Goal: Task Accomplishment & Management: Manage account settings

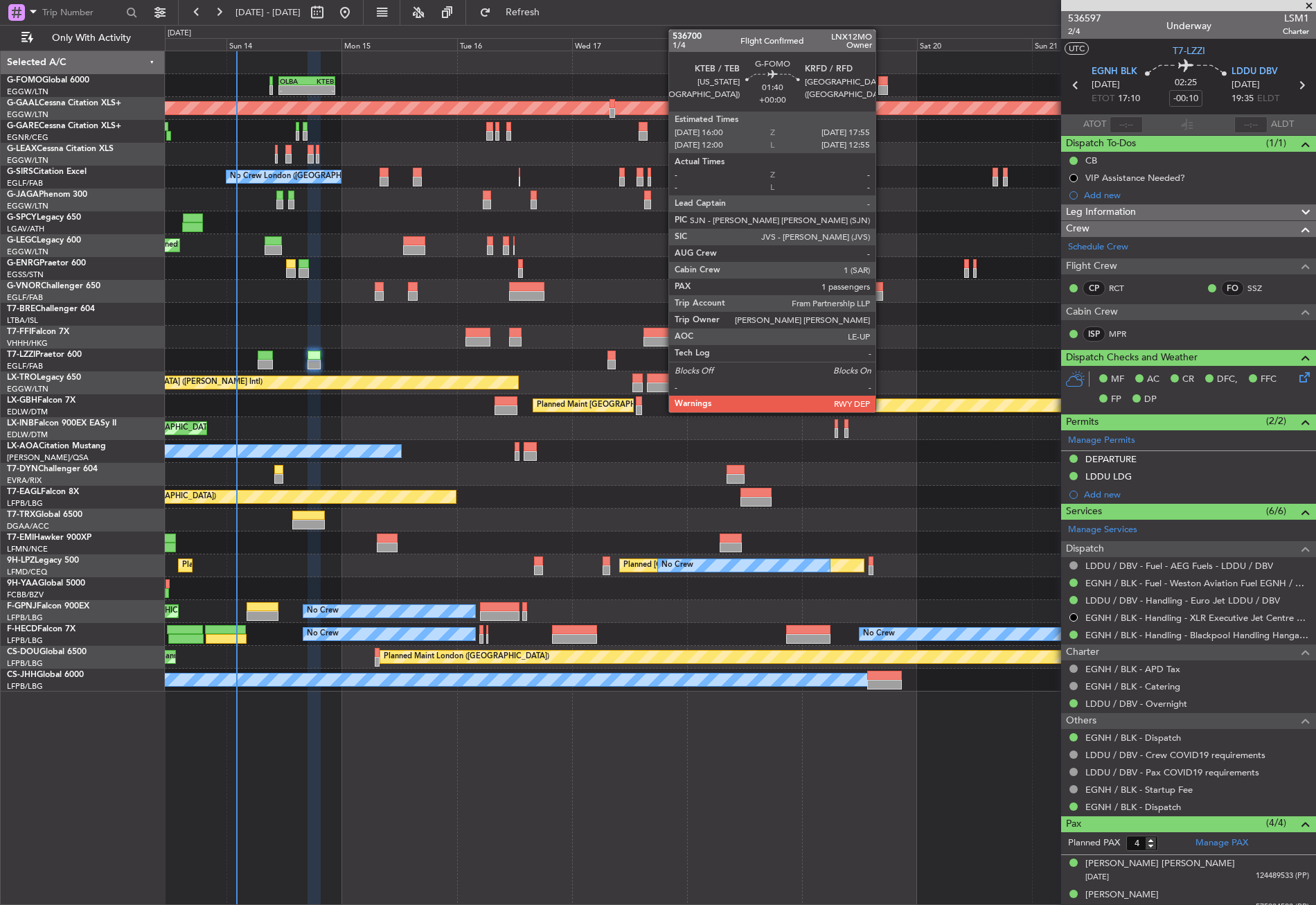
click at [882, 83] on div at bounding box center [883, 81] width 9 height 9
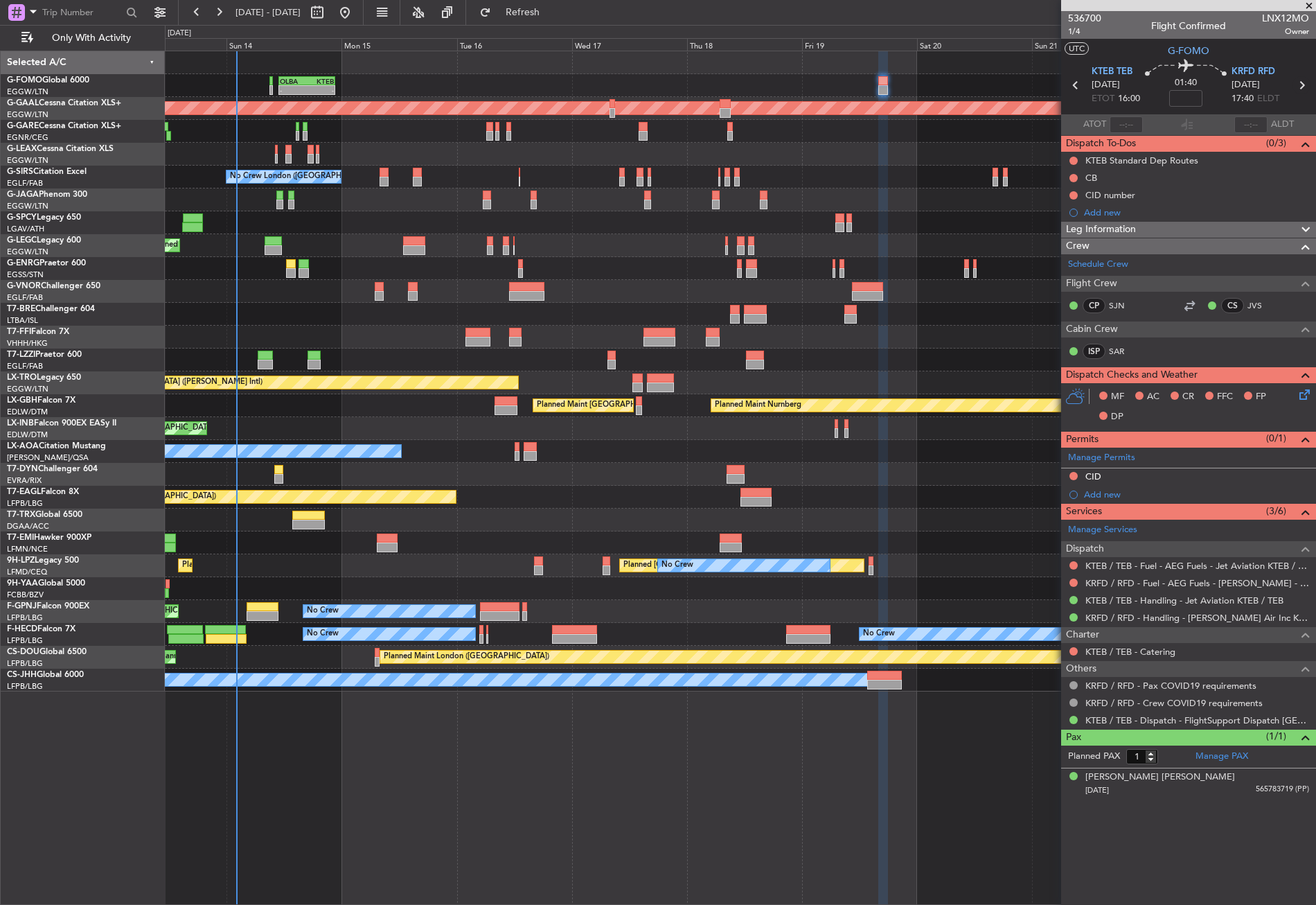
click at [1304, 87] on icon at bounding box center [1302, 84] width 18 height 18
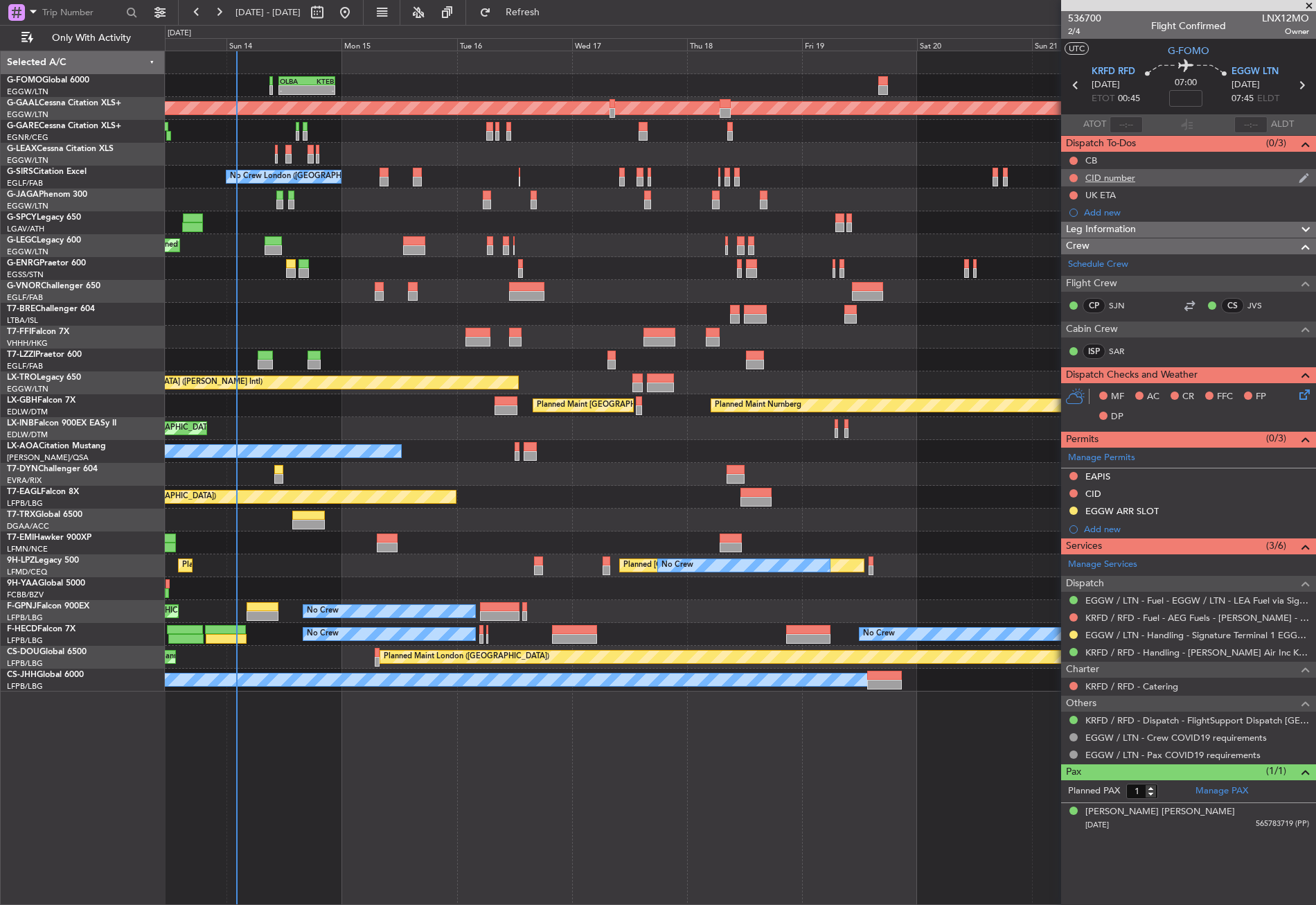
click at [1073, 182] on div at bounding box center [1074, 178] width 11 height 11
click at [1074, 179] on button at bounding box center [1073, 178] width 9 height 9
click at [1066, 255] on span "Cancelled" at bounding box center [1077, 260] width 40 height 14
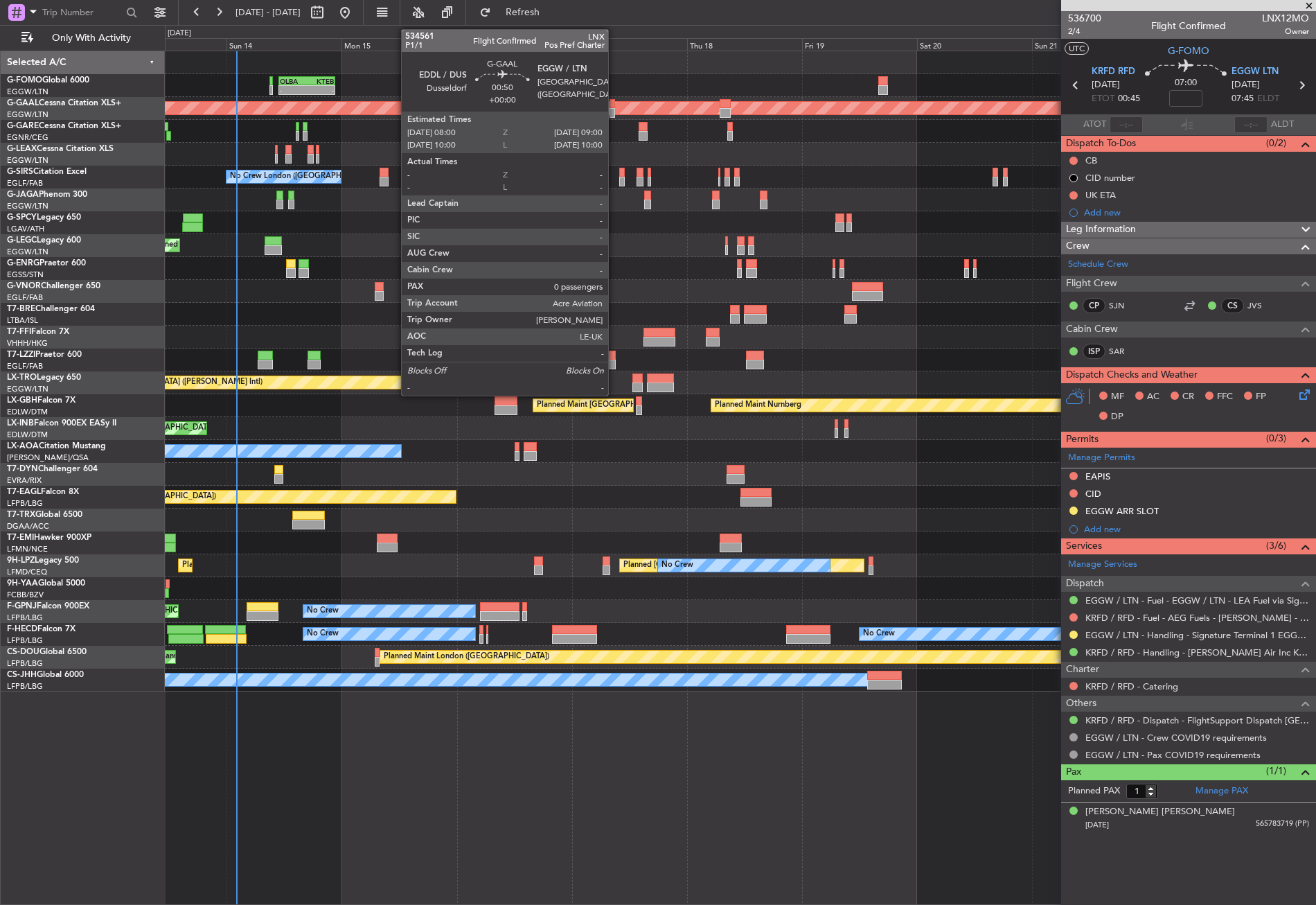
click at [615, 108] on div at bounding box center [612, 113] width 5 height 9
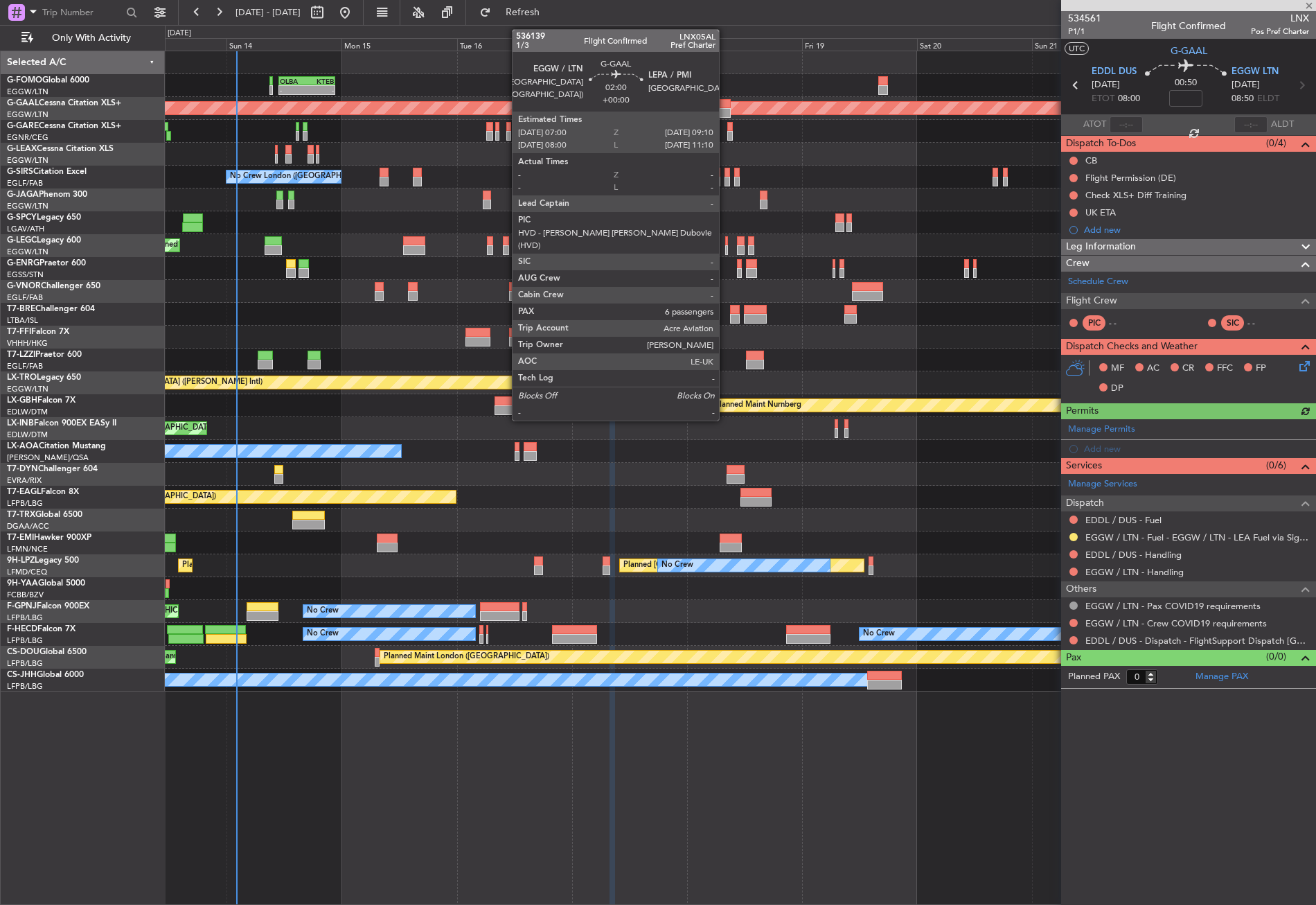
click at [726, 110] on div at bounding box center [725, 113] width 10 height 9
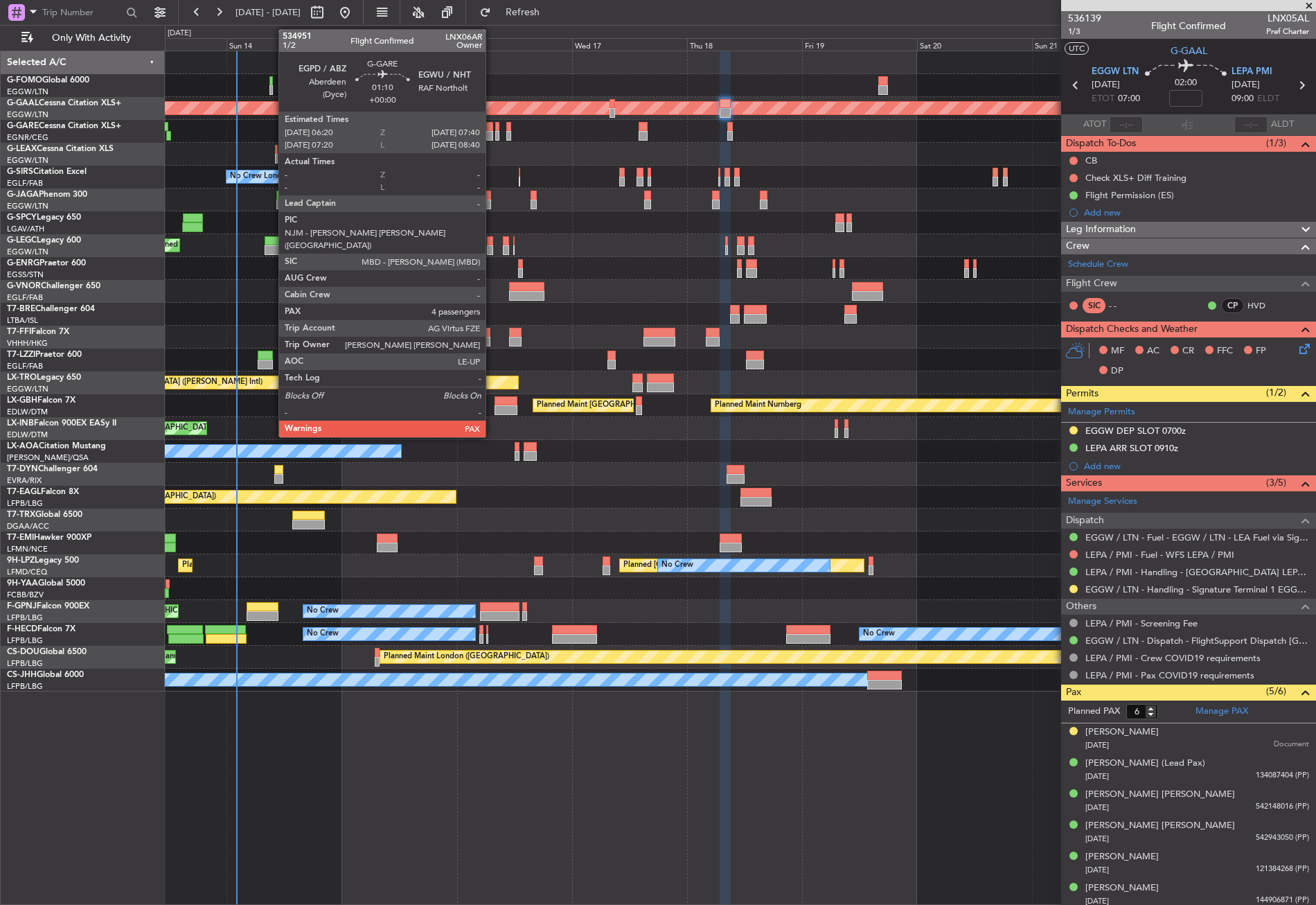
click at [492, 130] on div at bounding box center [489, 127] width 7 height 9
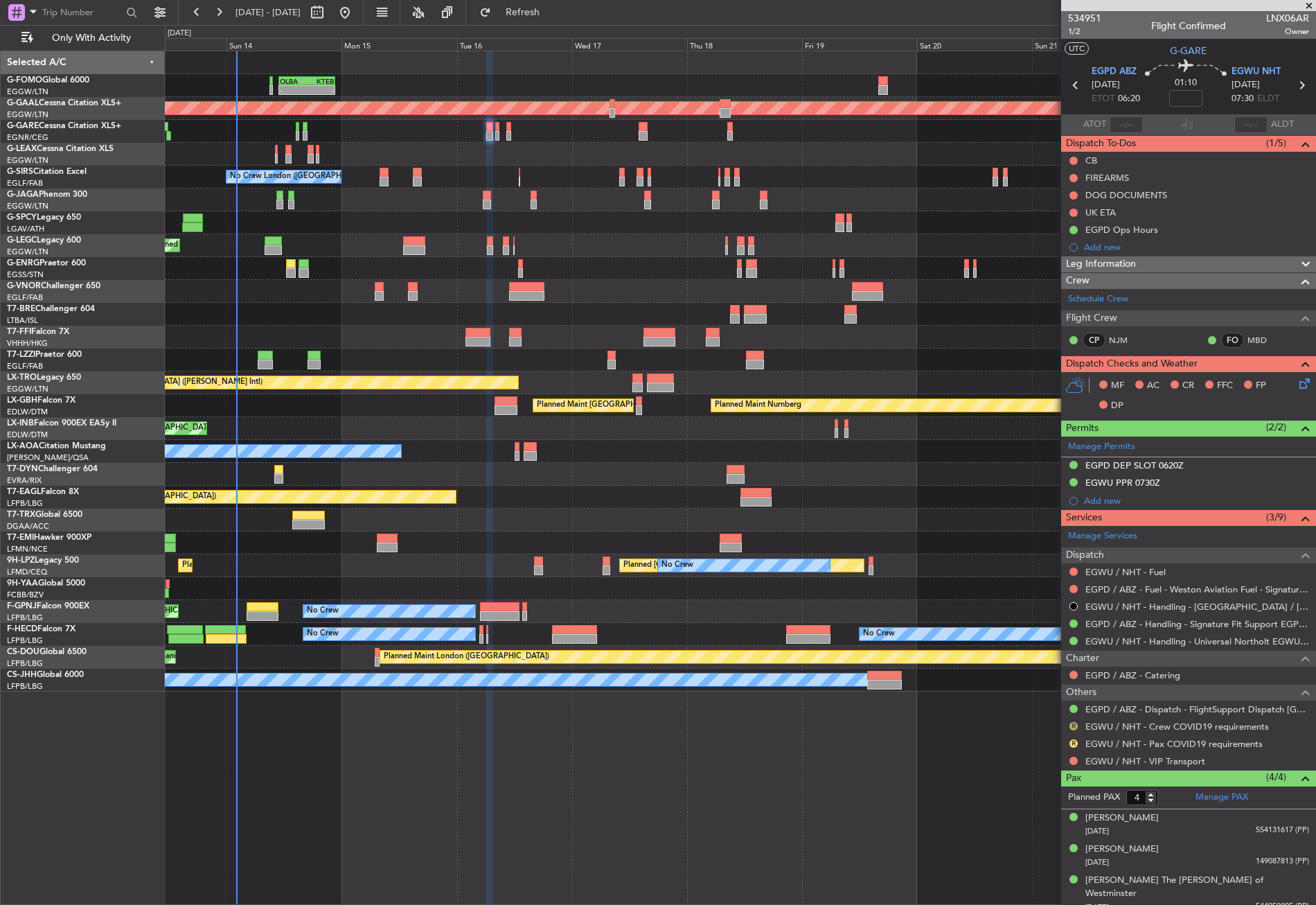
click at [1075, 722] on button "R" at bounding box center [1073, 726] width 9 height 9
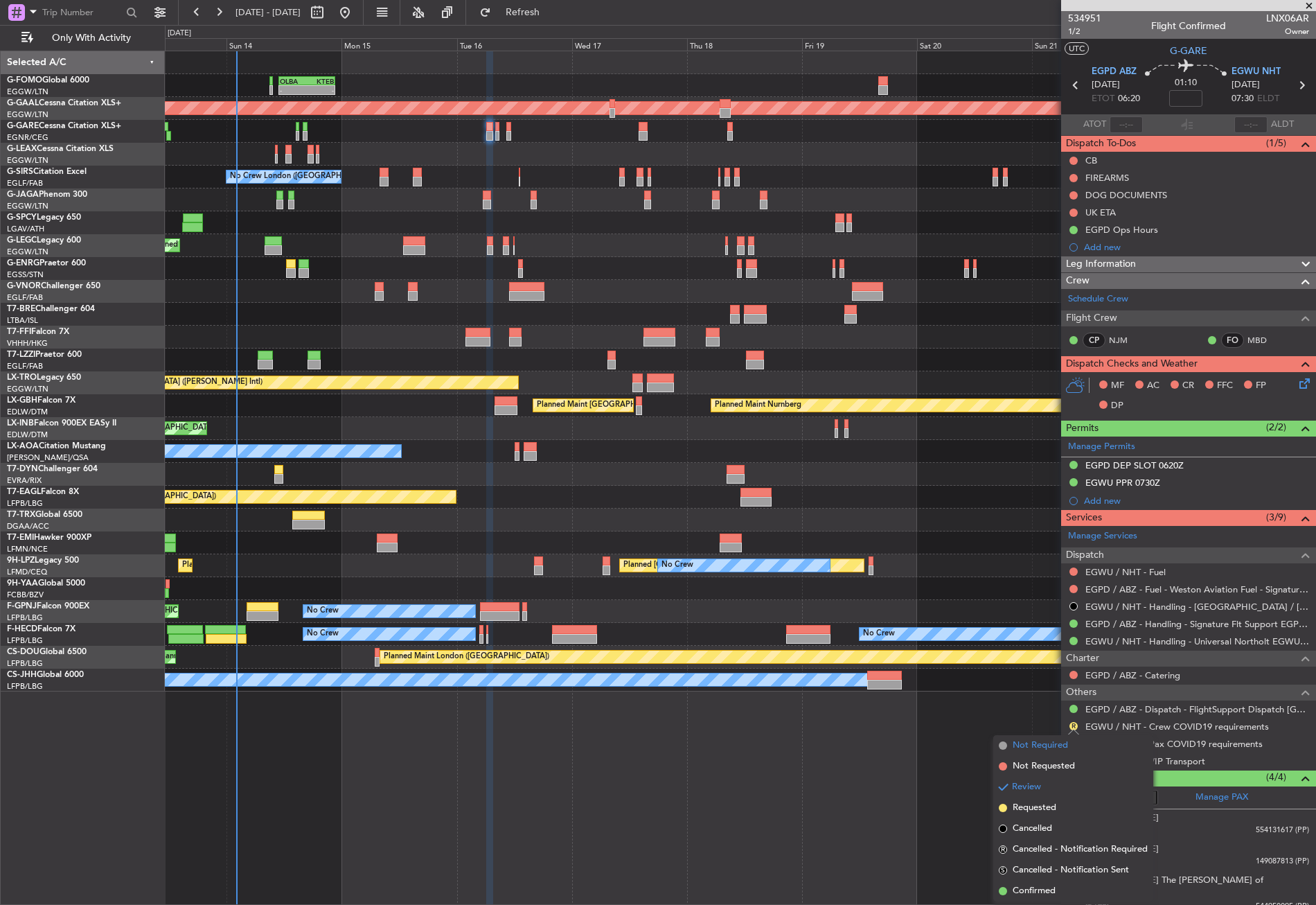
click at [1053, 744] on span "Not Required" at bounding box center [1040, 746] width 56 height 14
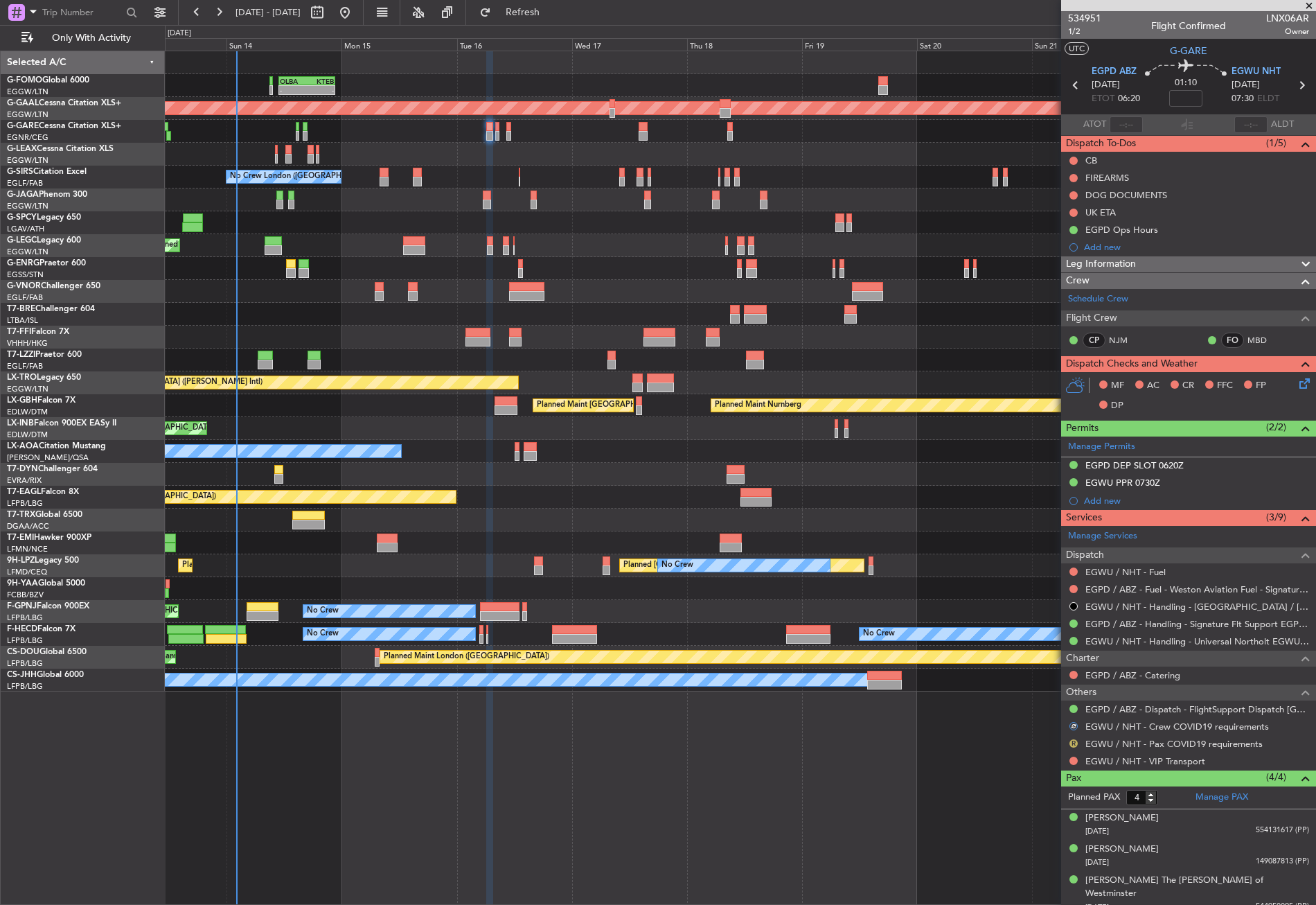
click at [1072, 740] on button "R" at bounding box center [1073, 743] width 9 height 9
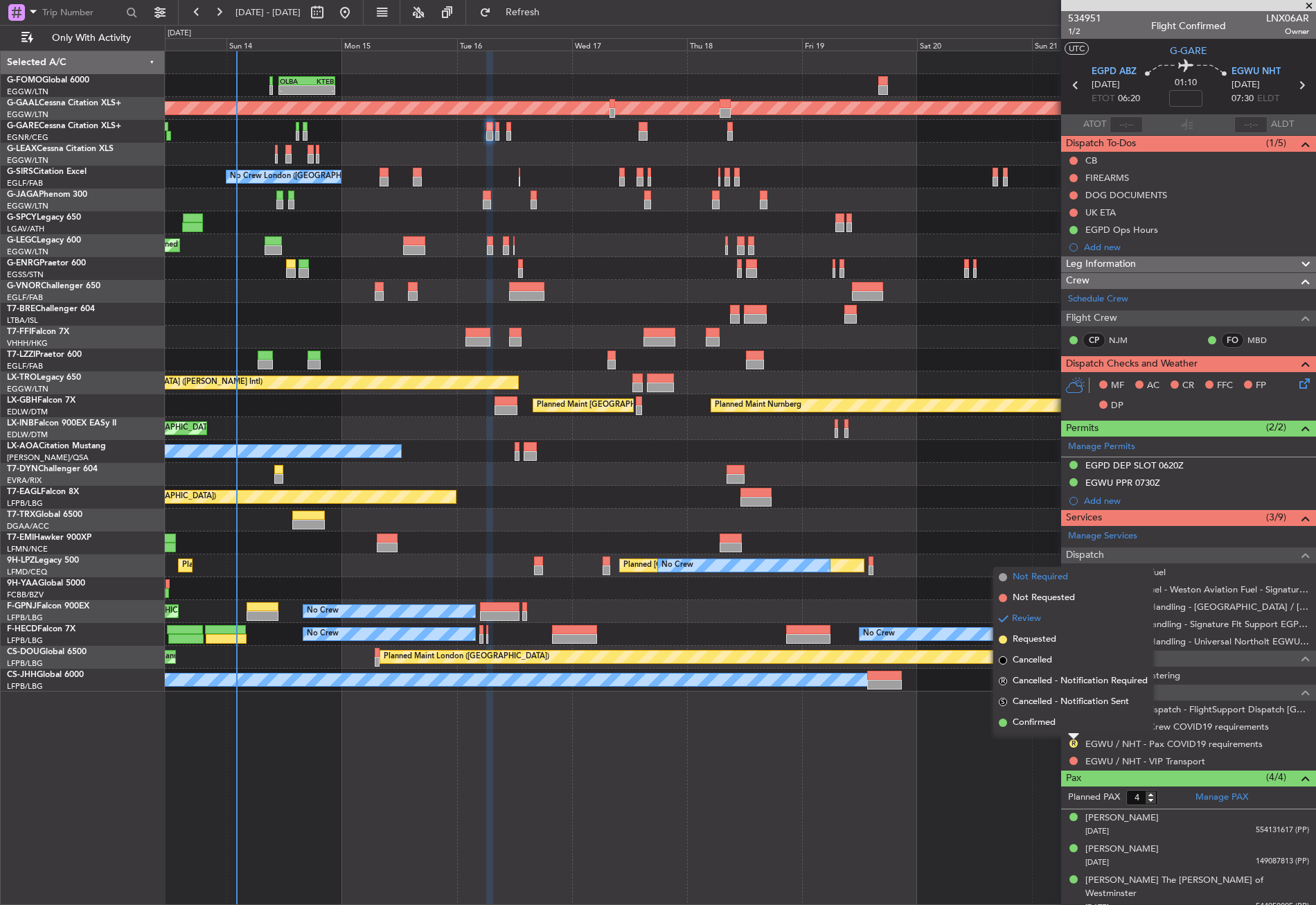
click at [1015, 578] on span "Not Required" at bounding box center [1040, 577] width 56 height 14
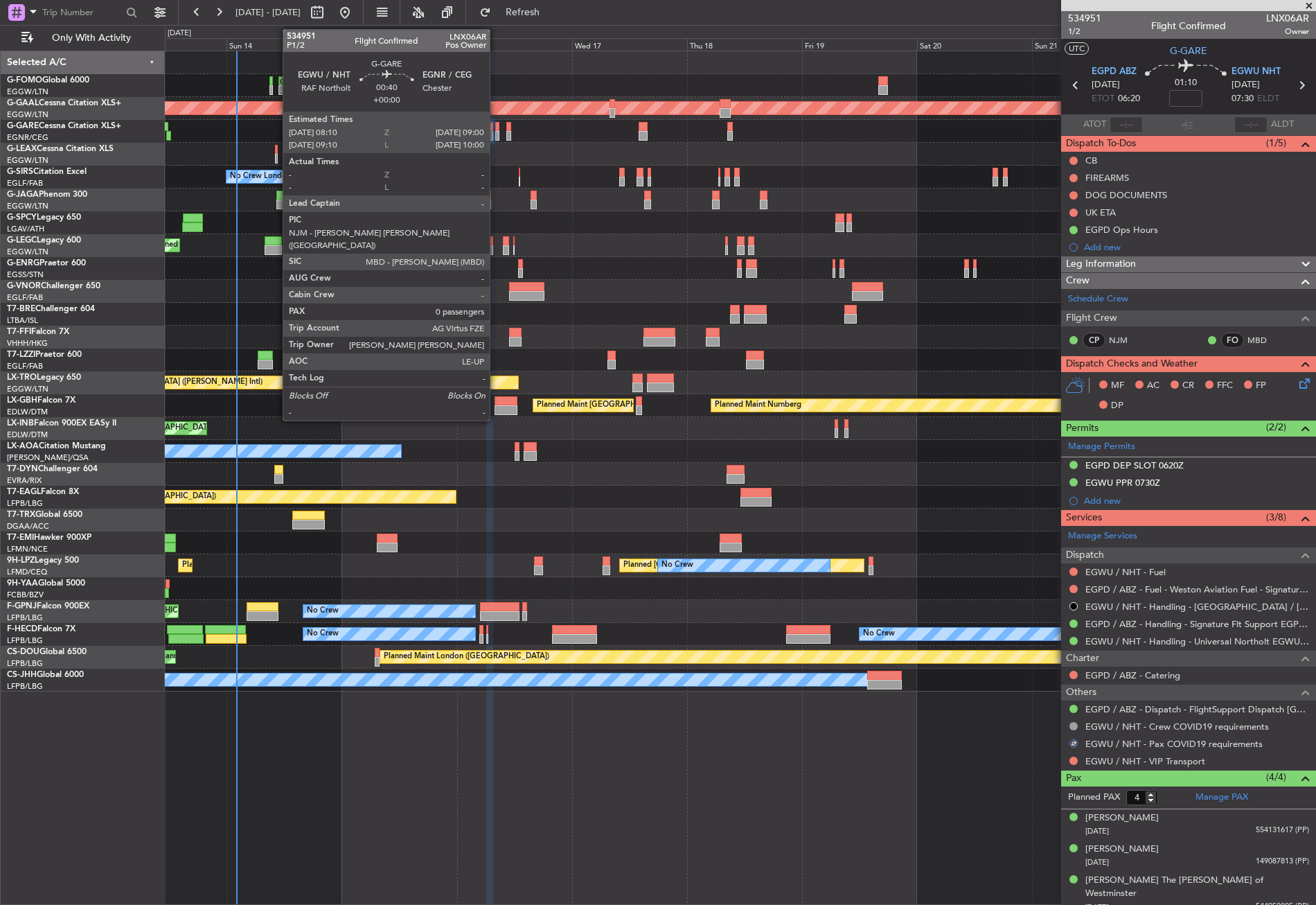
click at [496, 132] on div at bounding box center [497, 136] width 4 height 9
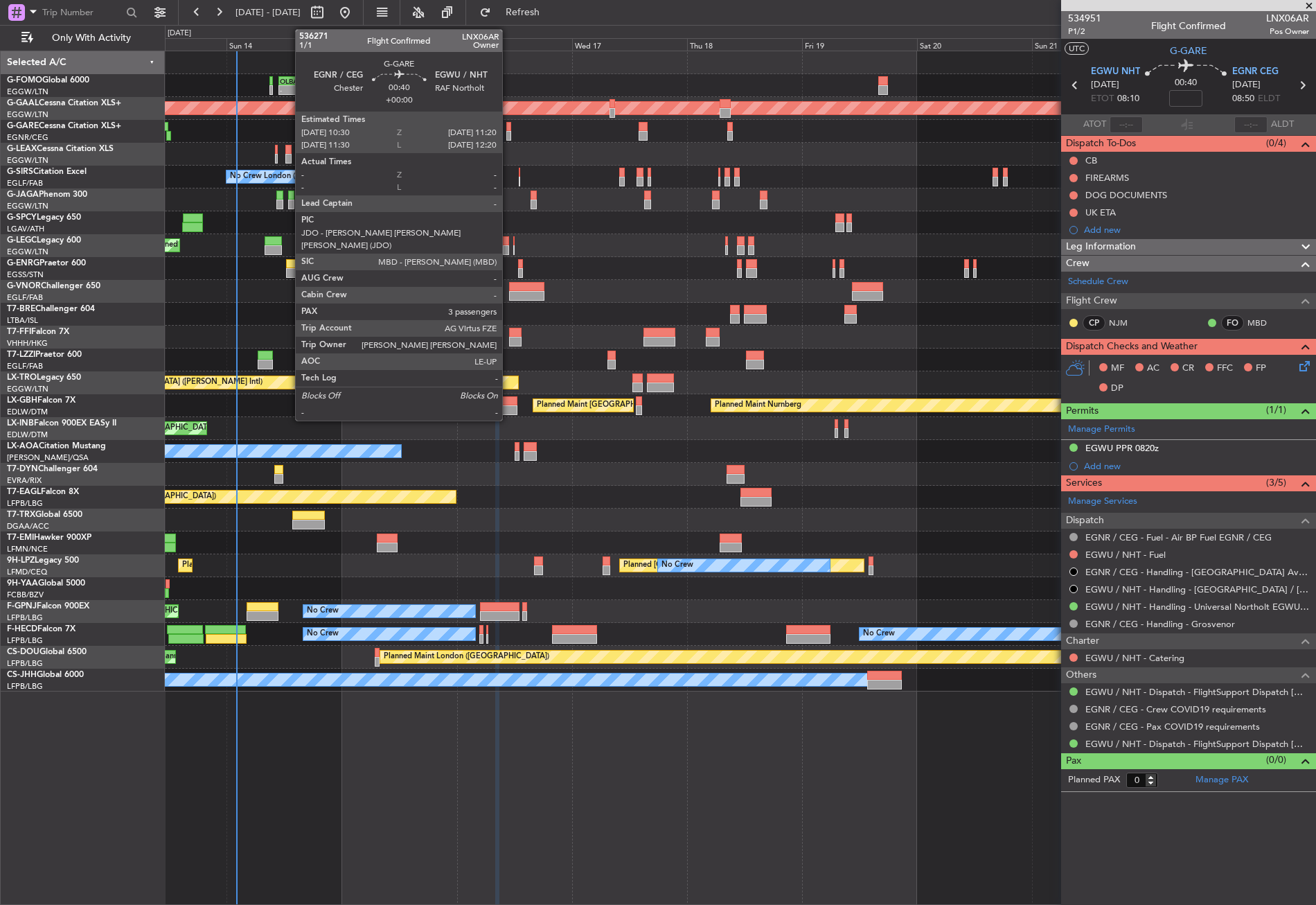
click at [509, 135] on div at bounding box center [509, 136] width 4 height 9
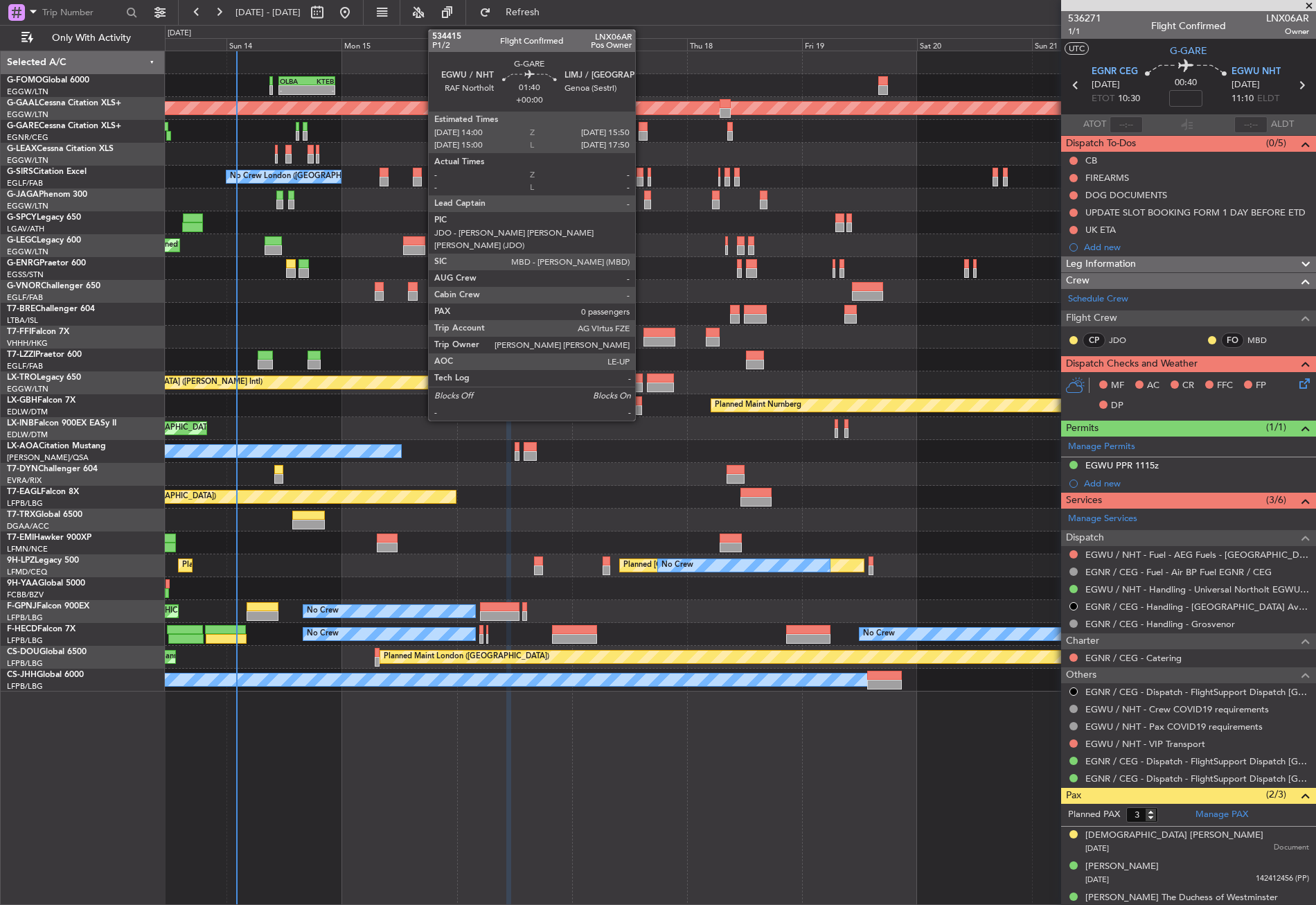
click at [641, 133] on div at bounding box center [643, 136] width 9 height 9
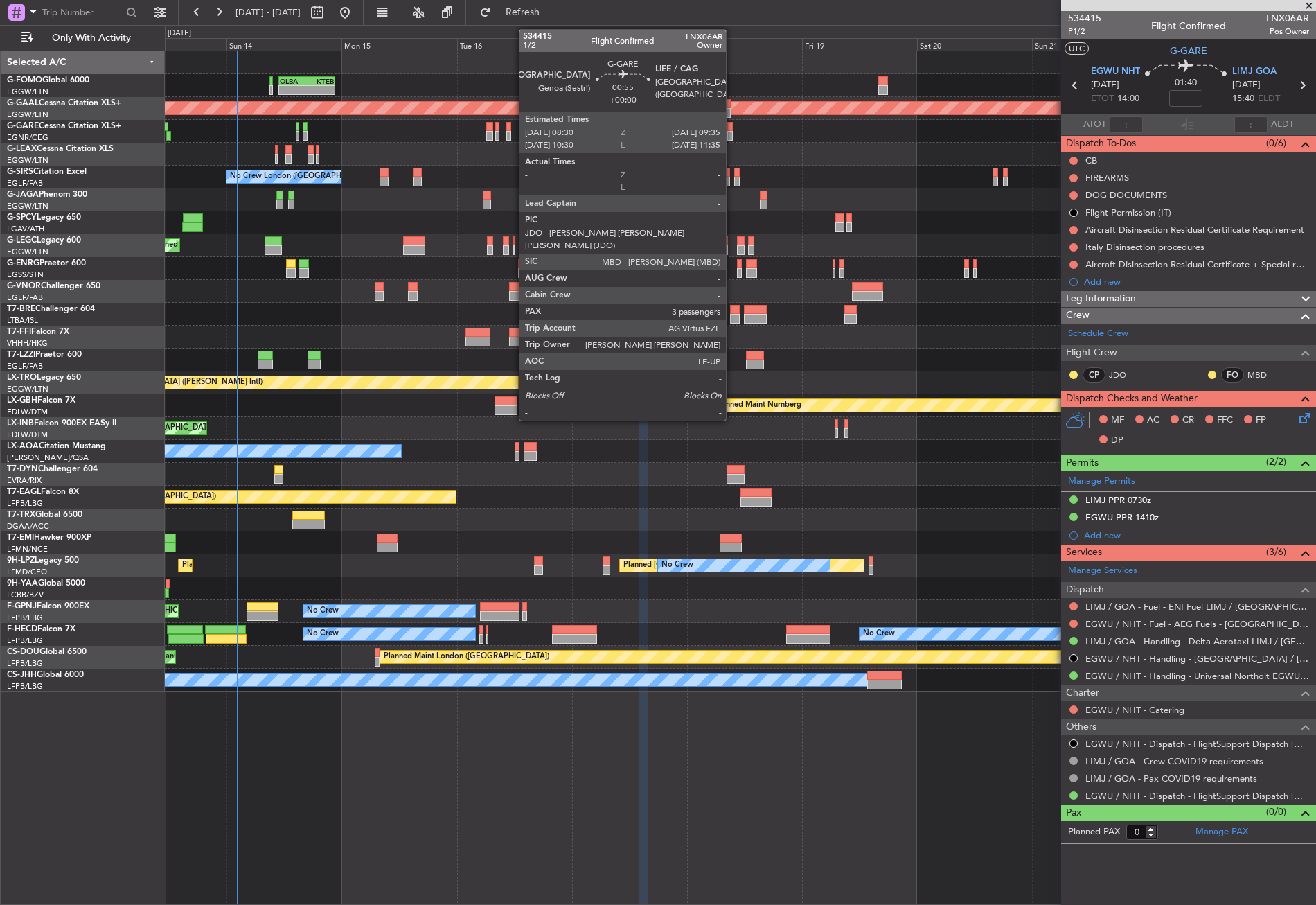
click at [732, 135] on div at bounding box center [730, 136] width 6 height 9
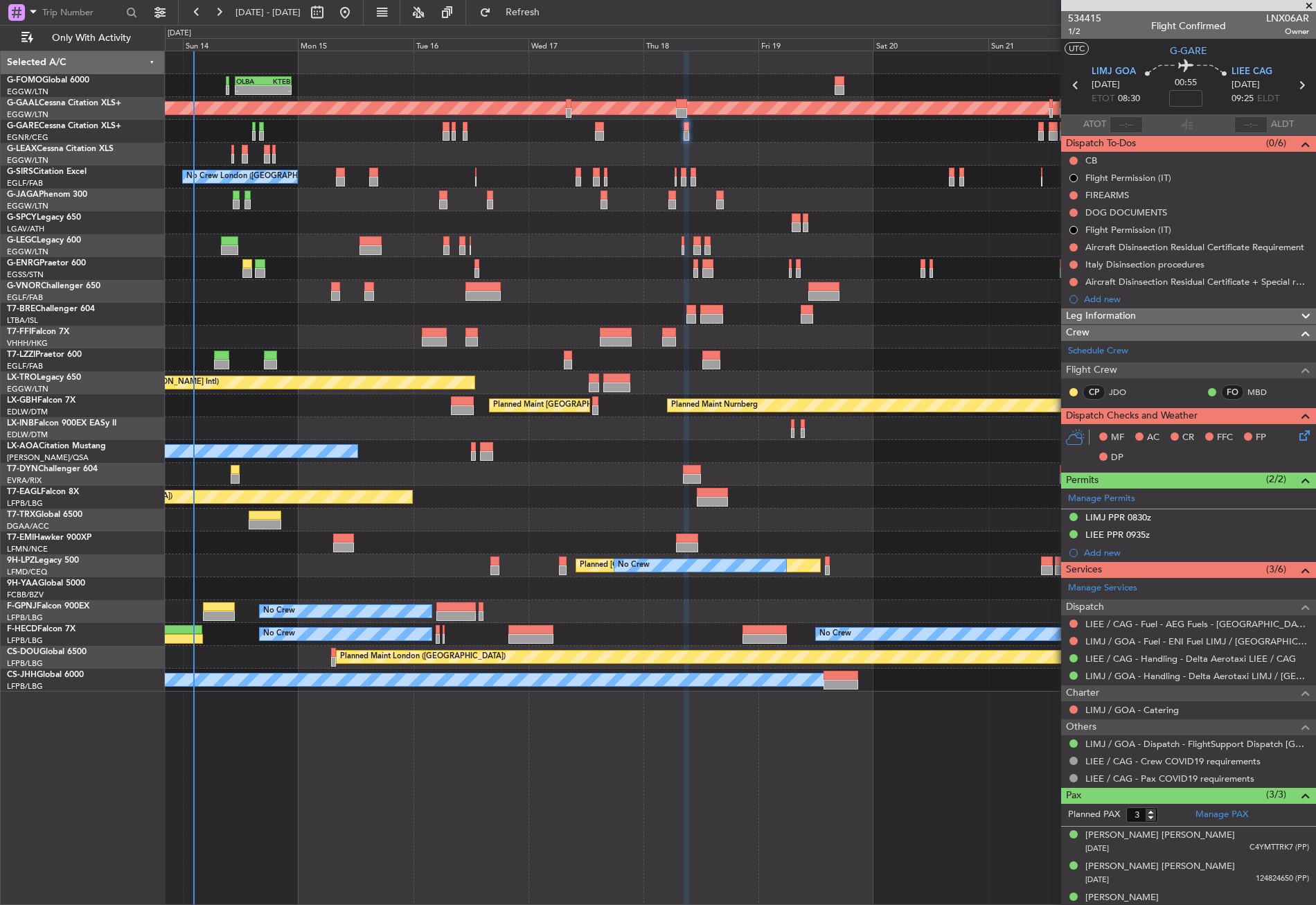
click at [744, 144] on div "- - OLBA 11:00 Z KTEB 22:45 Z Planned Maint [GEOGRAPHIC_DATA] ([GEOGRAPHIC_DATA…" at bounding box center [740, 371] width 1151 height 641
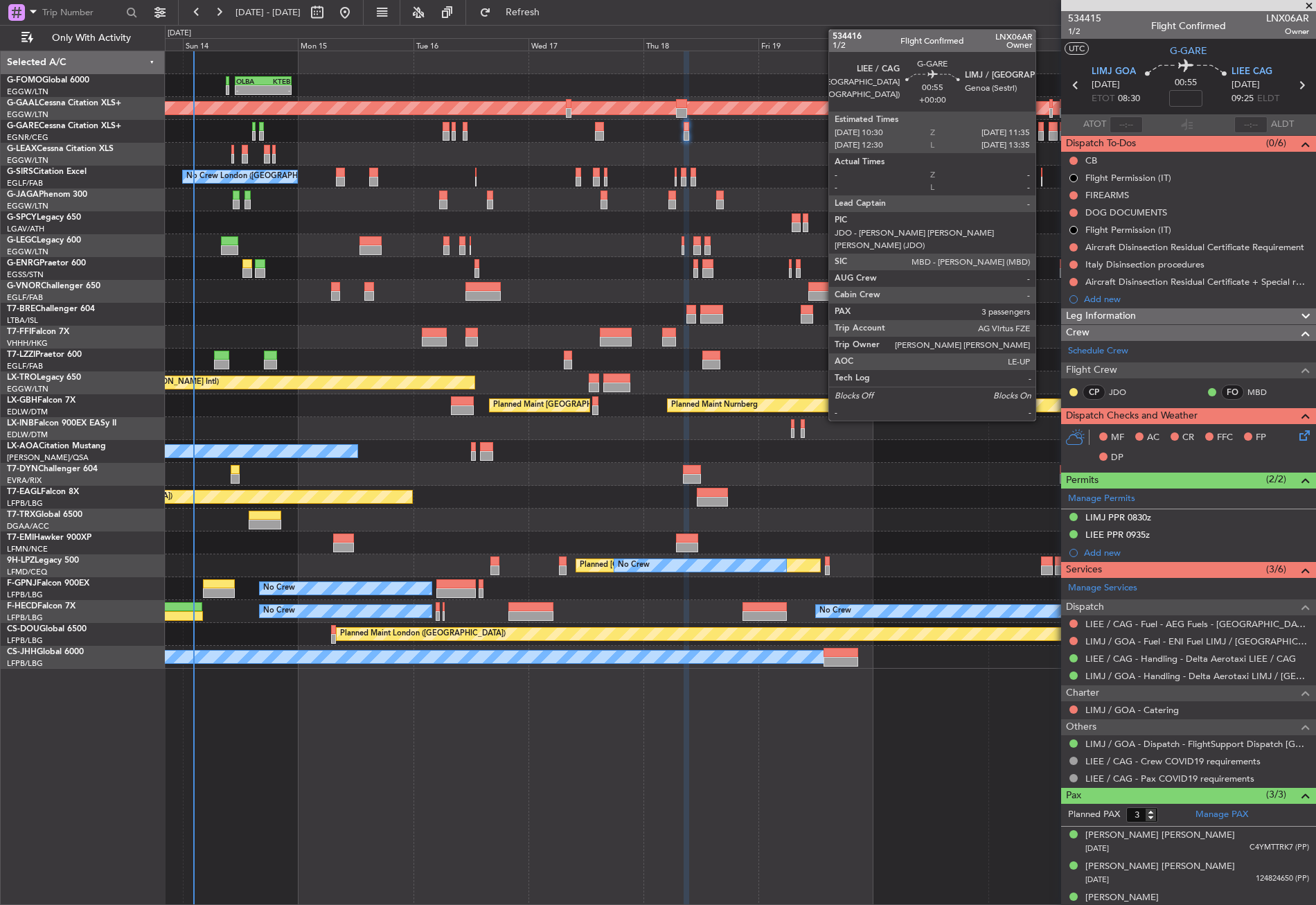
click at [1042, 130] on div at bounding box center [1041, 127] width 6 height 9
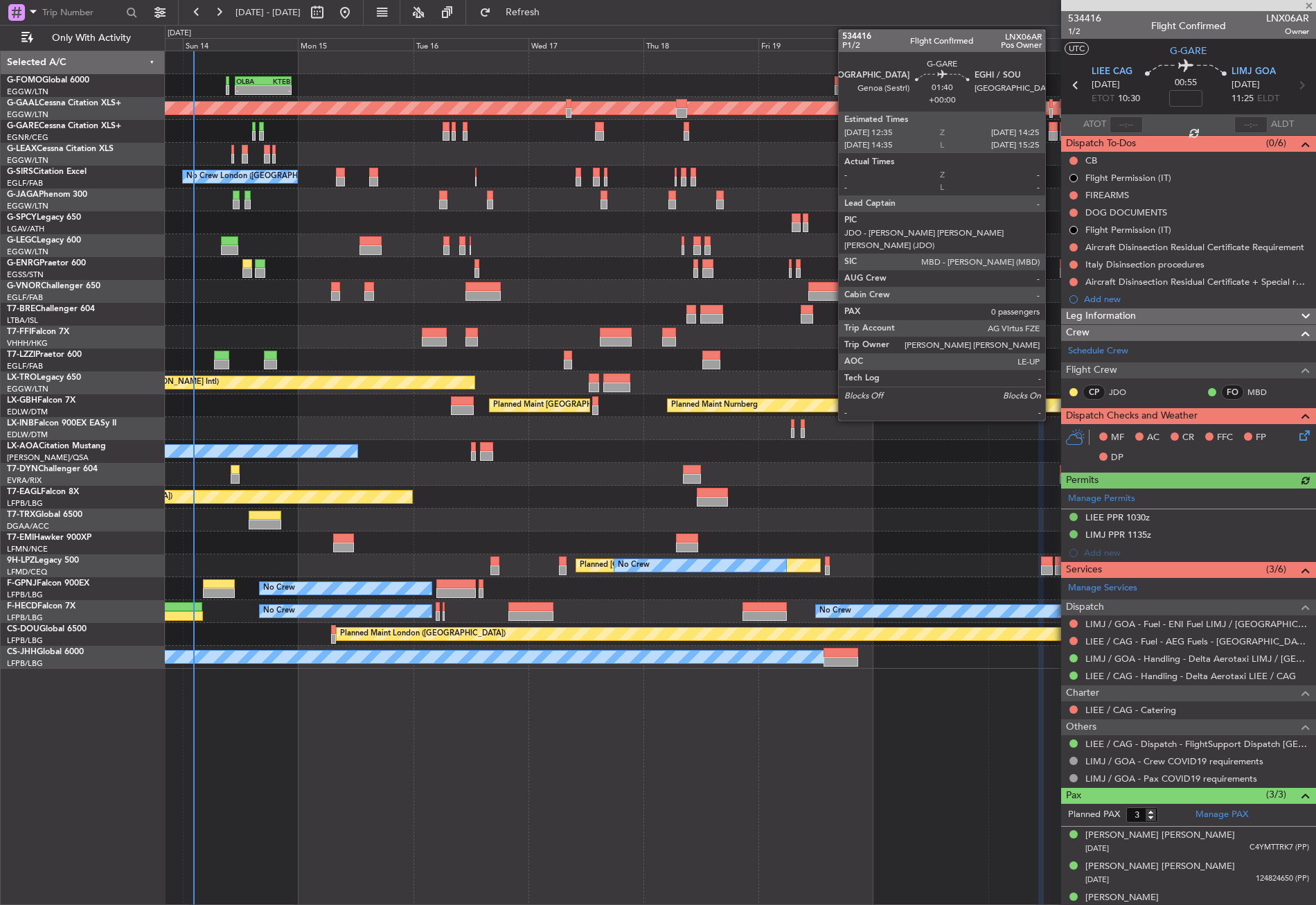
click at [1052, 130] on div at bounding box center [1054, 127] width 9 height 9
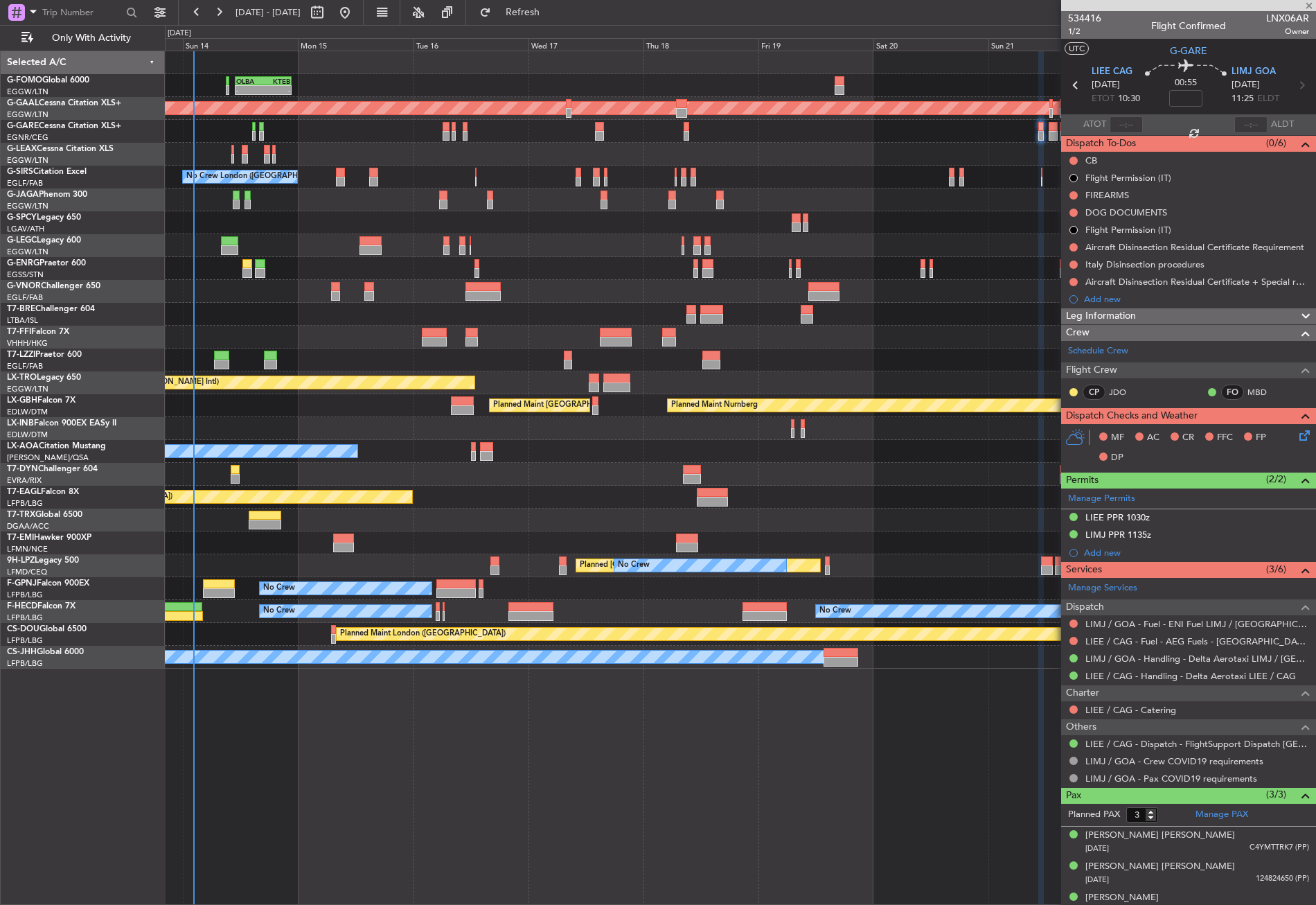
type input "0"
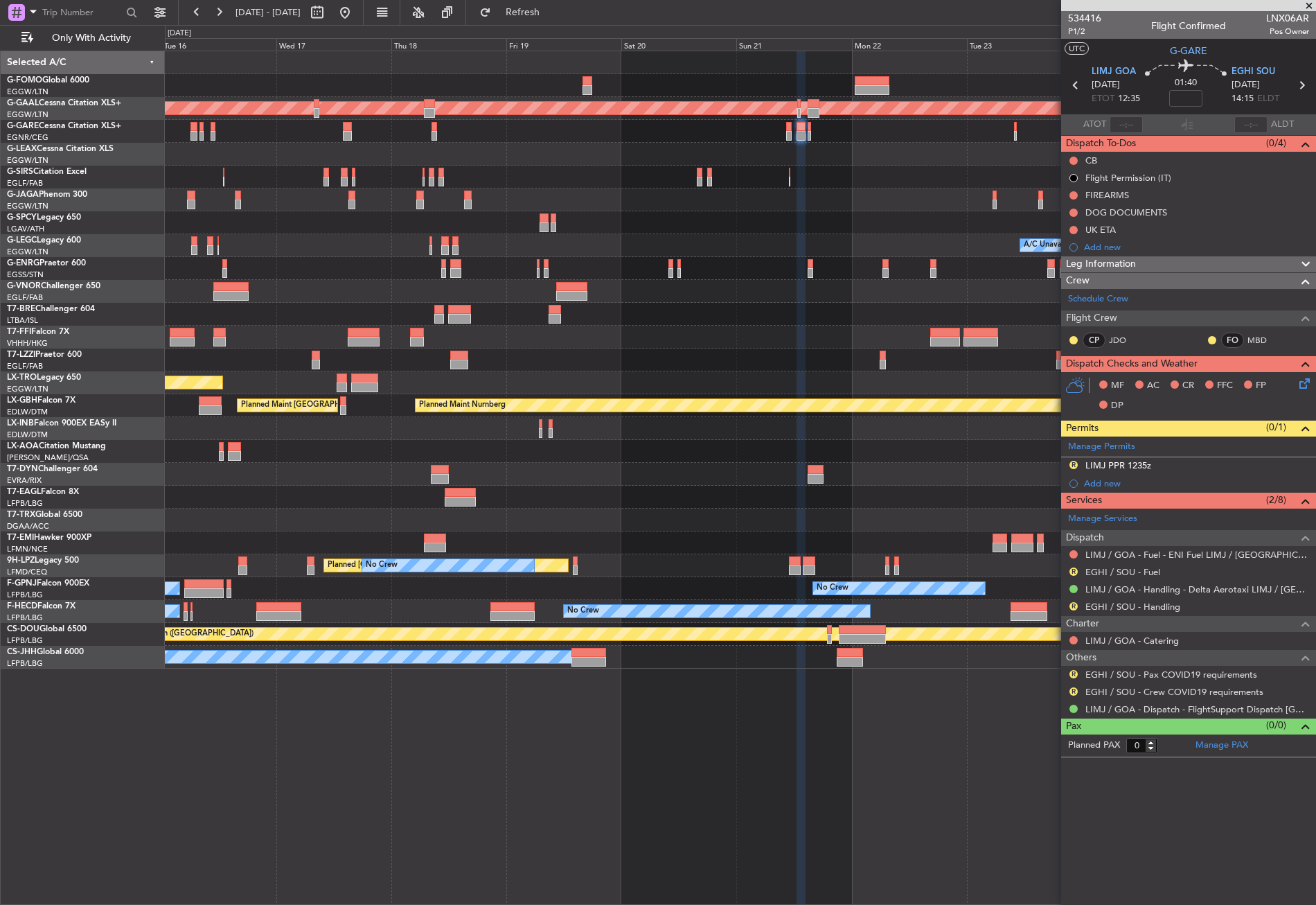
click at [600, 341] on div at bounding box center [740, 337] width 1151 height 23
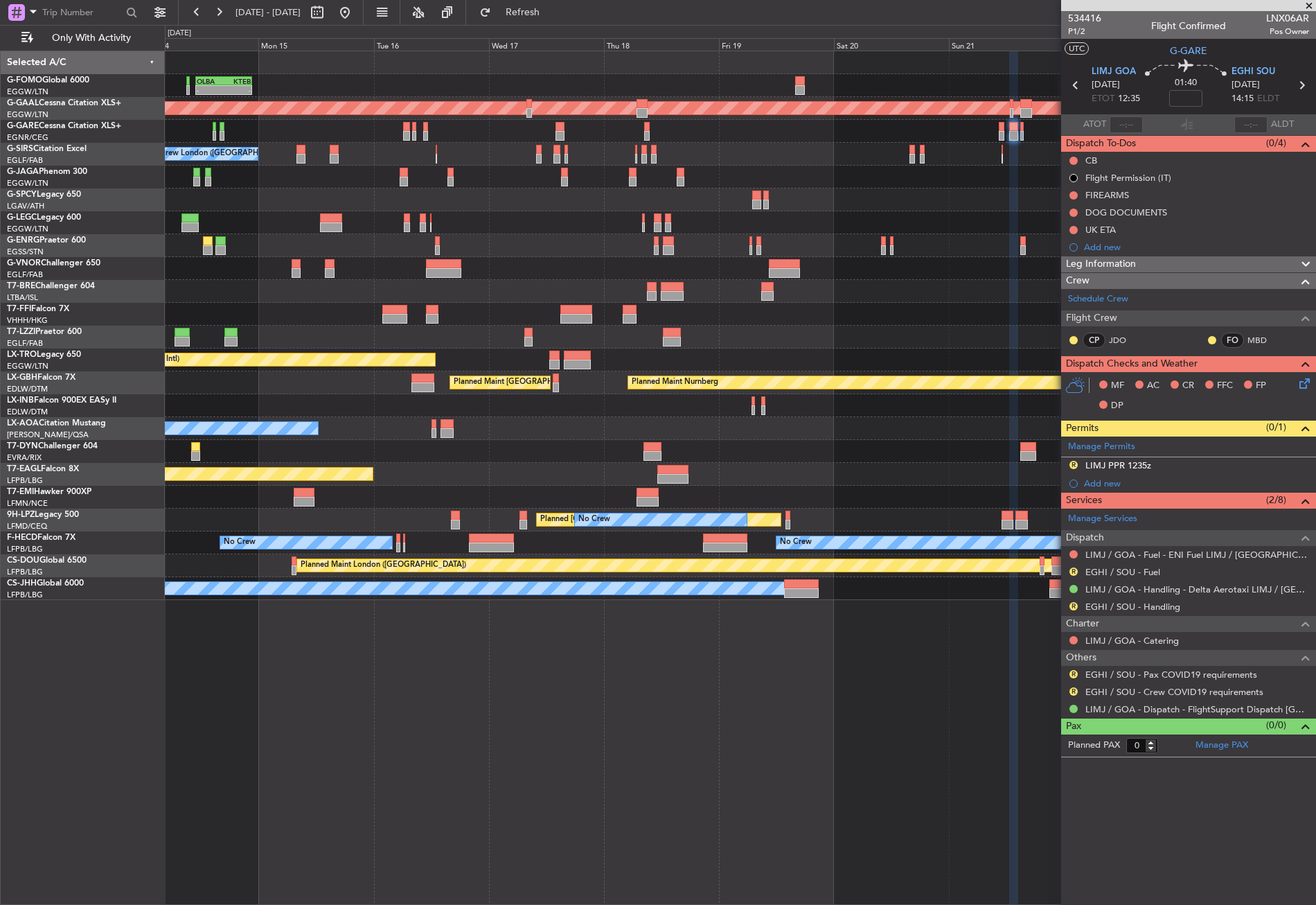
click at [885, 296] on div at bounding box center [740, 291] width 1151 height 23
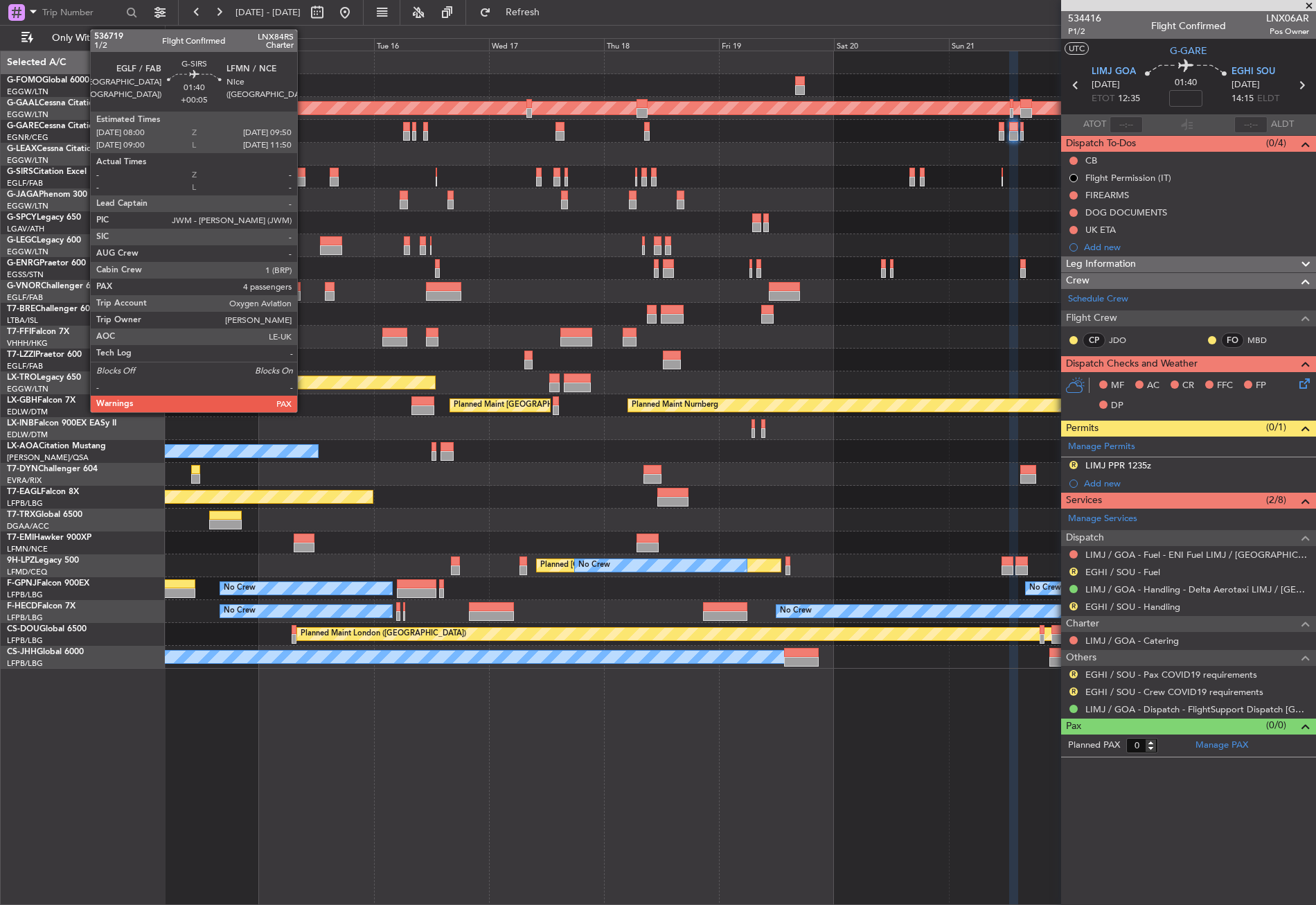
click at [303, 181] on div at bounding box center [301, 181] width 9 height 9
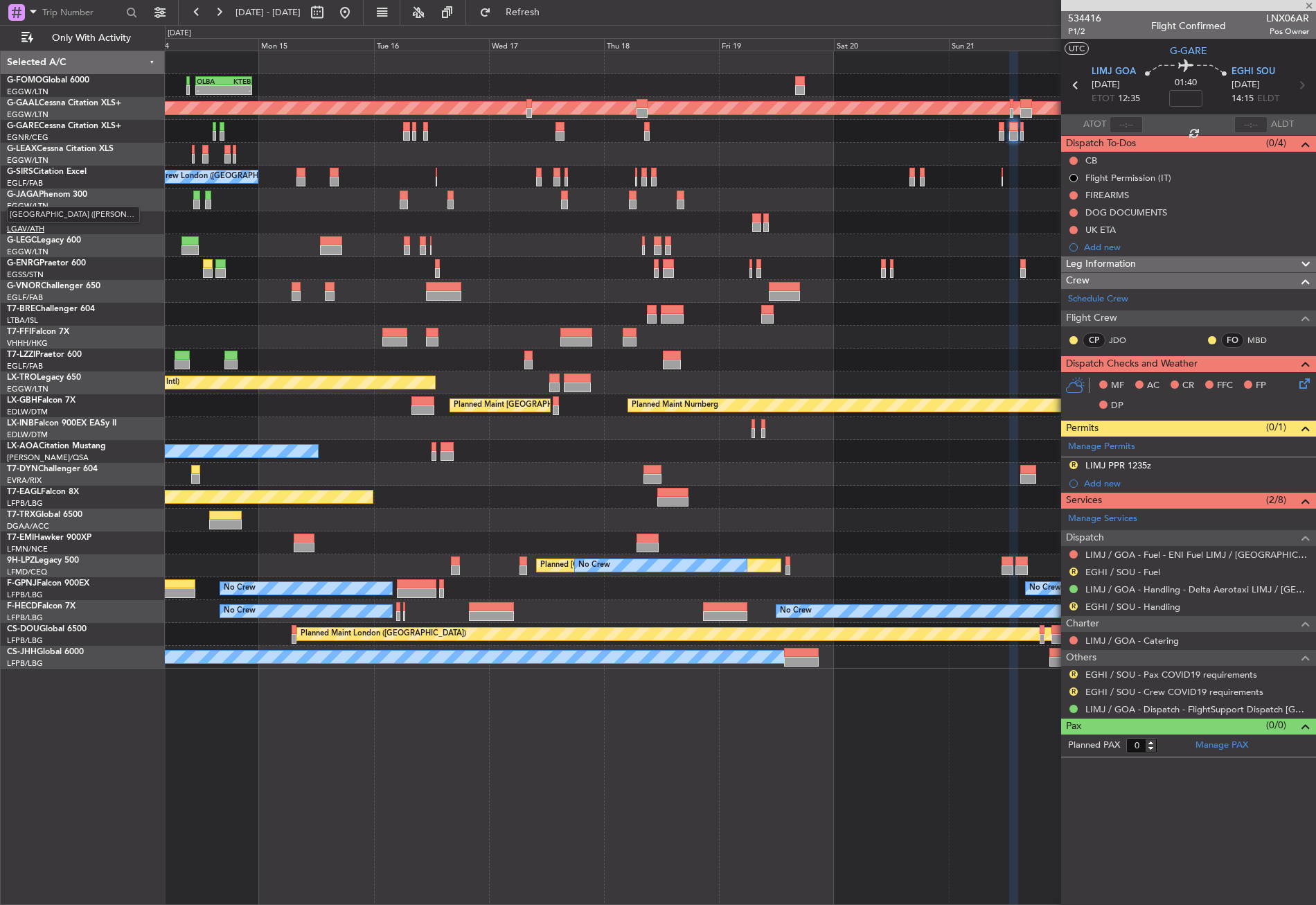
type input "+00:05"
type input "4"
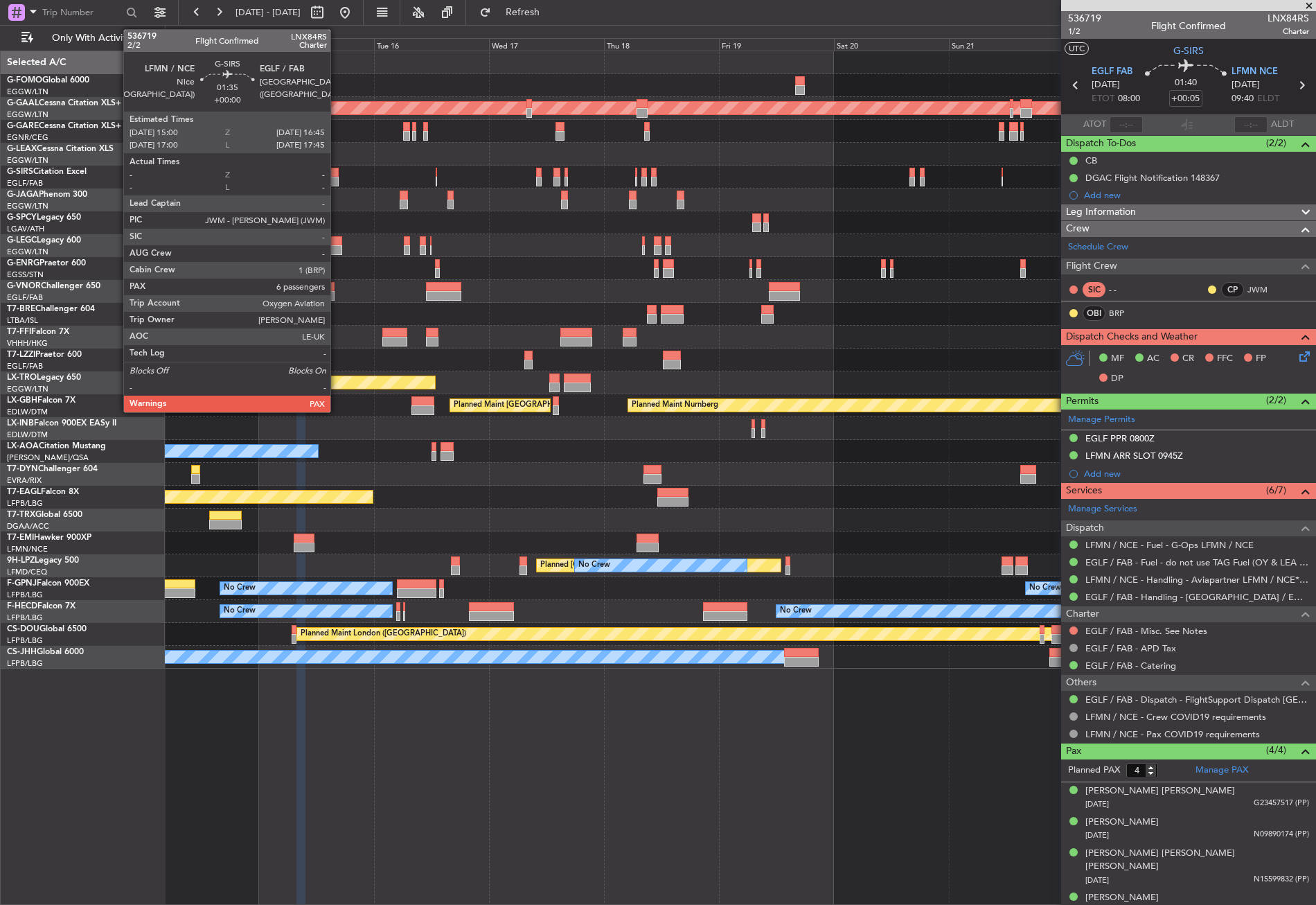
click at [336, 174] on div at bounding box center [334, 172] width 9 height 9
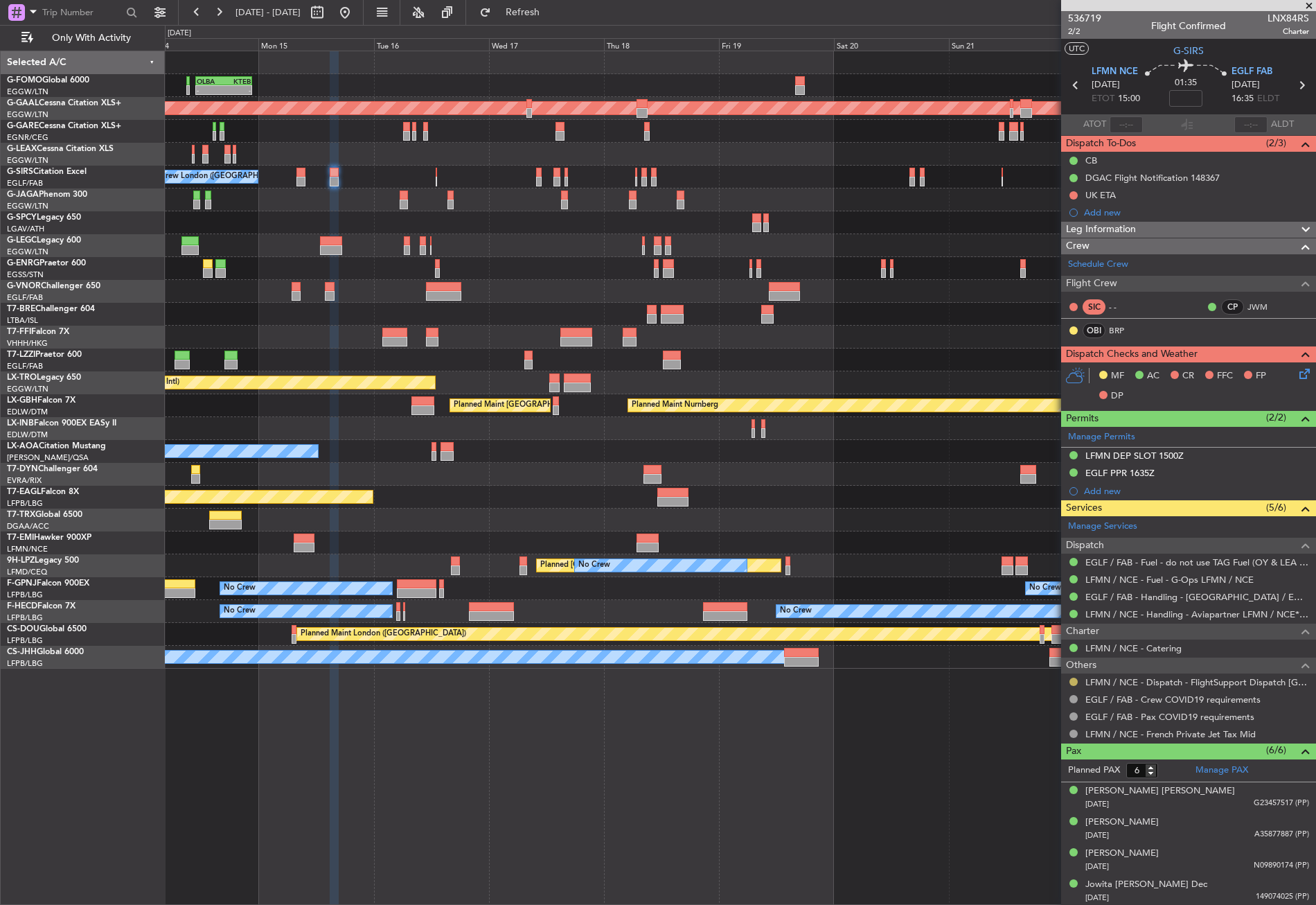
click at [1073, 679] on button at bounding box center [1073, 681] width 9 height 9
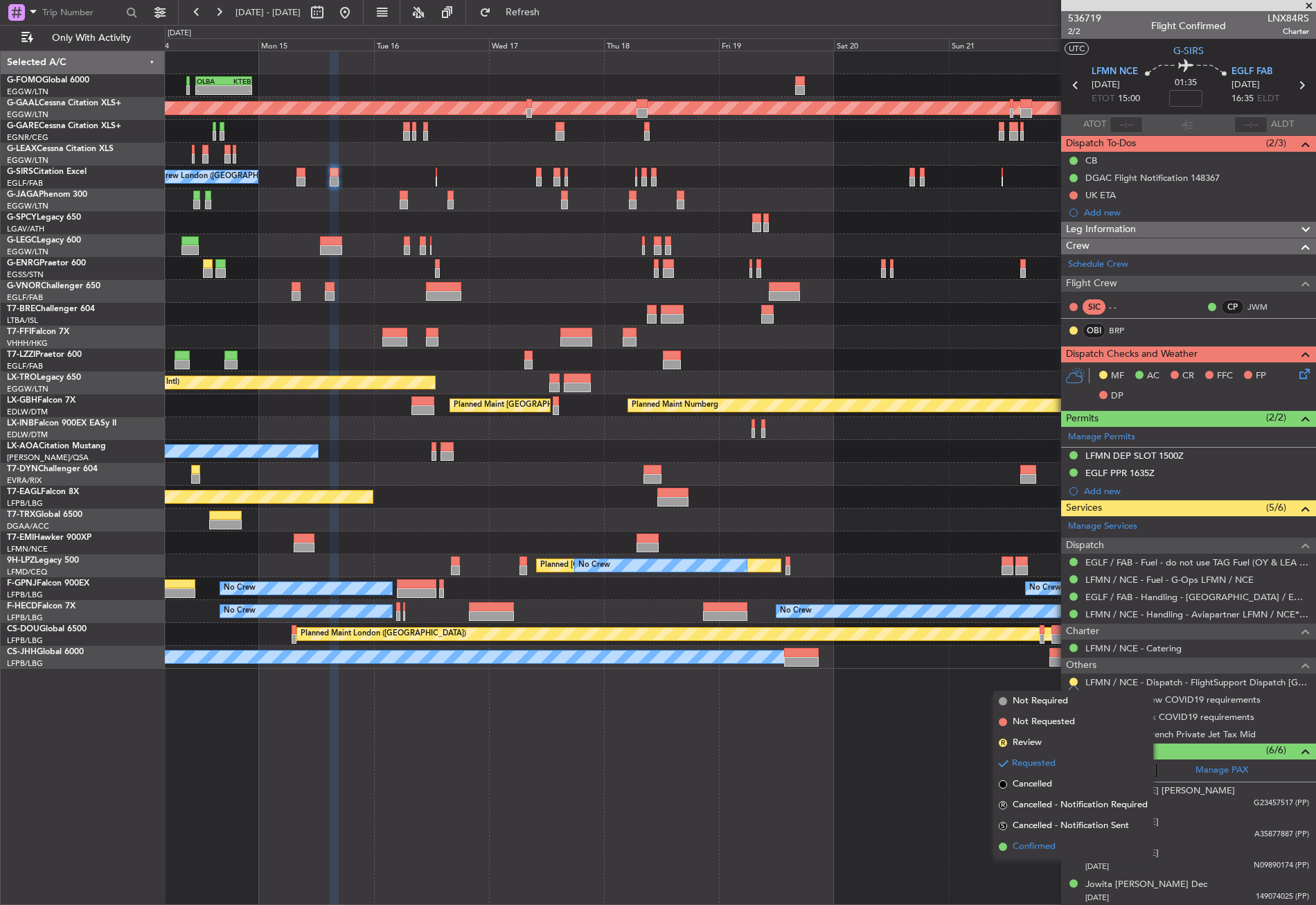
click at [1028, 848] on span "Confirmed" at bounding box center [1034, 846] width 43 height 14
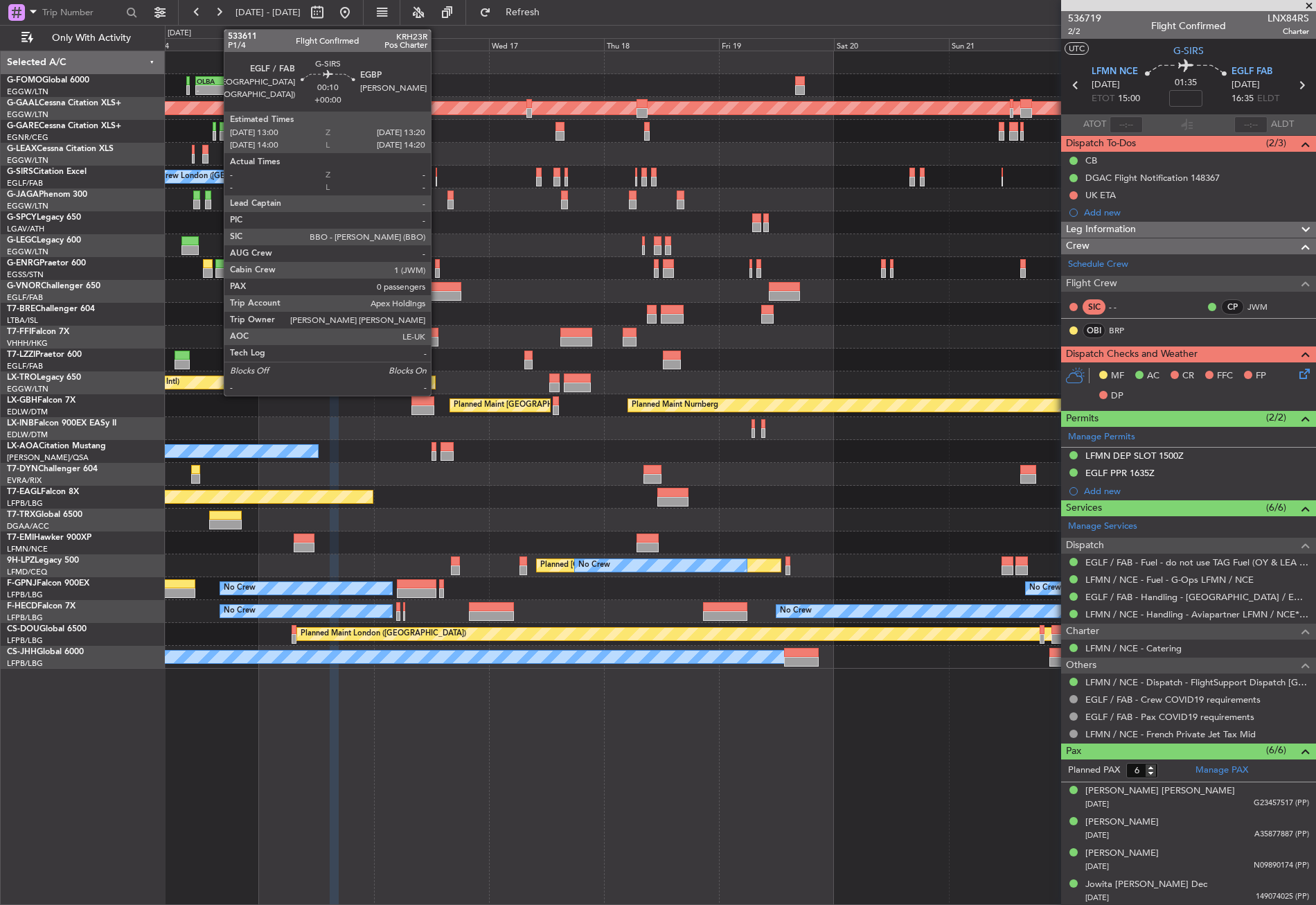
click at [437, 179] on div at bounding box center [437, 181] width 2 height 9
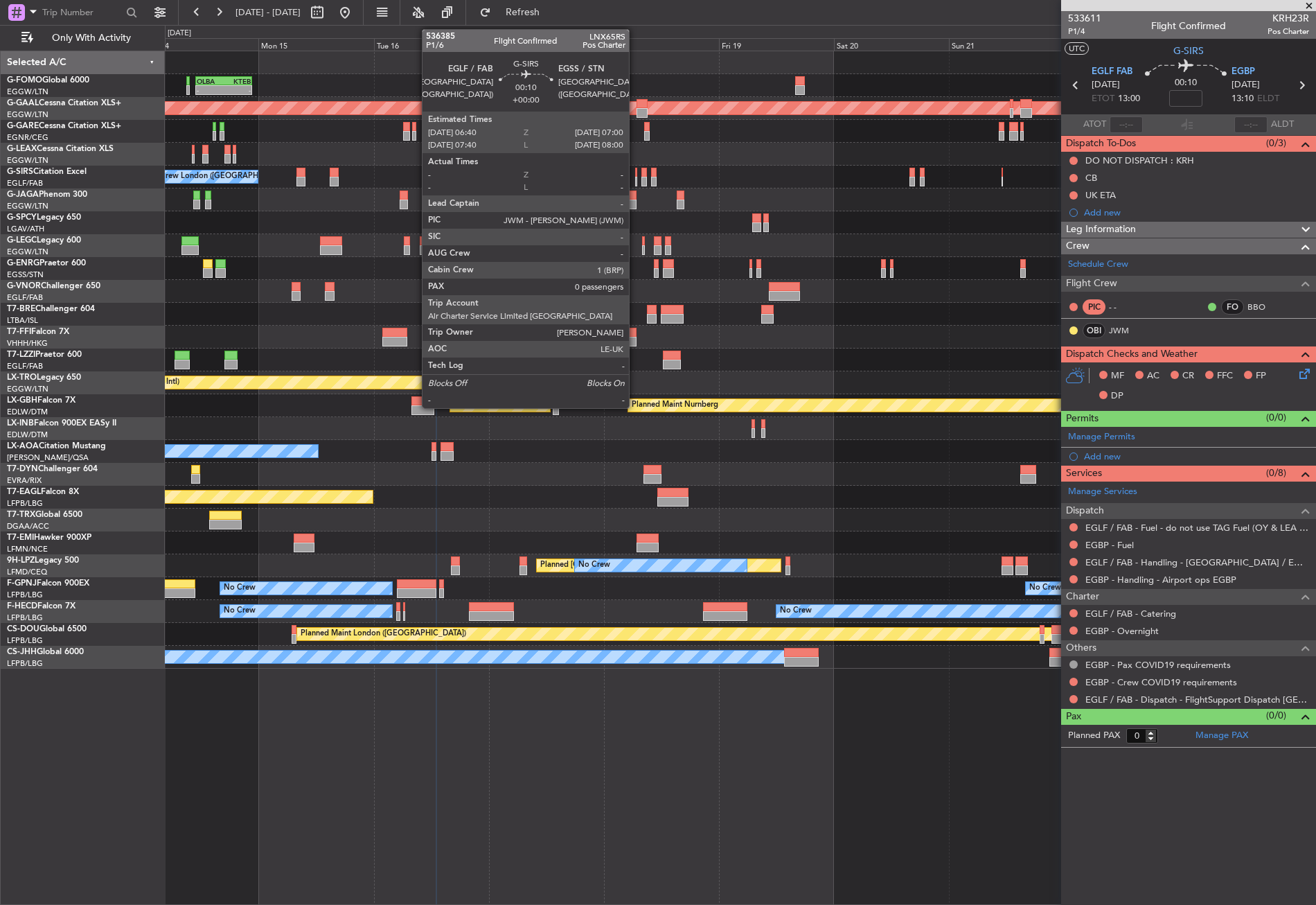
click at [636, 175] on div at bounding box center [637, 172] width 2 height 9
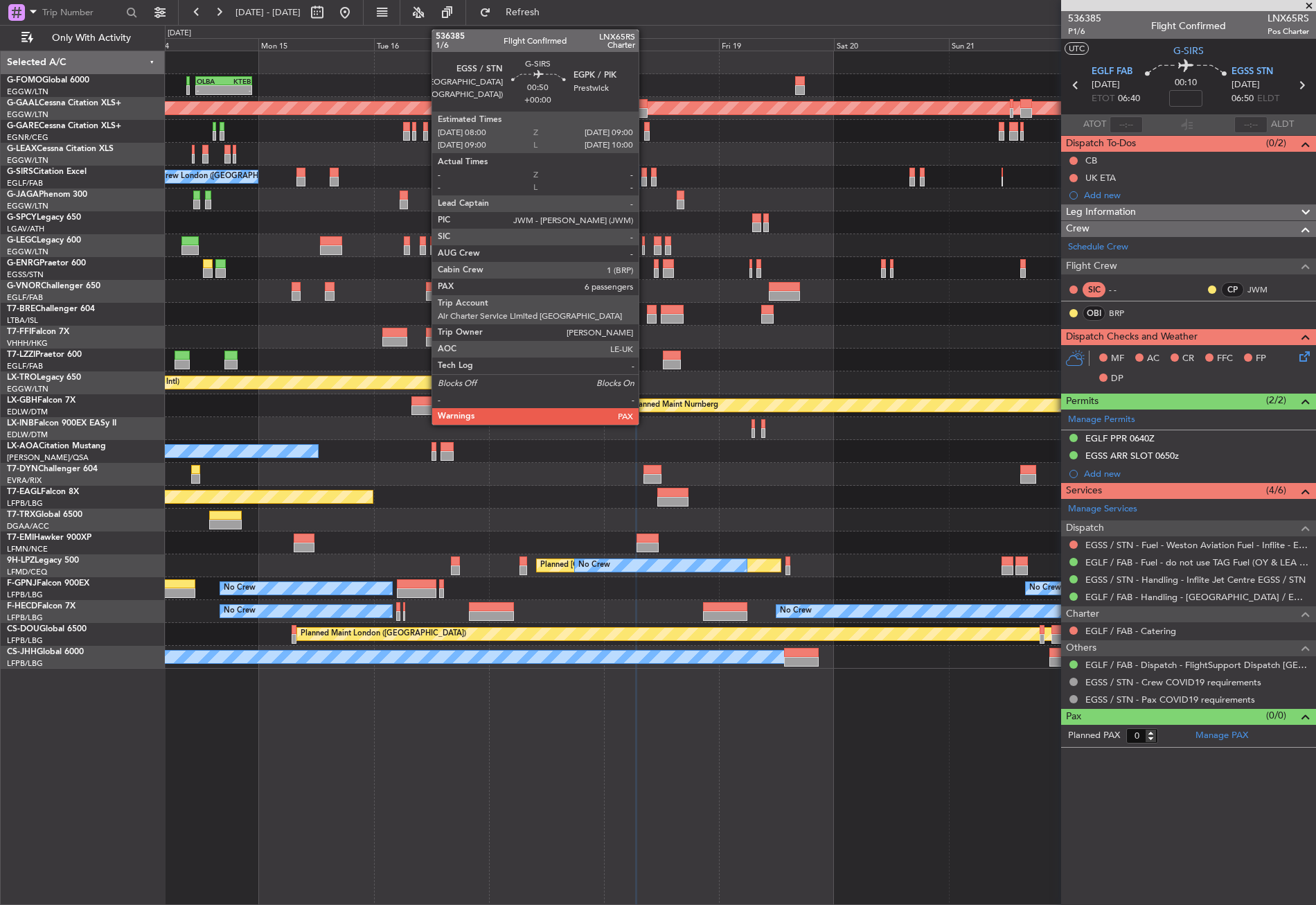
click at [645, 177] on div at bounding box center [643, 181] width 5 height 9
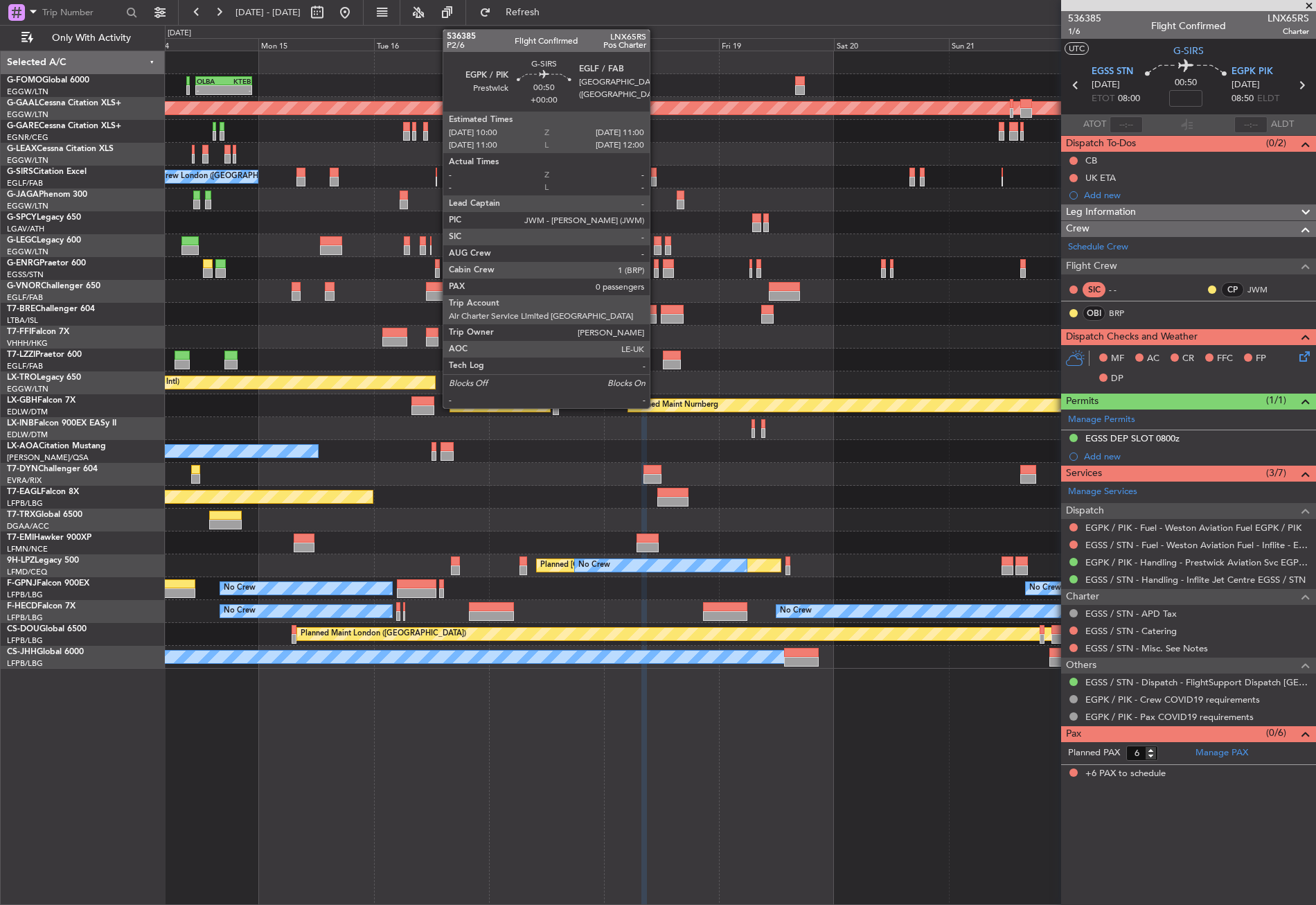
click at [657, 179] on div at bounding box center [653, 181] width 5 height 9
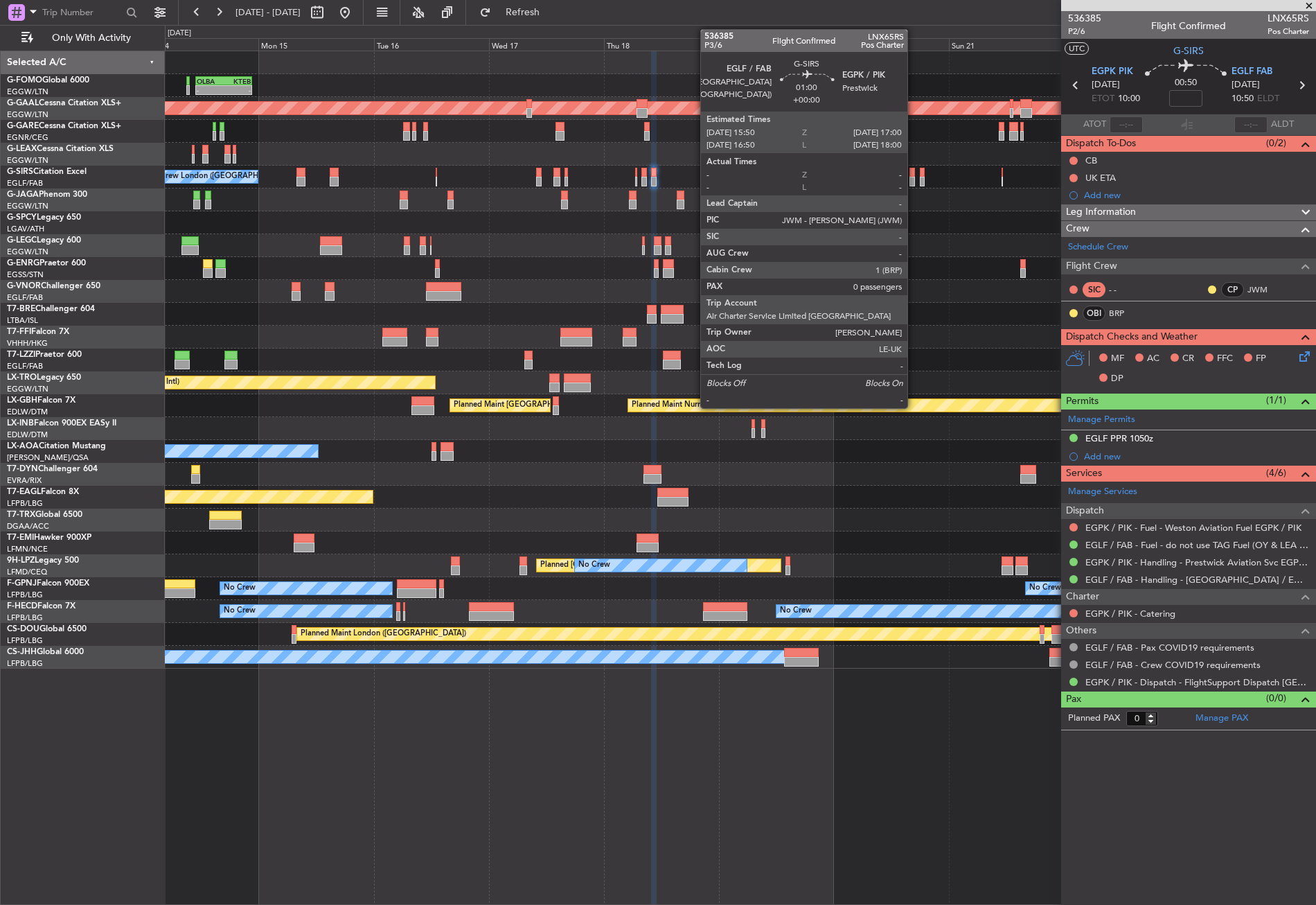
click at [914, 174] on div at bounding box center [912, 172] width 7 height 9
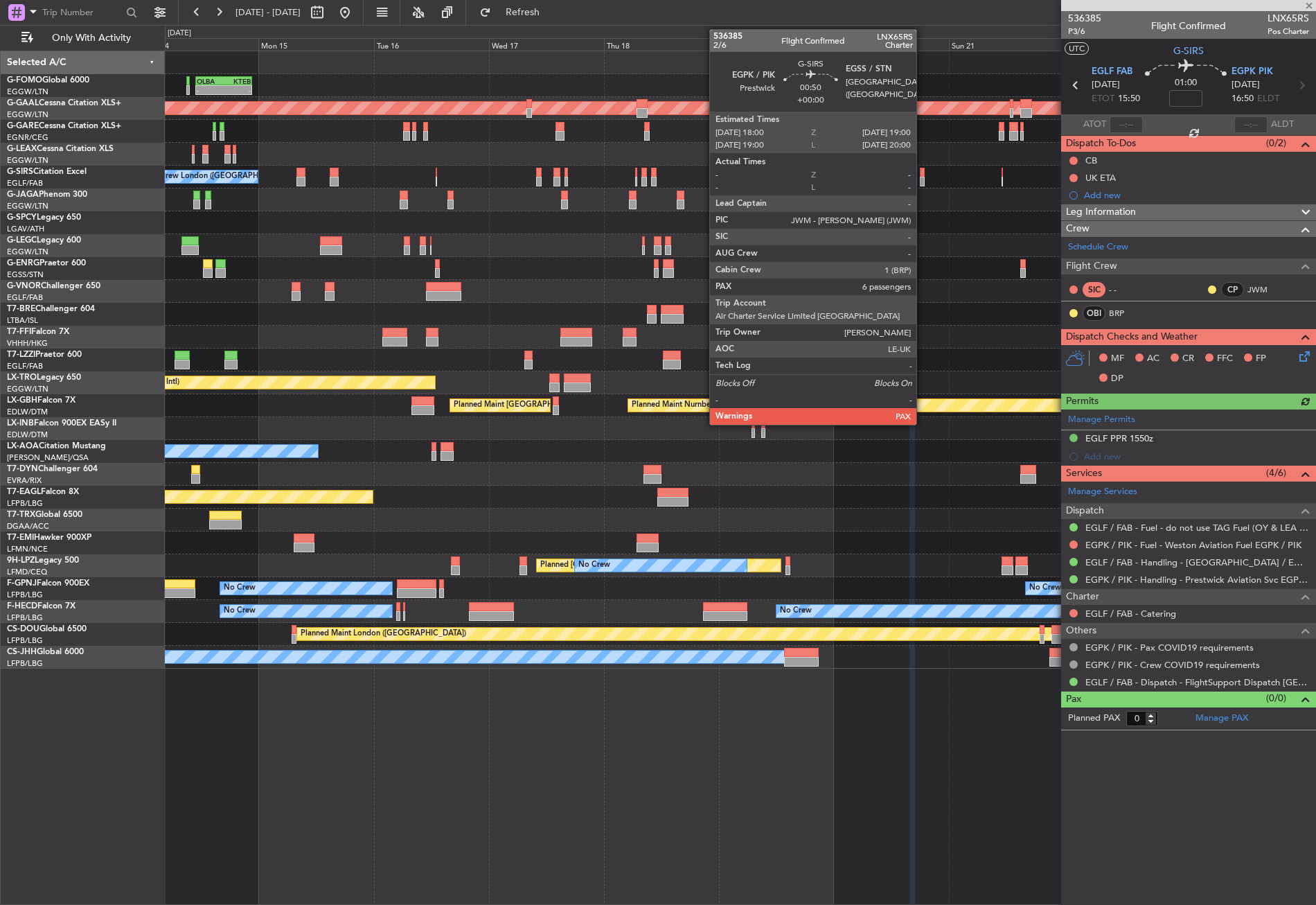
click at [923, 176] on div at bounding box center [922, 181] width 5 height 9
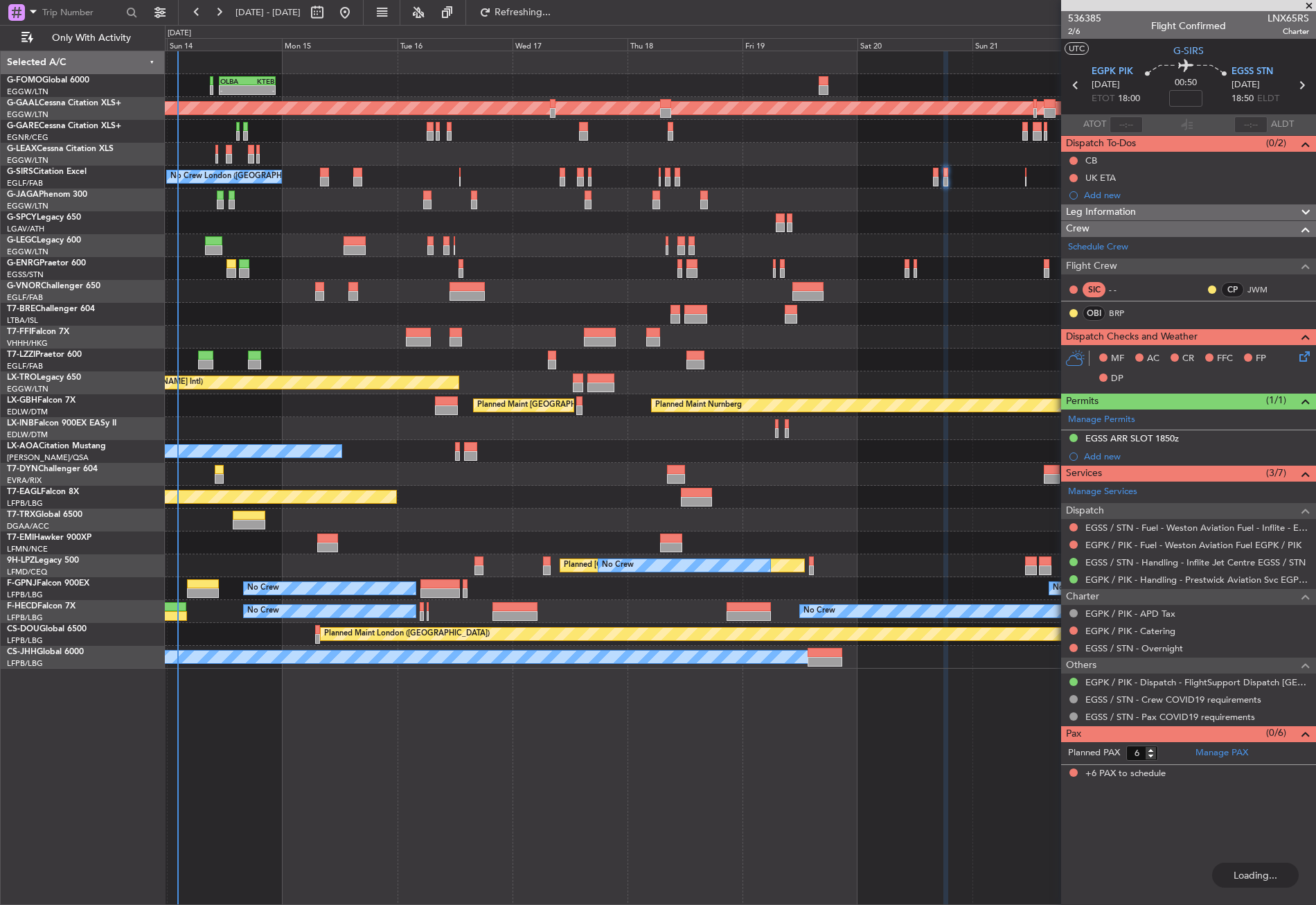
click at [562, 236] on div "A/C Unavailable London (Luton) Planned Maint London (Luton) Owner" at bounding box center [740, 245] width 1151 height 23
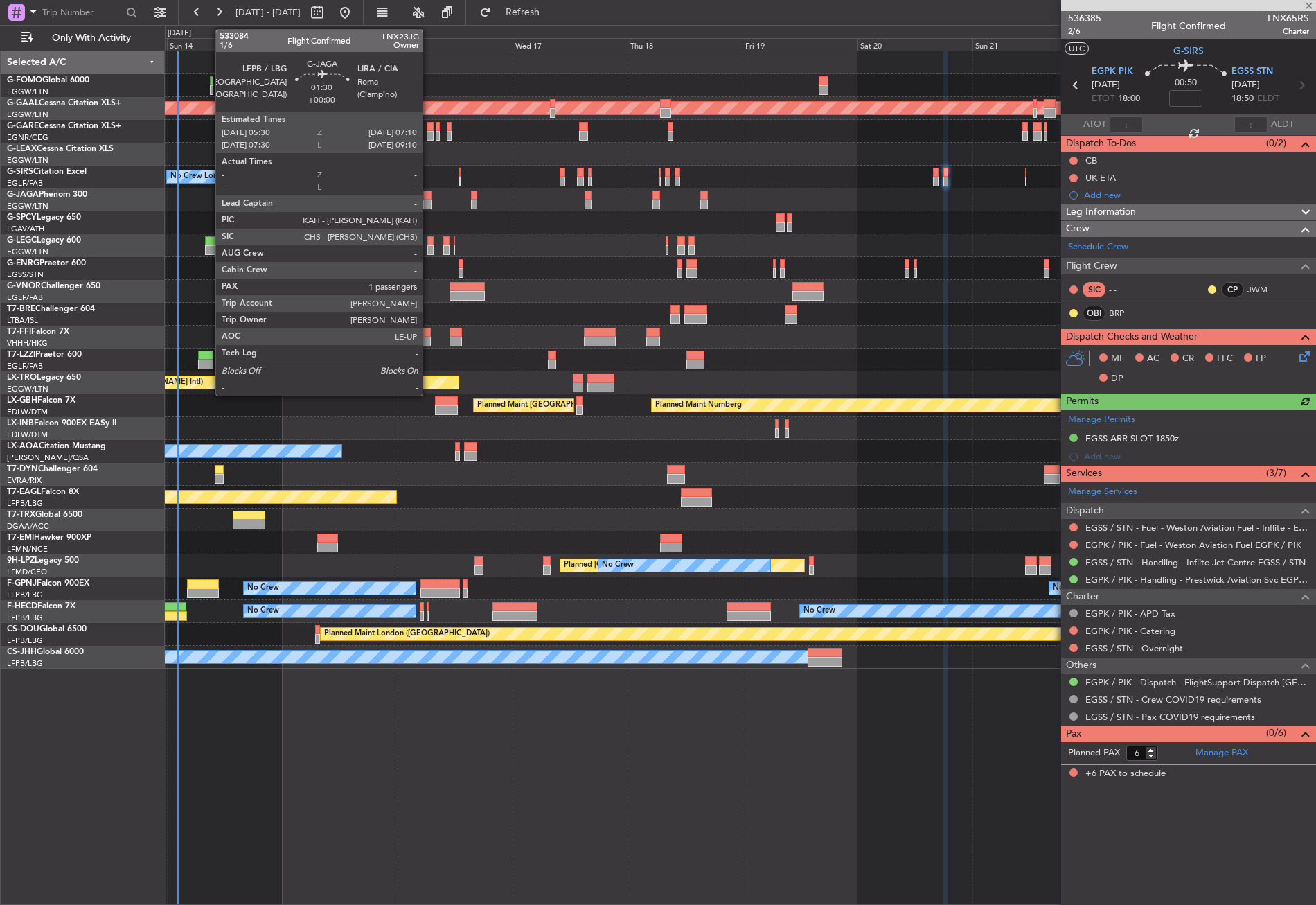
click at [429, 202] on div at bounding box center [427, 205] width 9 height 9
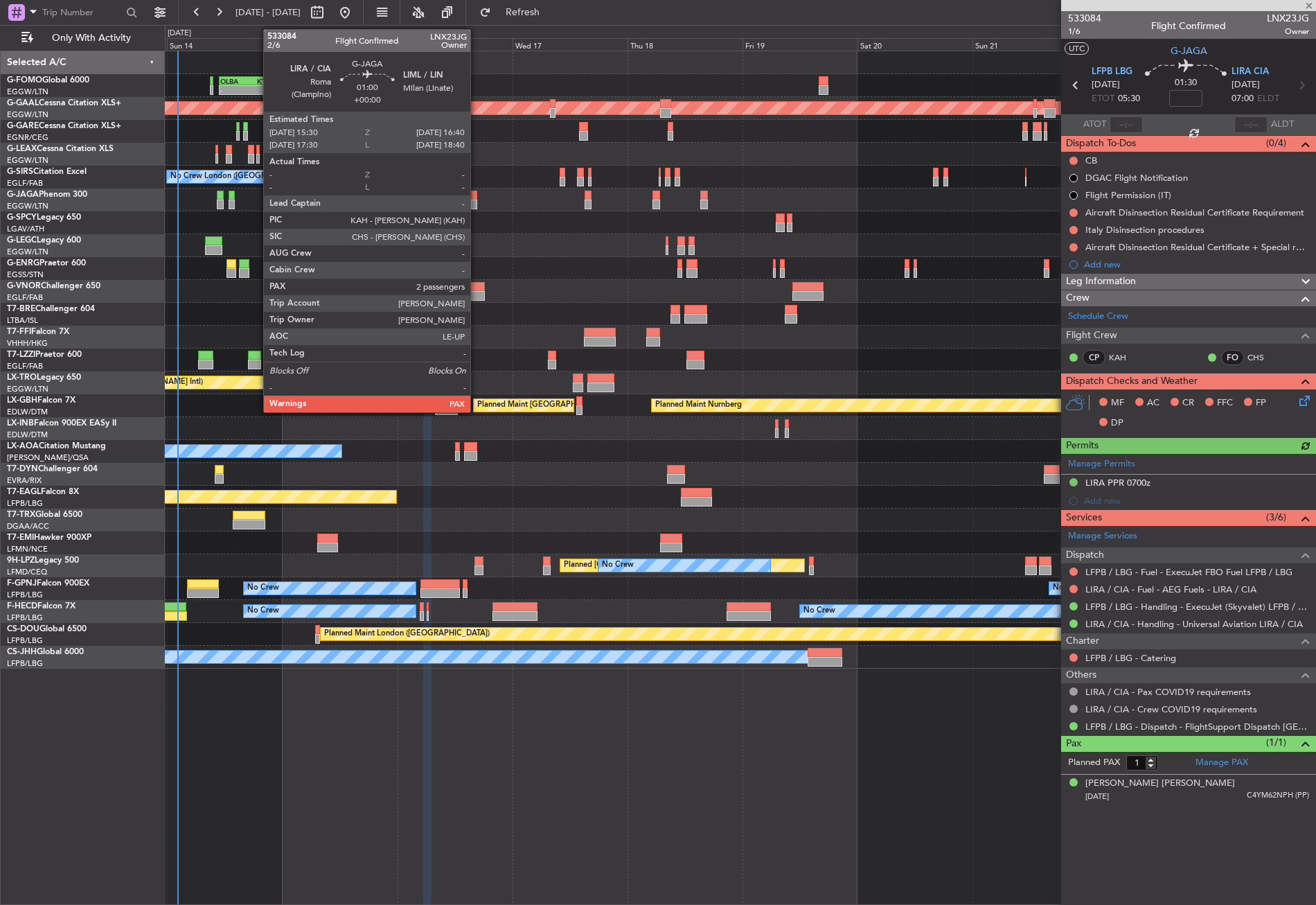
click at [477, 203] on div at bounding box center [474, 205] width 7 height 9
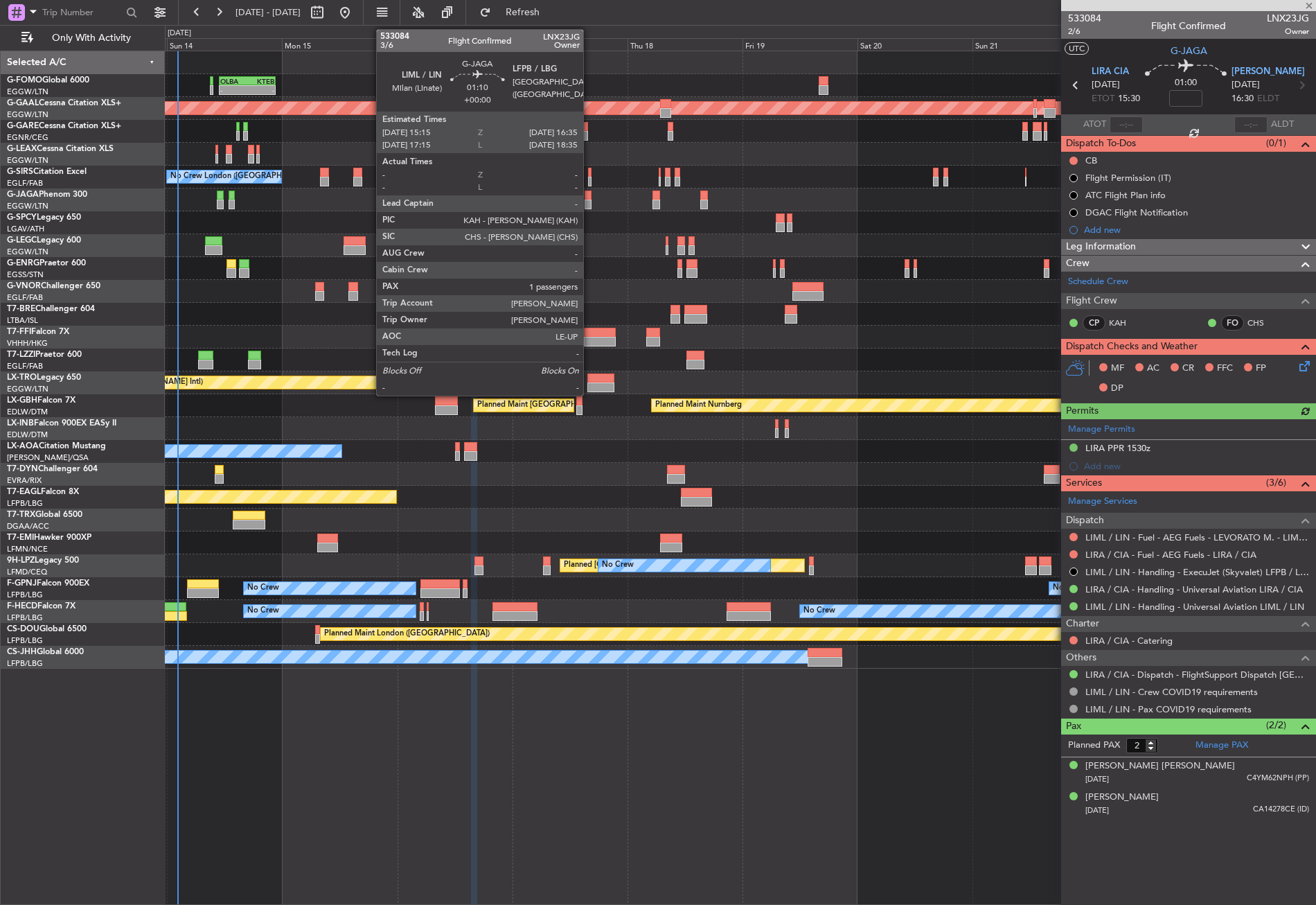
click at [589, 199] on div at bounding box center [587, 195] width 7 height 9
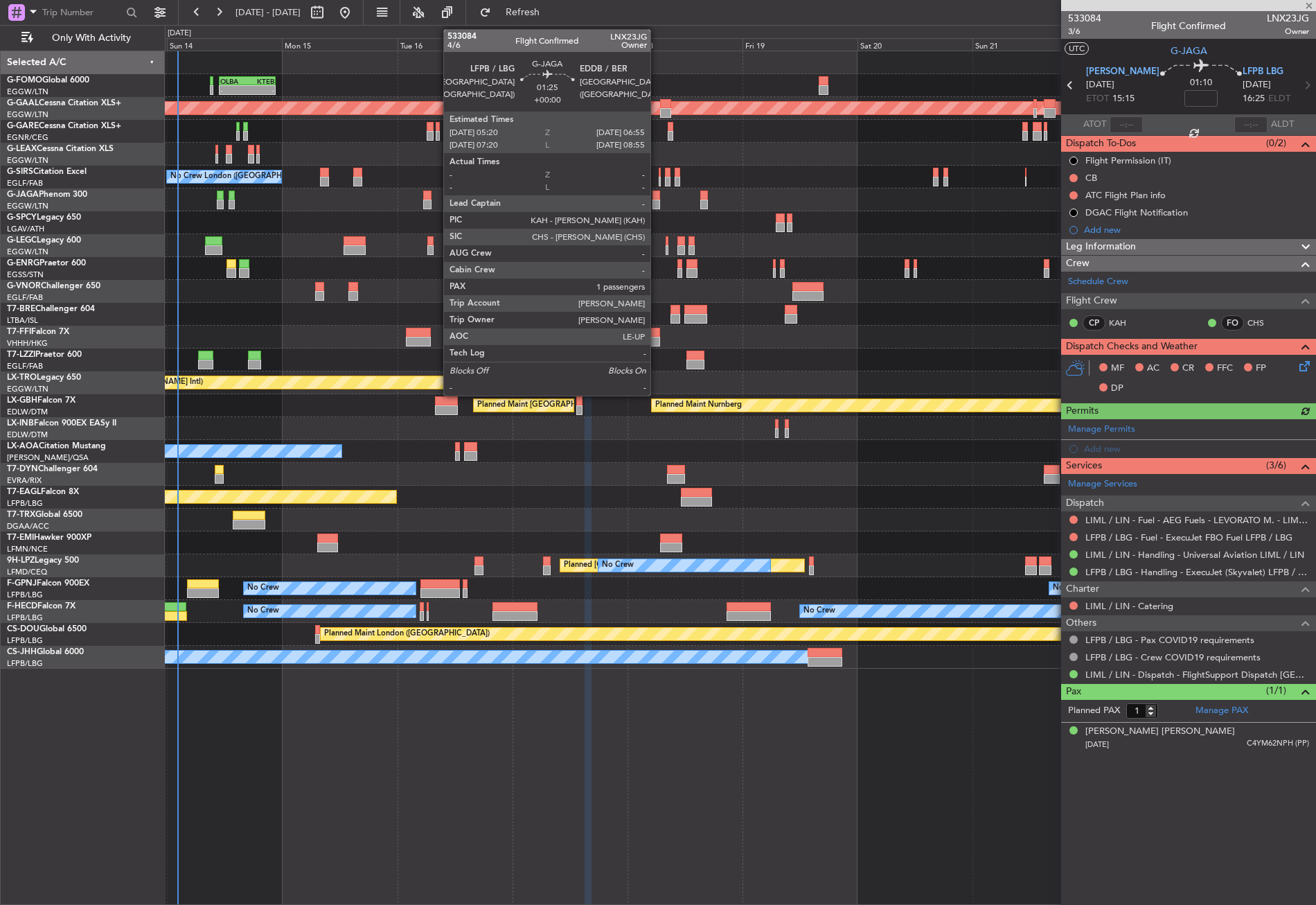
click at [657, 201] on div at bounding box center [657, 205] width 8 height 9
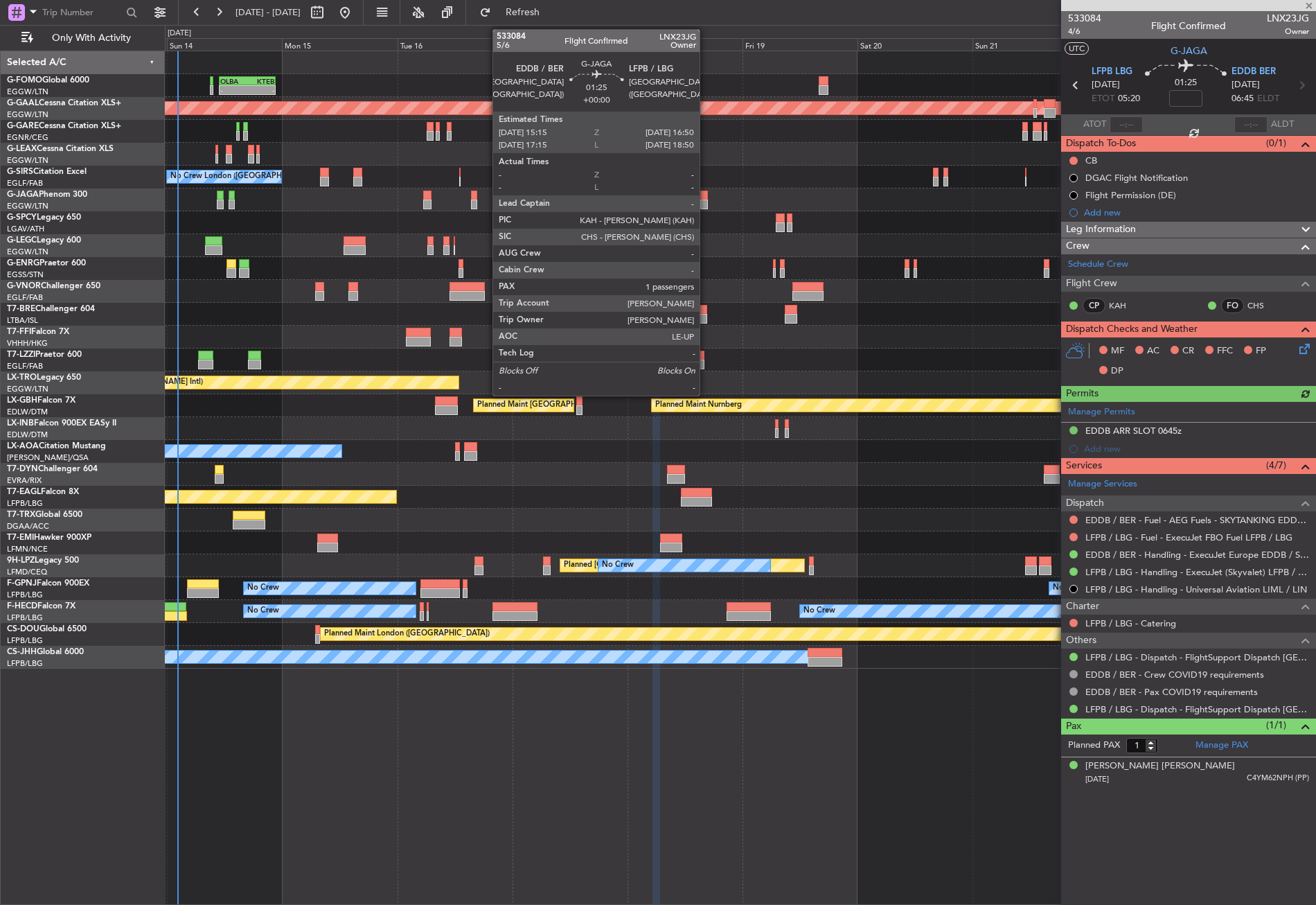
click at [706, 198] on div at bounding box center [704, 195] width 8 height 9
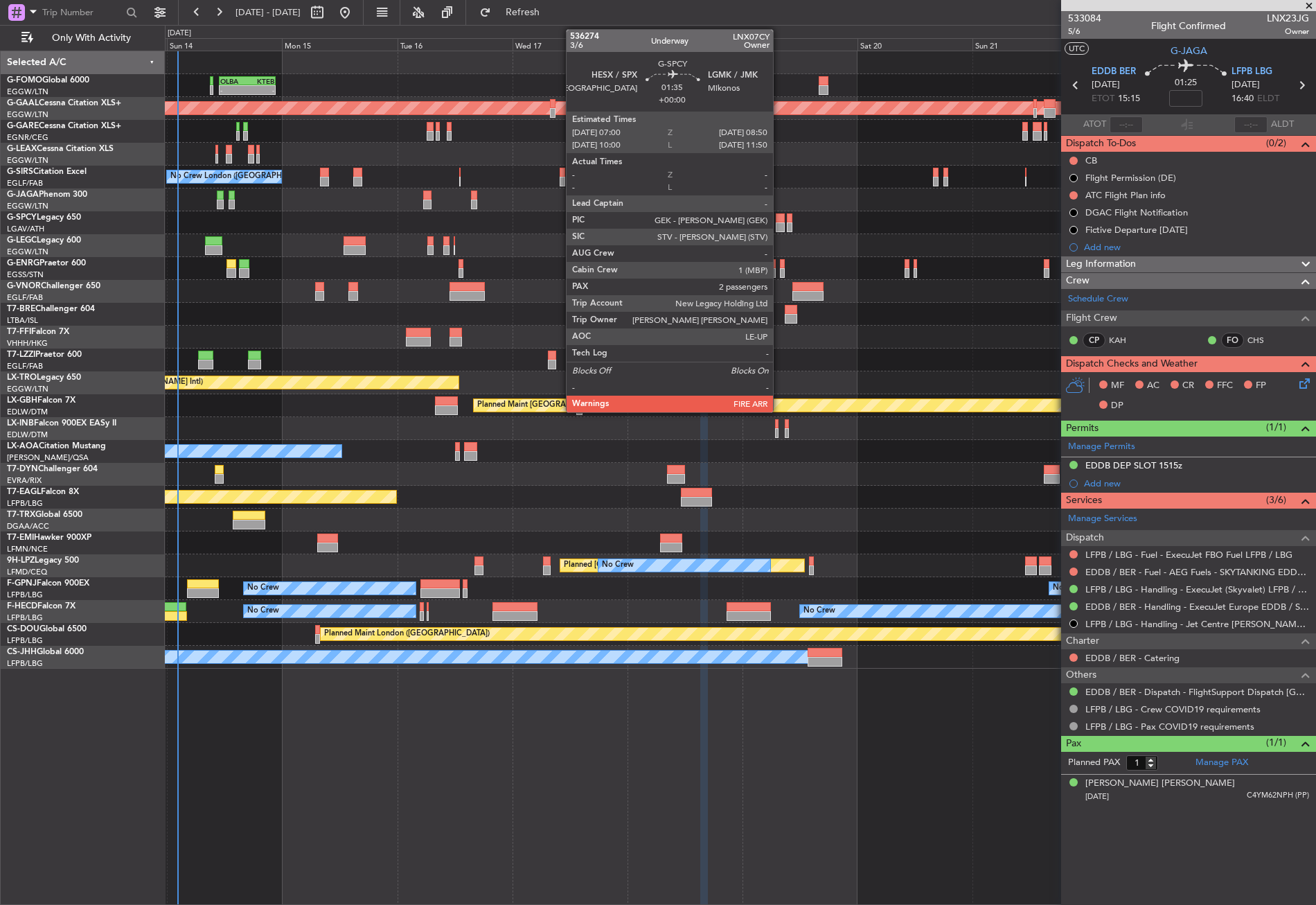
click at [780, 226] on div at bounding box center [781, 227] width 9 height 9
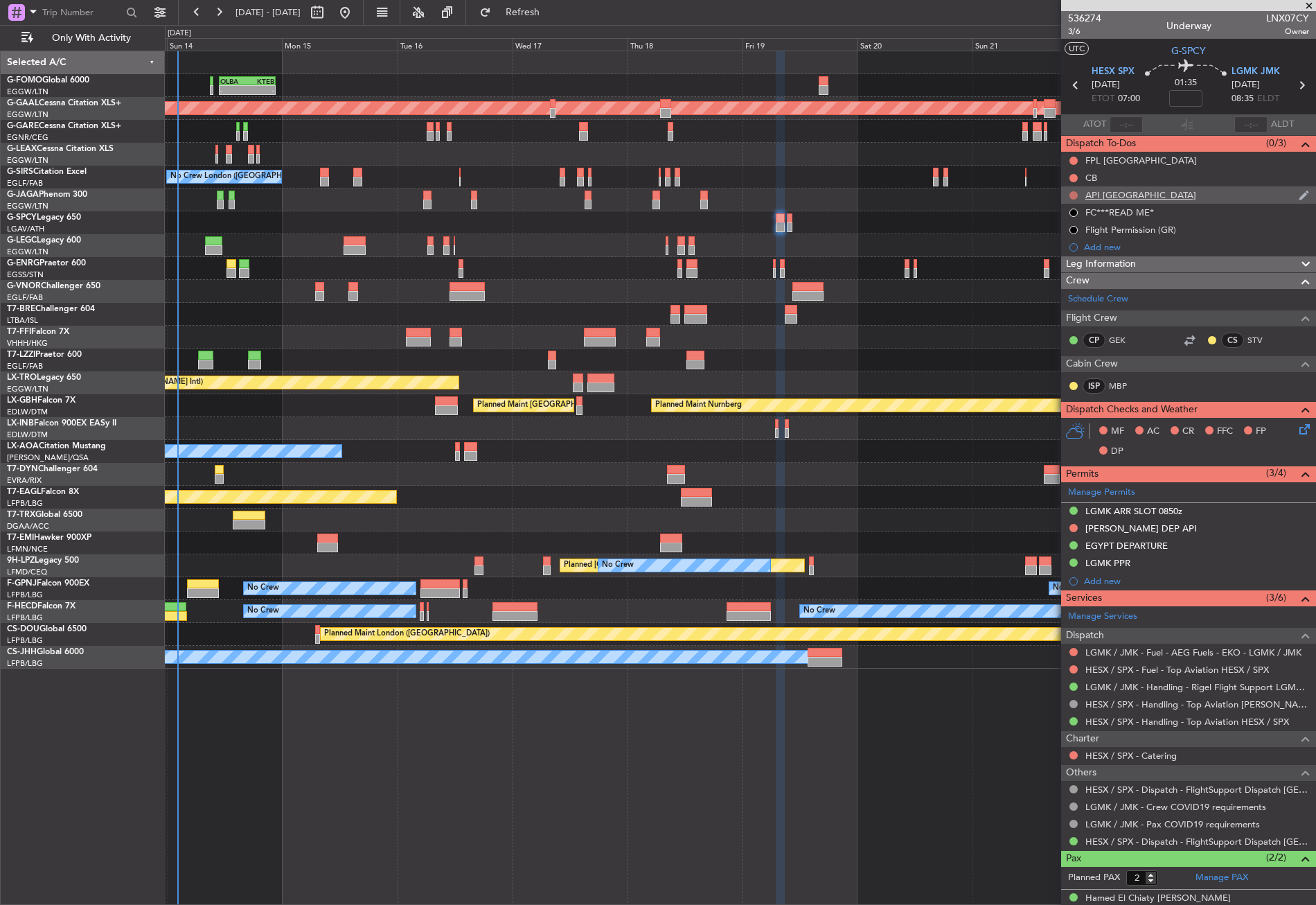
click at [1073, 192] on button at bounding box center [1073, 195] width 9 height 9
click at [1069, 277] on span "Cancelled" at bounding box center [1077, 277] width 40 height 14
click at [1076, 702] on button at bounding box center [1073, 704] width 9 height 9
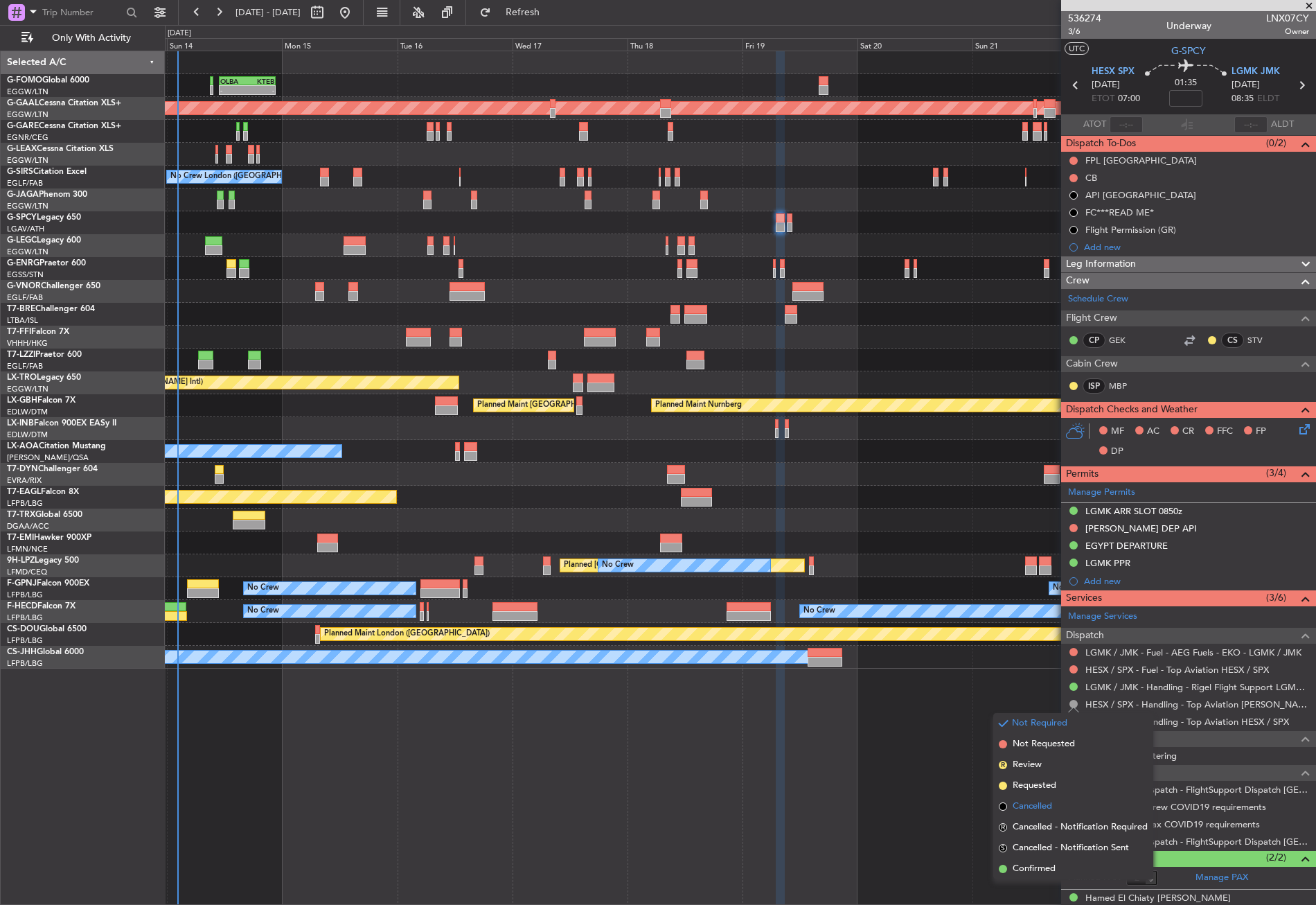
click at [1033, 805] on span "Cancelled" at bounding box center [1033, 806] width 40 height 14
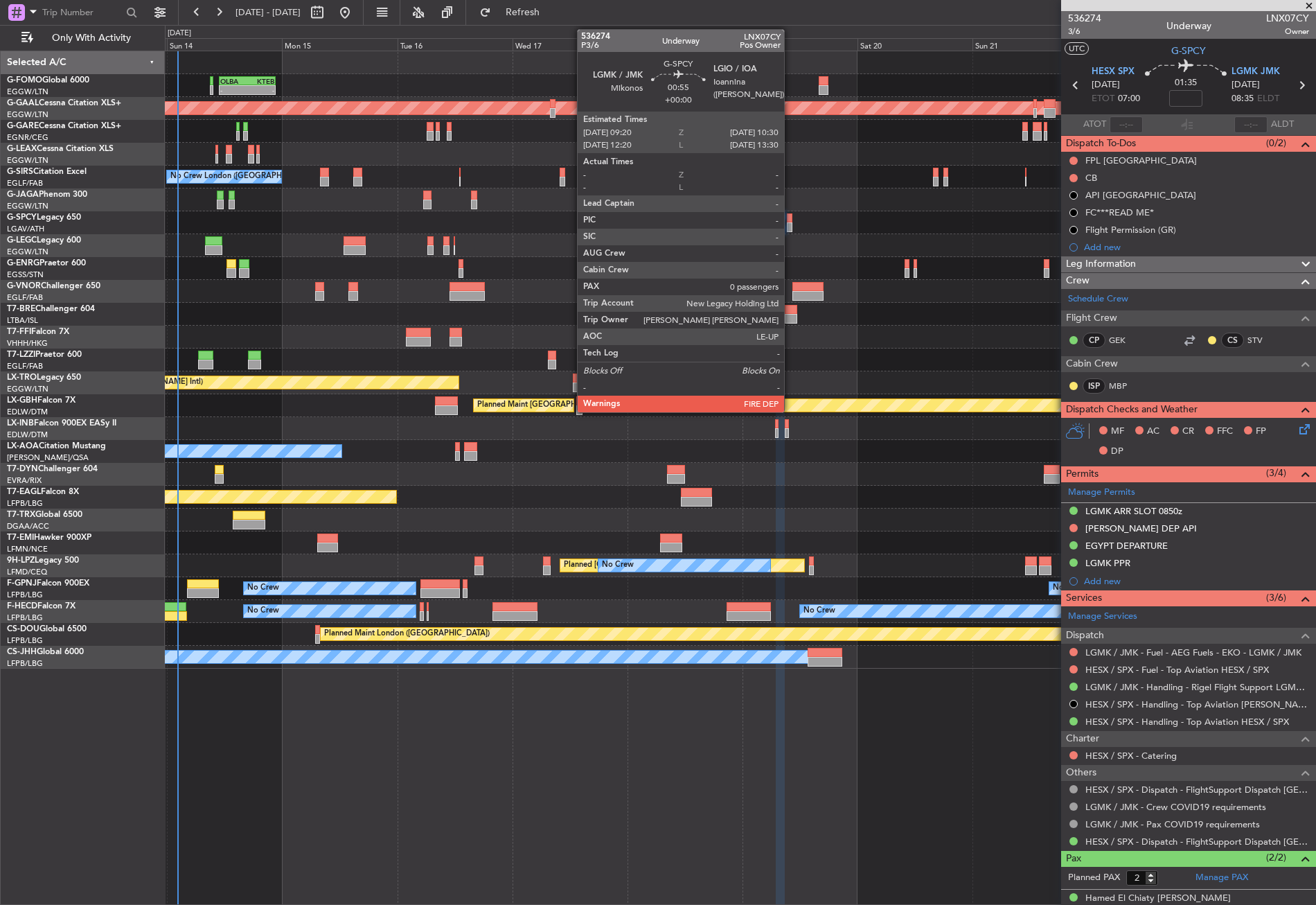
click at [790, 226] on div at bounding box center [790, 227] width 7 height 9
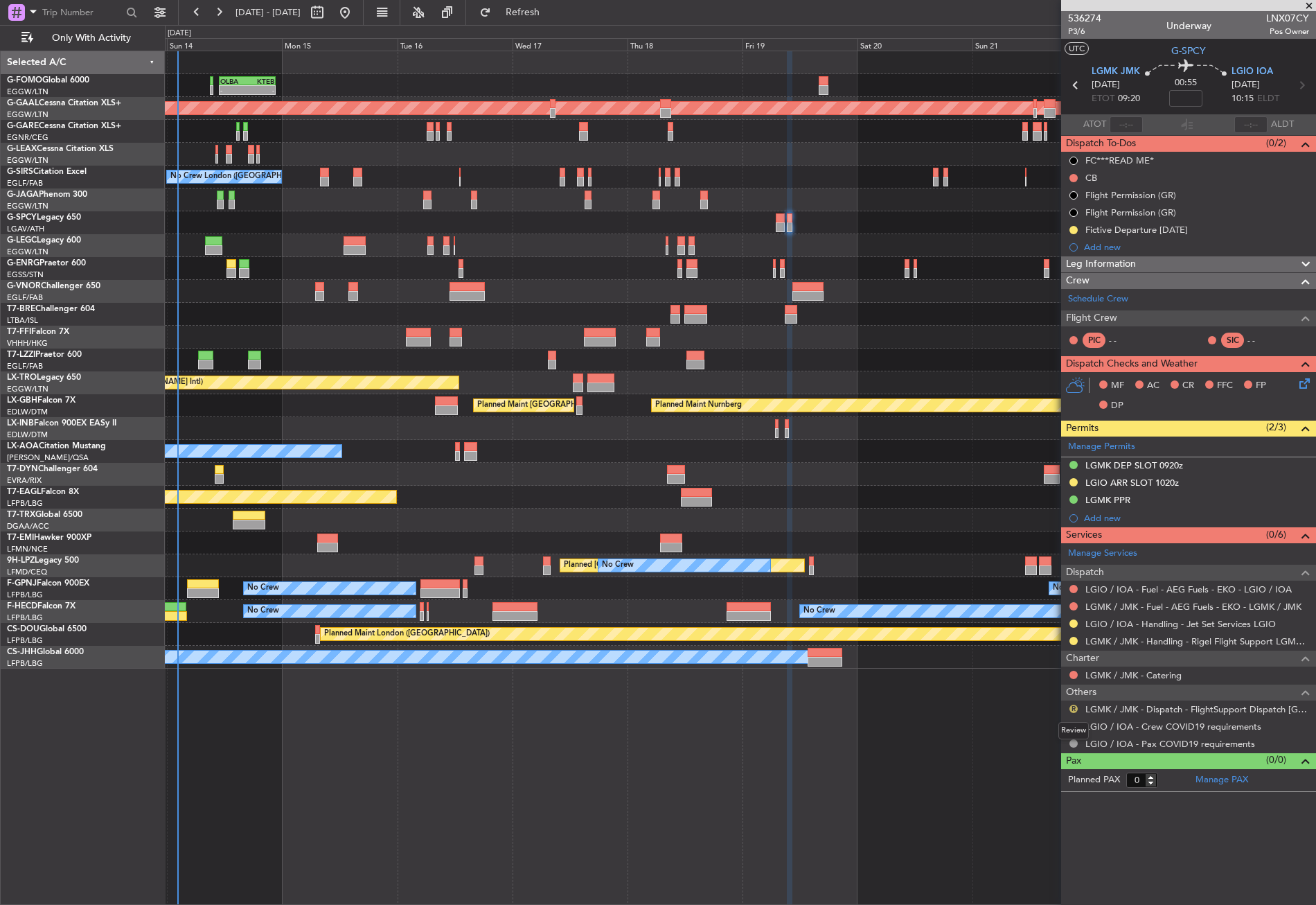
click at [1073, 705] on button "R" at bounding box center [1073, 709] width 9 height 9
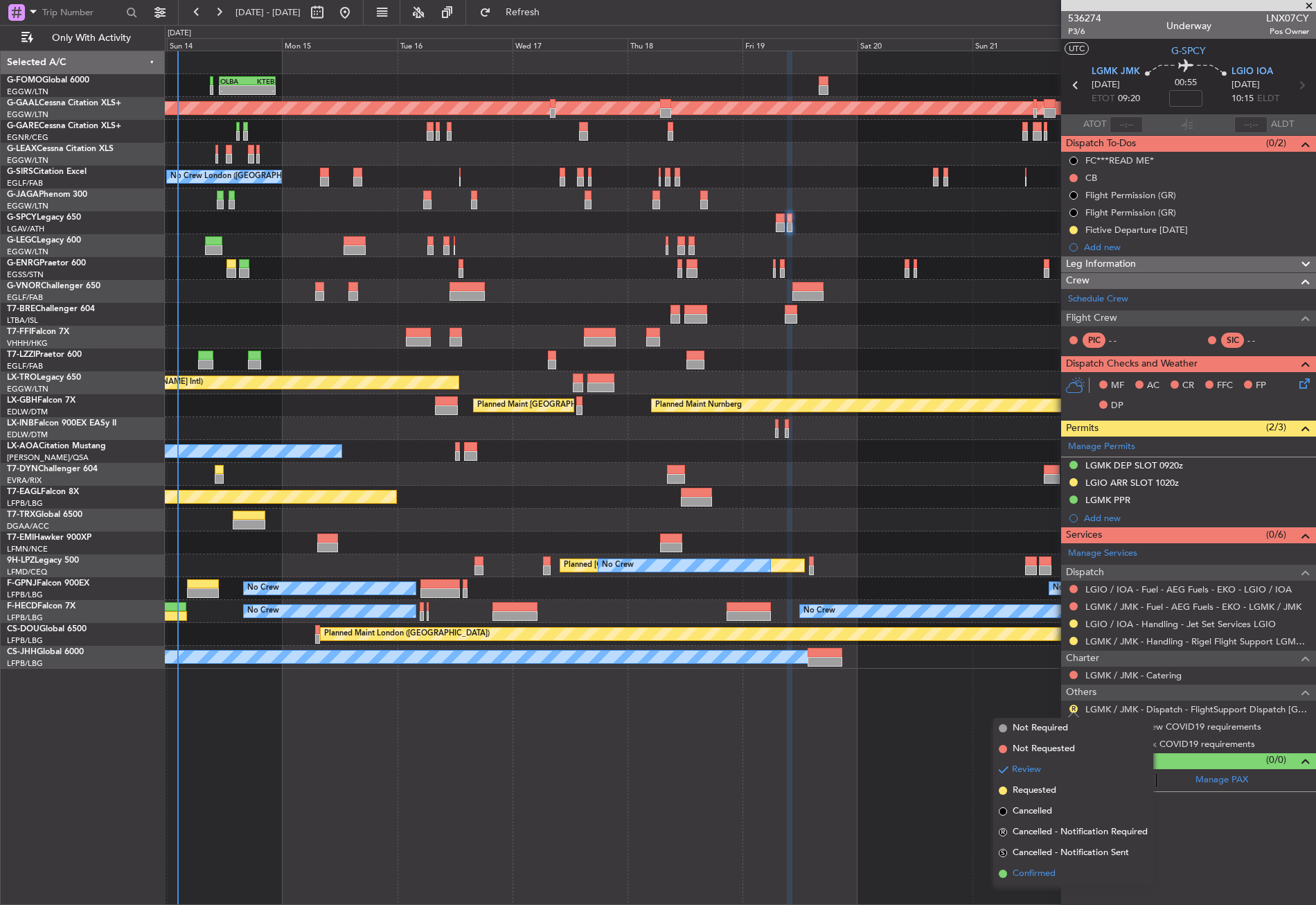
click at [1033, 875] on span "Confirmed" at bounding box center [1034, 874] width 43 height 14
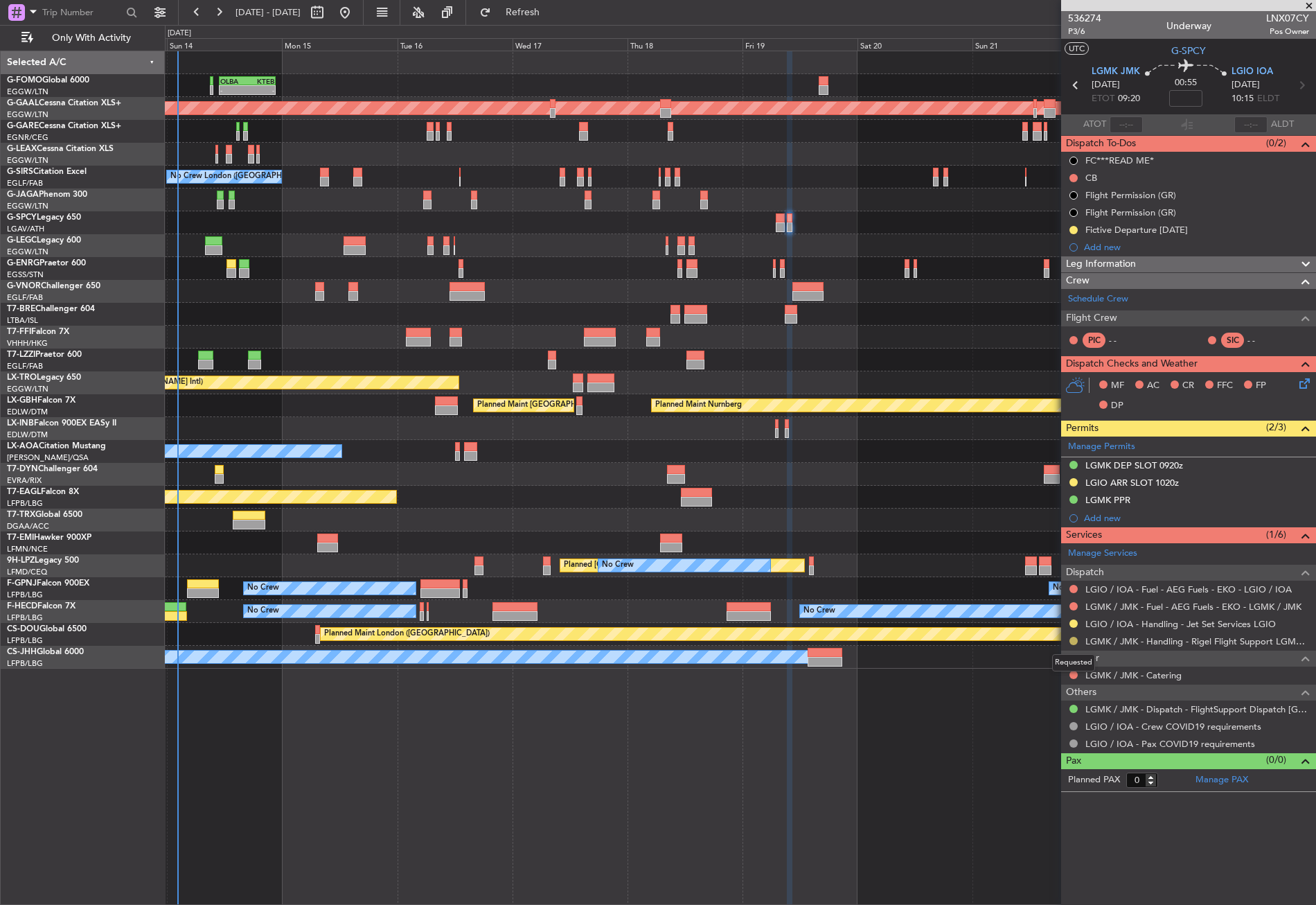
click at [1072, 639] on button at bounding box center [1073, 641] width 9 height 9
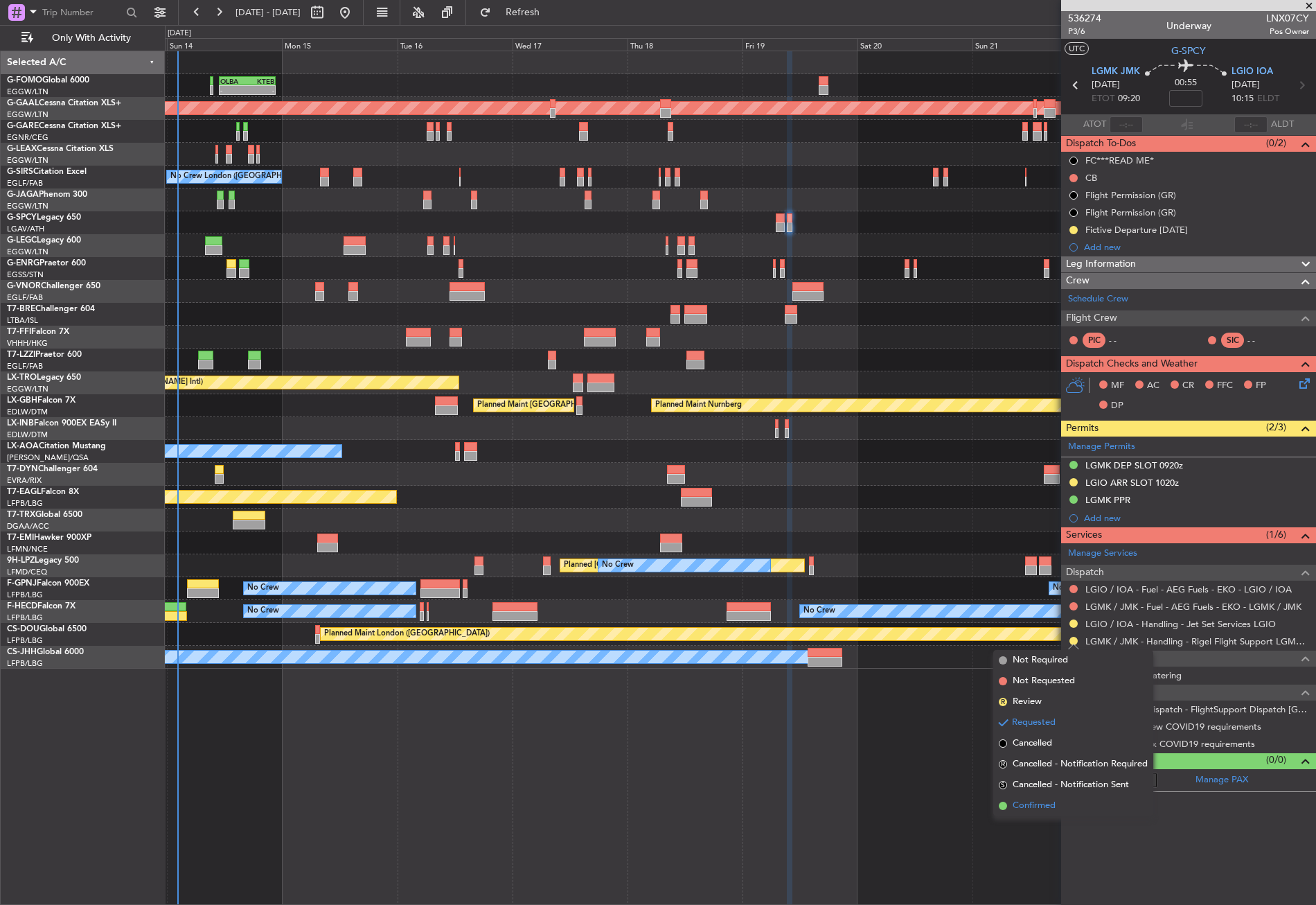
click at [1038, 804] on span "Confirmed" at bounding box center [1034, 805] width 43 height 14
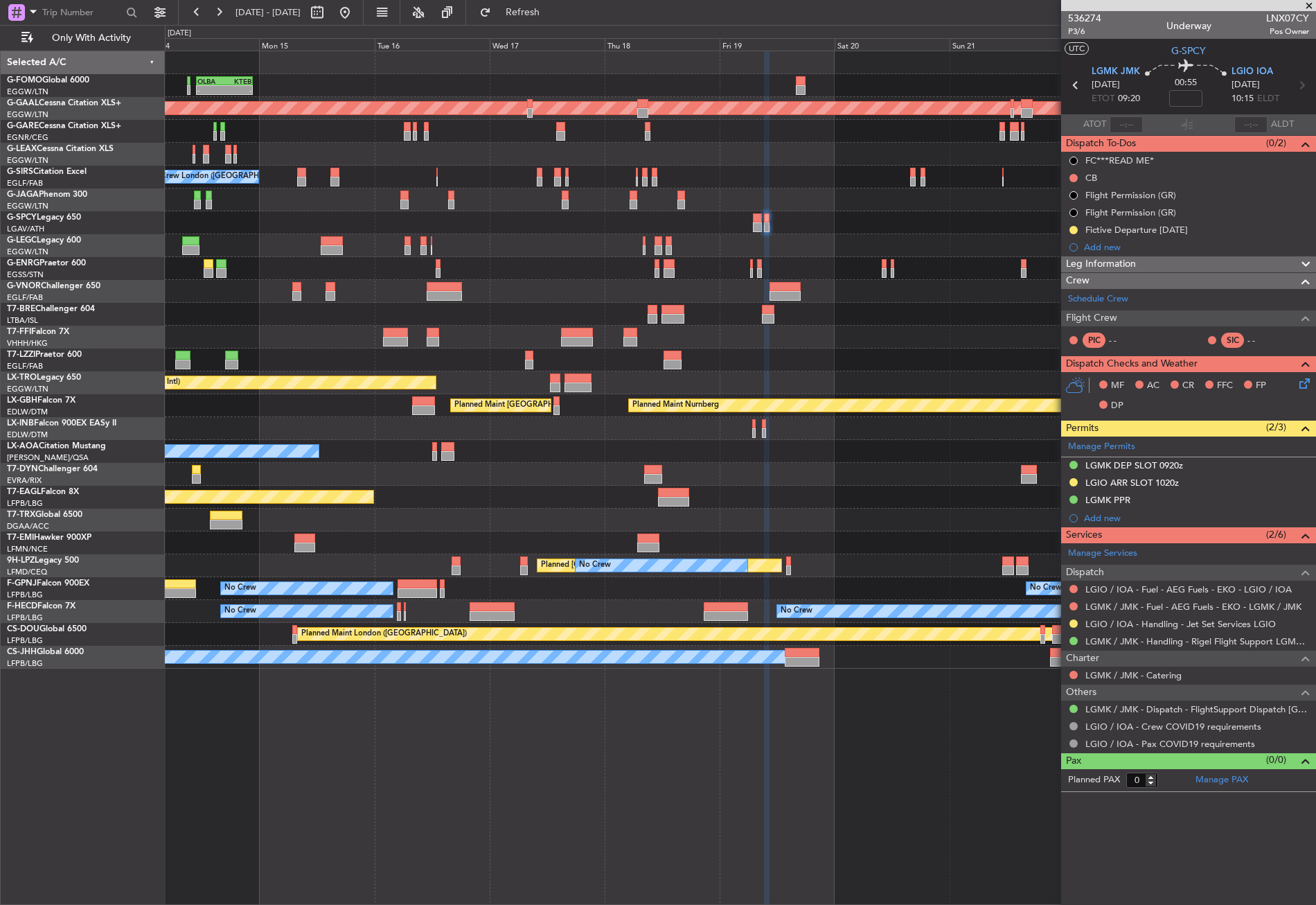
click at [978, 206] on div "Planned Maint [GEOGRAPHIC_DATA] ([GEOGRAPHIC_DATA])" at bounding box center [740, 200] width 1151 height 23
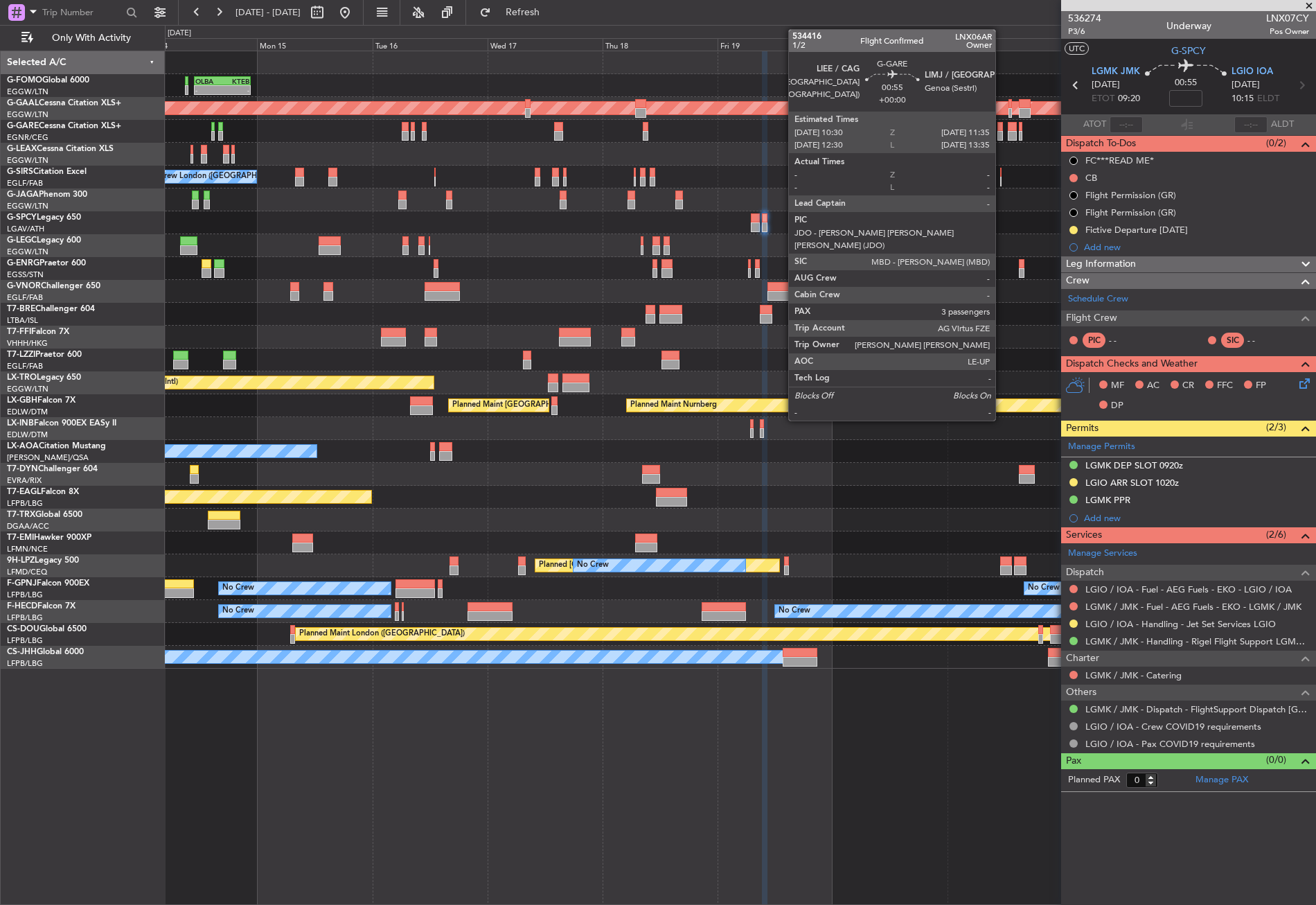
click at [1001, 136] on div at bounding box center [1001, 136] width 6 height 9
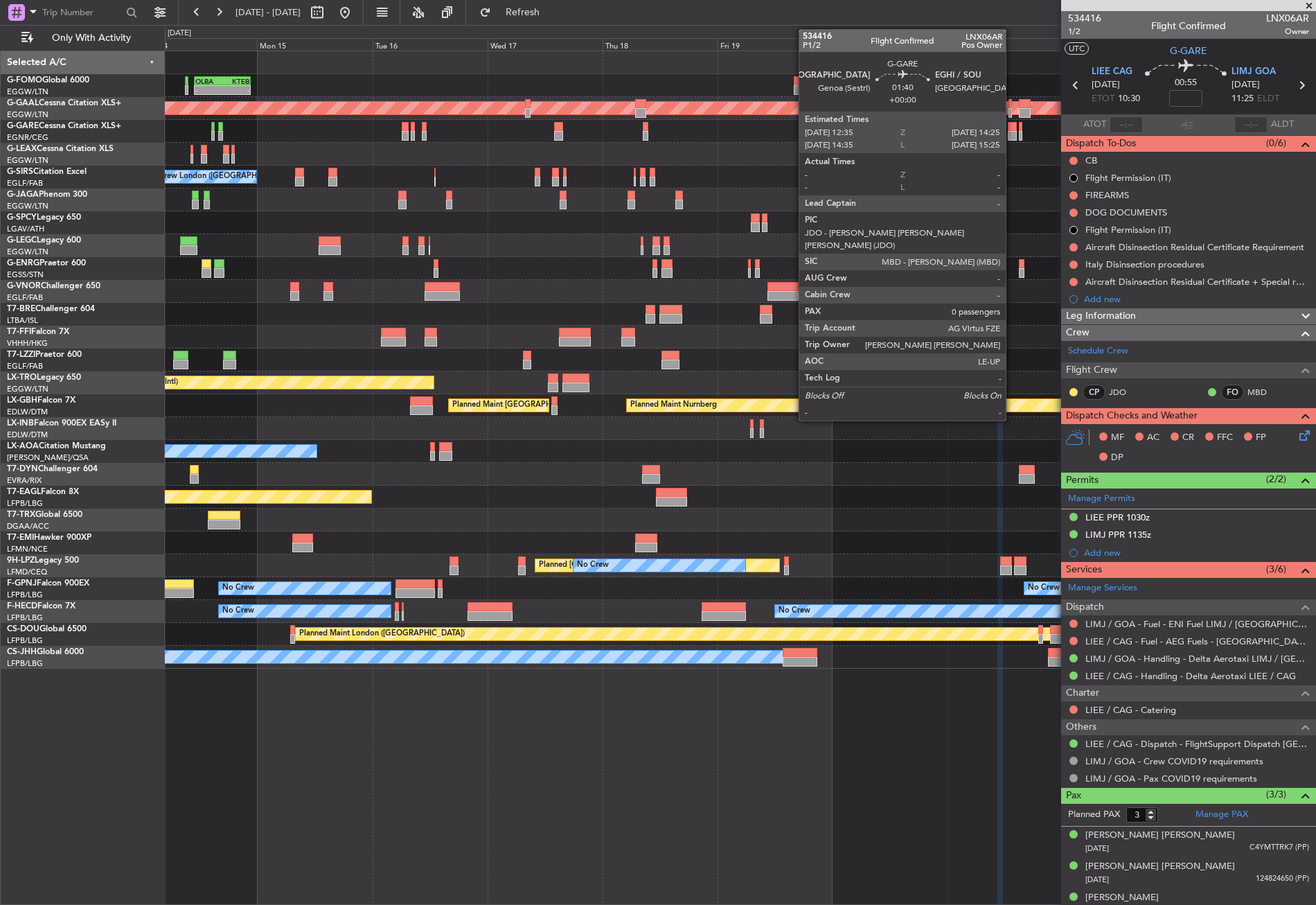
click at [1012, 130] on div at bounding box center [1013, 127] width 9 height 9
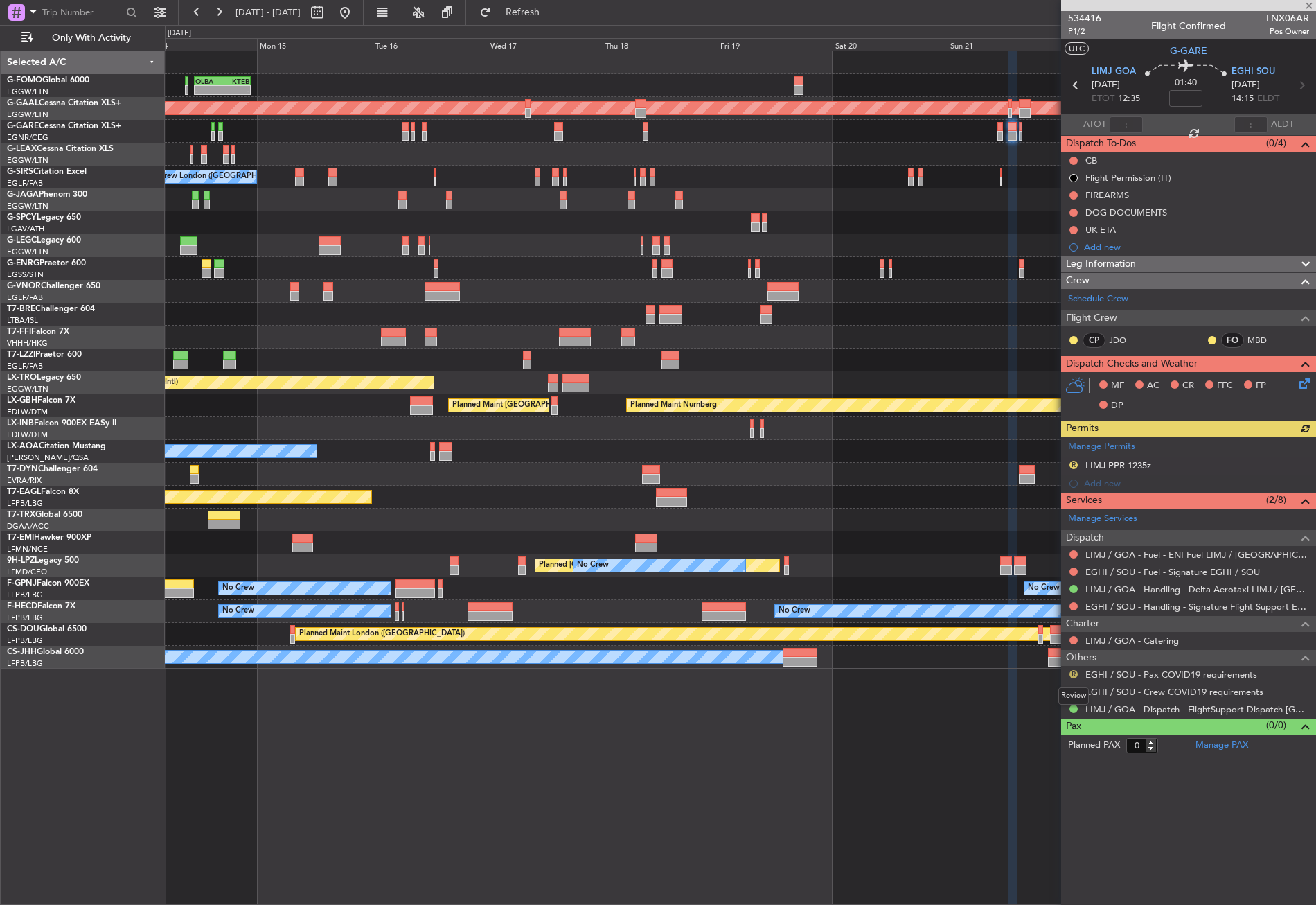
click at [1073, 671] on button "R" at bounding box center [1073, 674] width 9 height 9
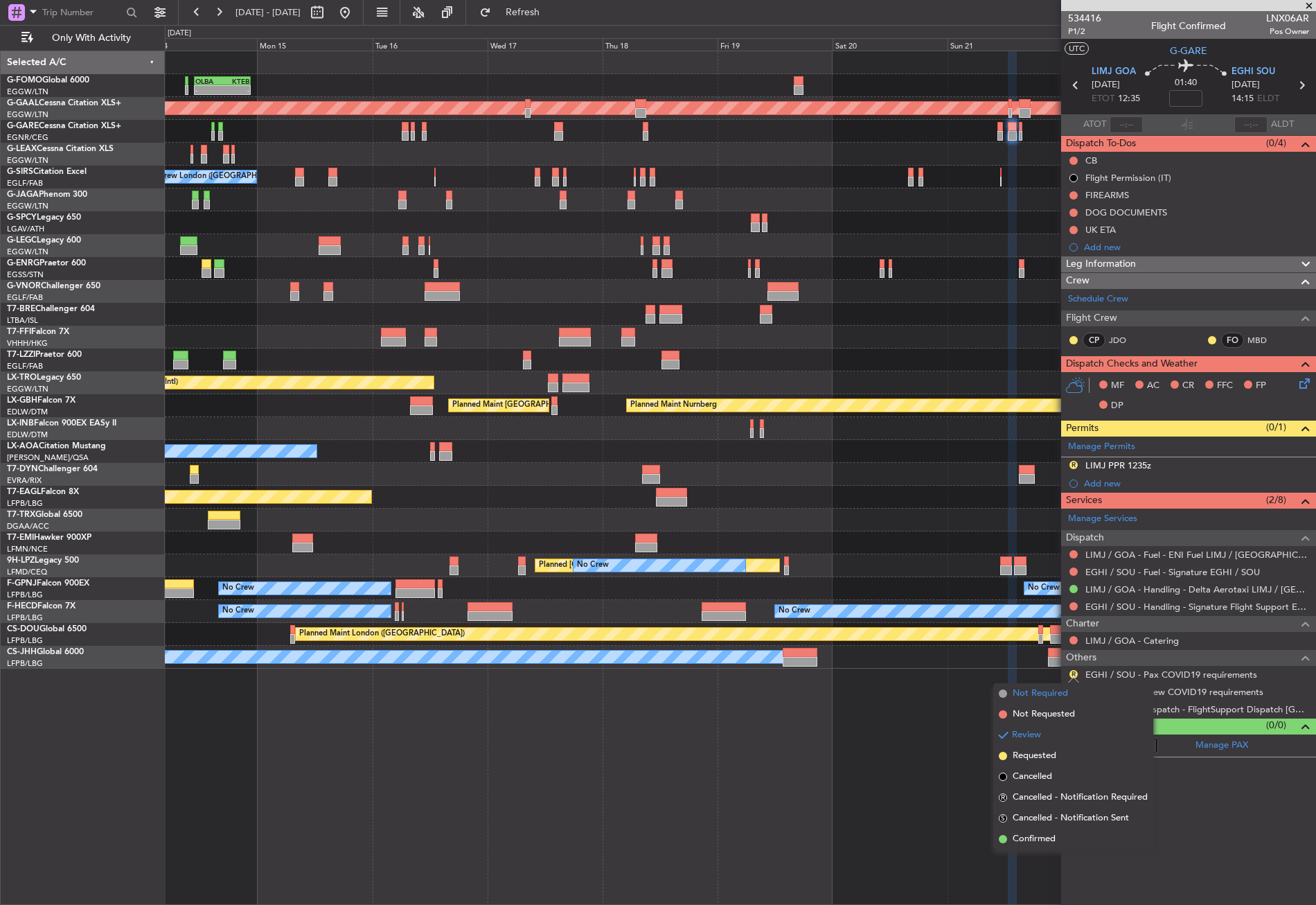
click at [1055, 688] on span "Not Required" at bounding box center [1040, 694] width 56 height 14
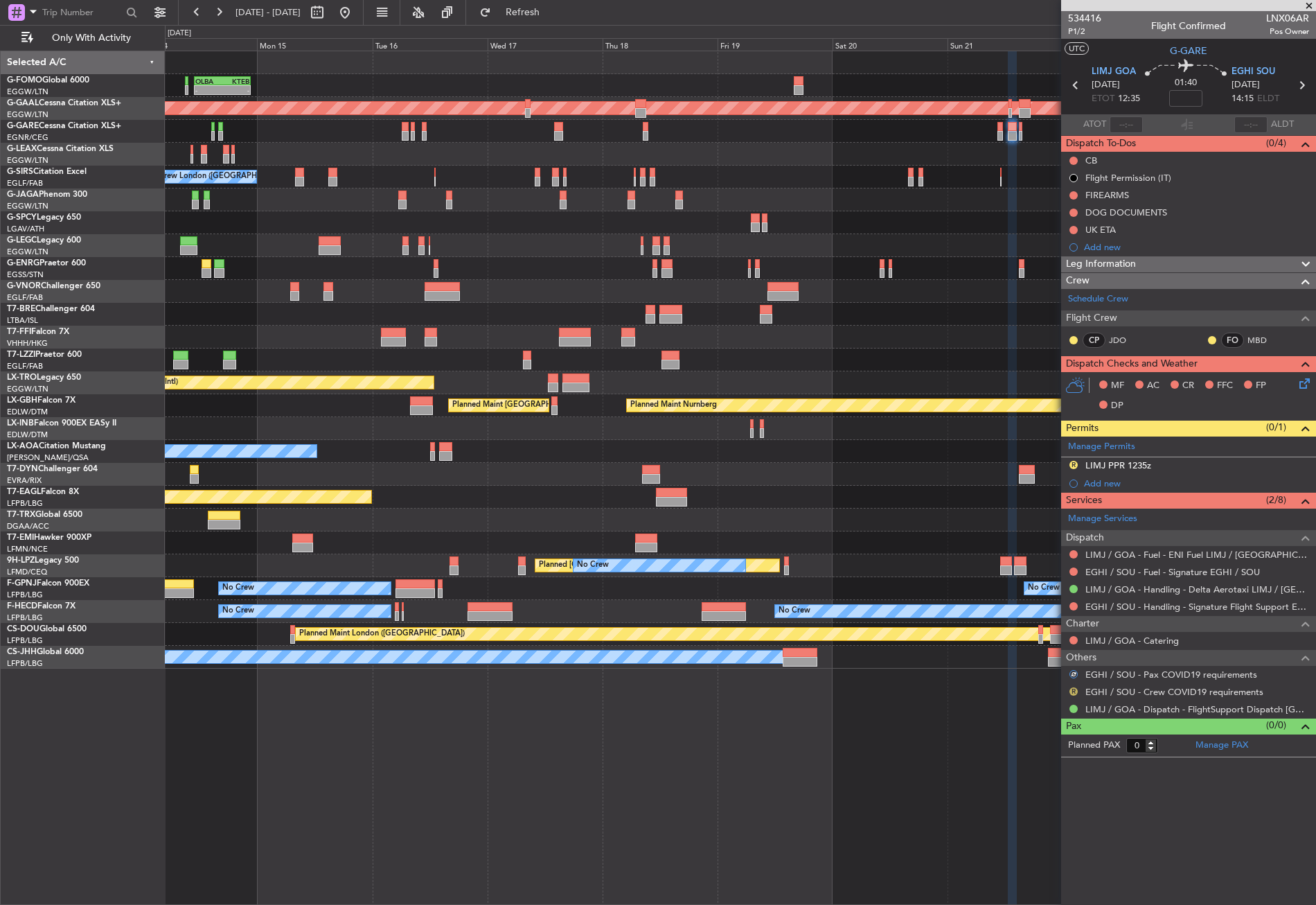
click at [1073, 688] on button "R" at bounding box center [1073, 691] width 9 height 9
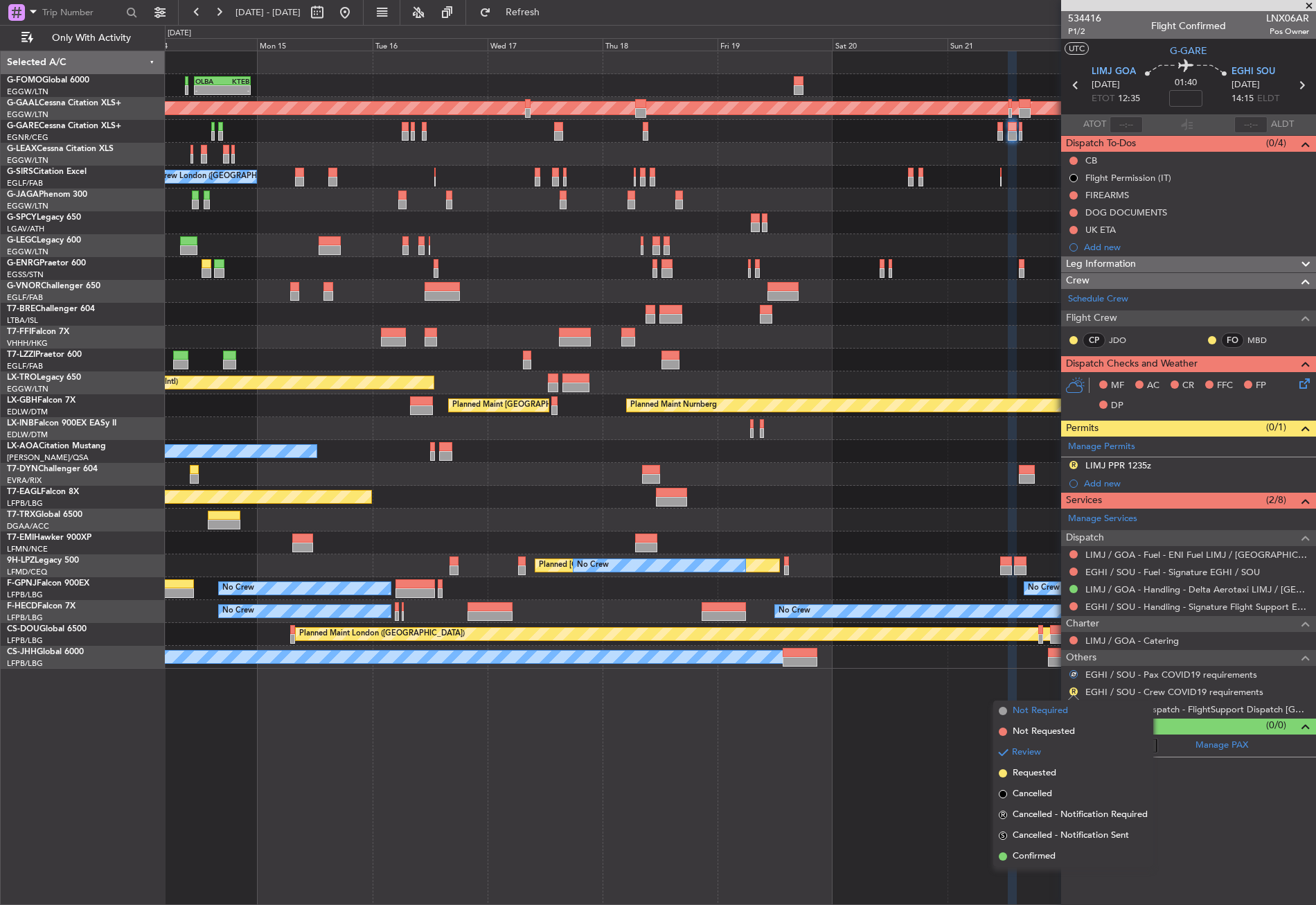
click at [1043, 704] on span "Not Required" at bounding box center [1040, 711] width 56 height 14
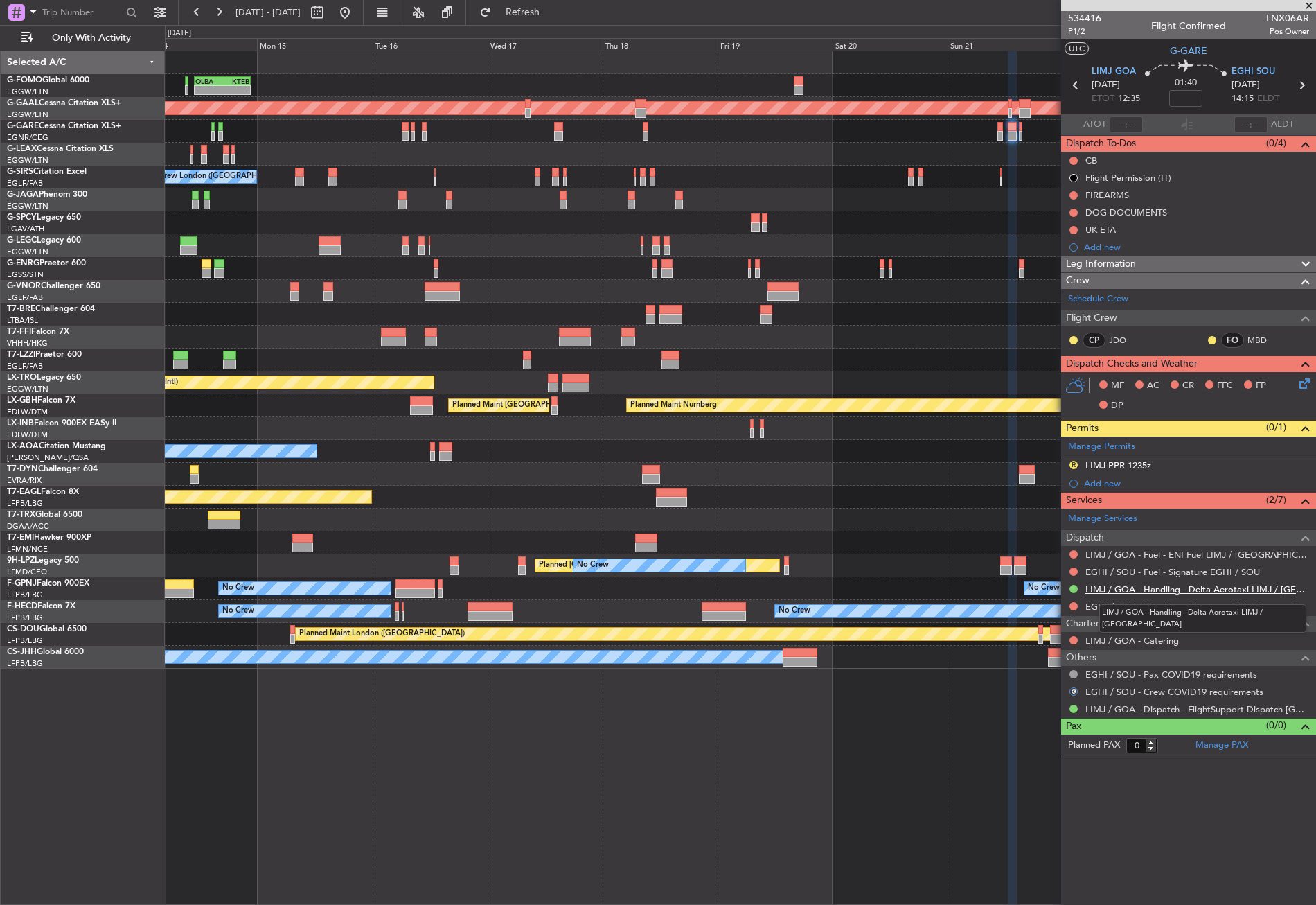
click at [1102, 588] on link "LIMJ / GOA - Handling - Delta Aerotaxi LIMJ / GOA" at bounding box center [1198, 589] width 224 height 11
click at [1110, 605] on link "EGHI / SOU - Handling - Signature Flight Support EGHI / SOU" at bounding box center [1198, 606] width 224 height 11
click at [1075, 465] on button "R" at bounding box center [1073, 464] width 9 height 9
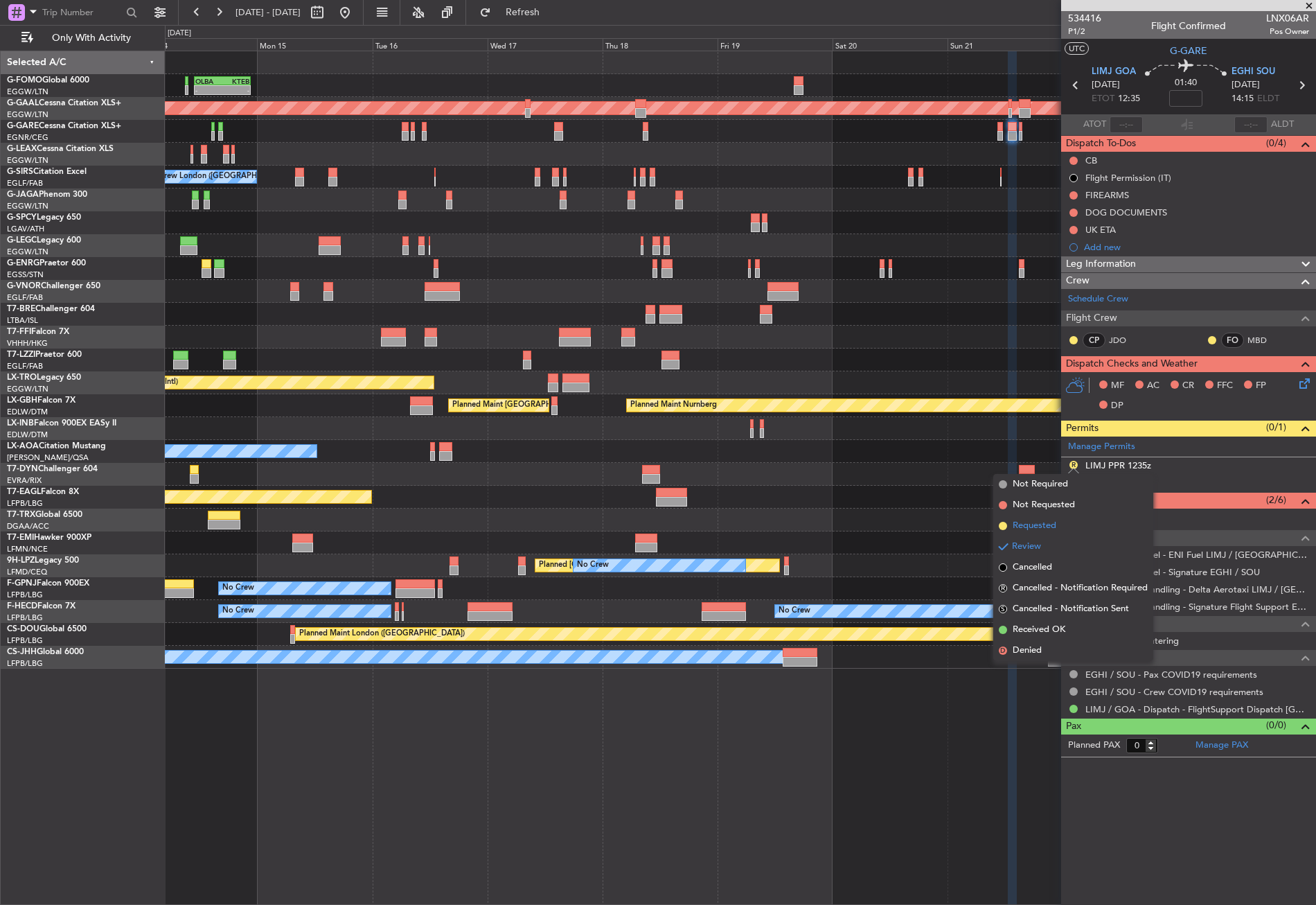
click at [1052, 525] on span "Requested" at bounding box center [1035, 526] width 44 height 14
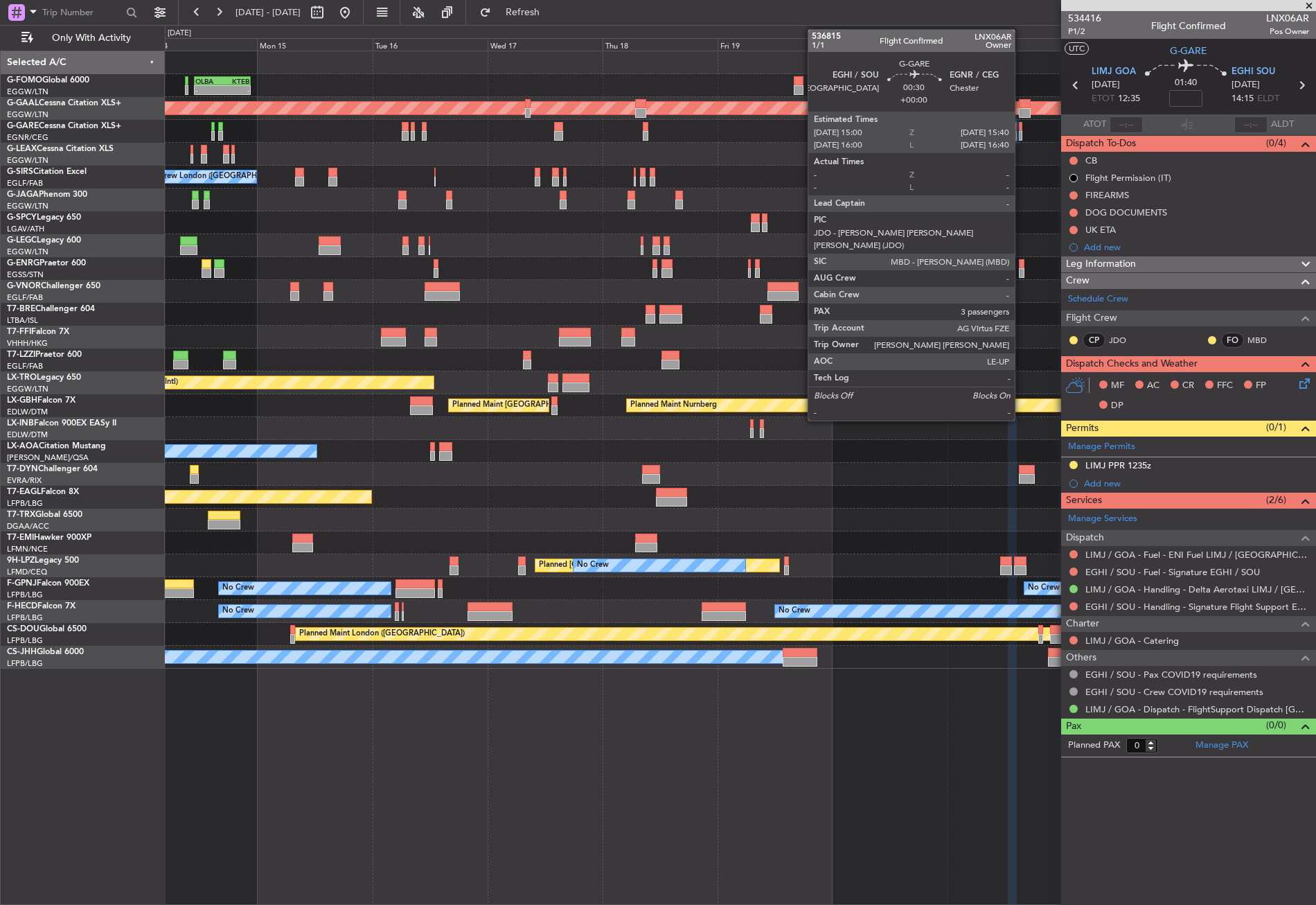
click at [1021, 135] on div at bounding box center [1021, 136] width 4 height 9
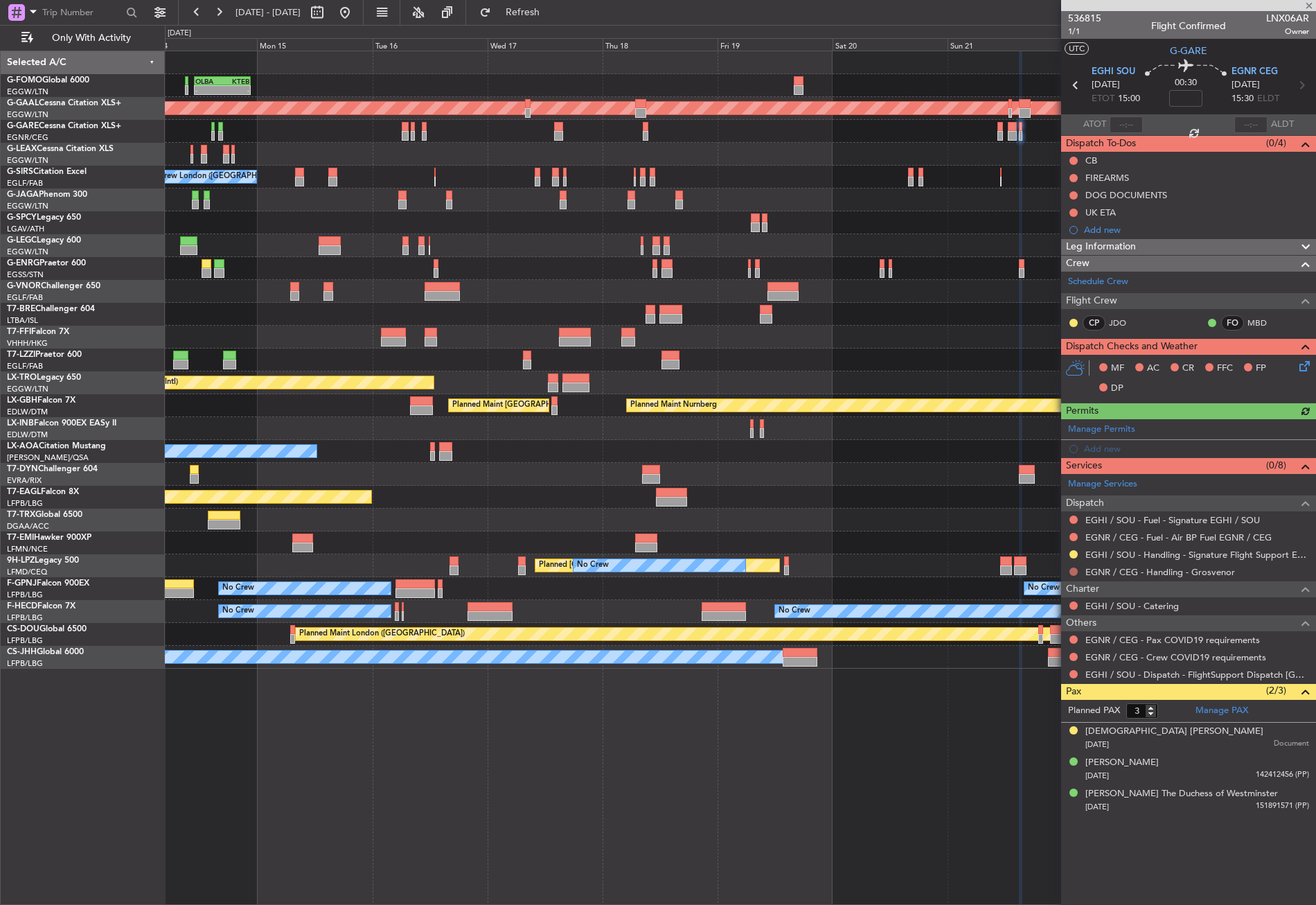
click at [1073, 568] on button at bounding box center [1073, 571] width 9 height 9
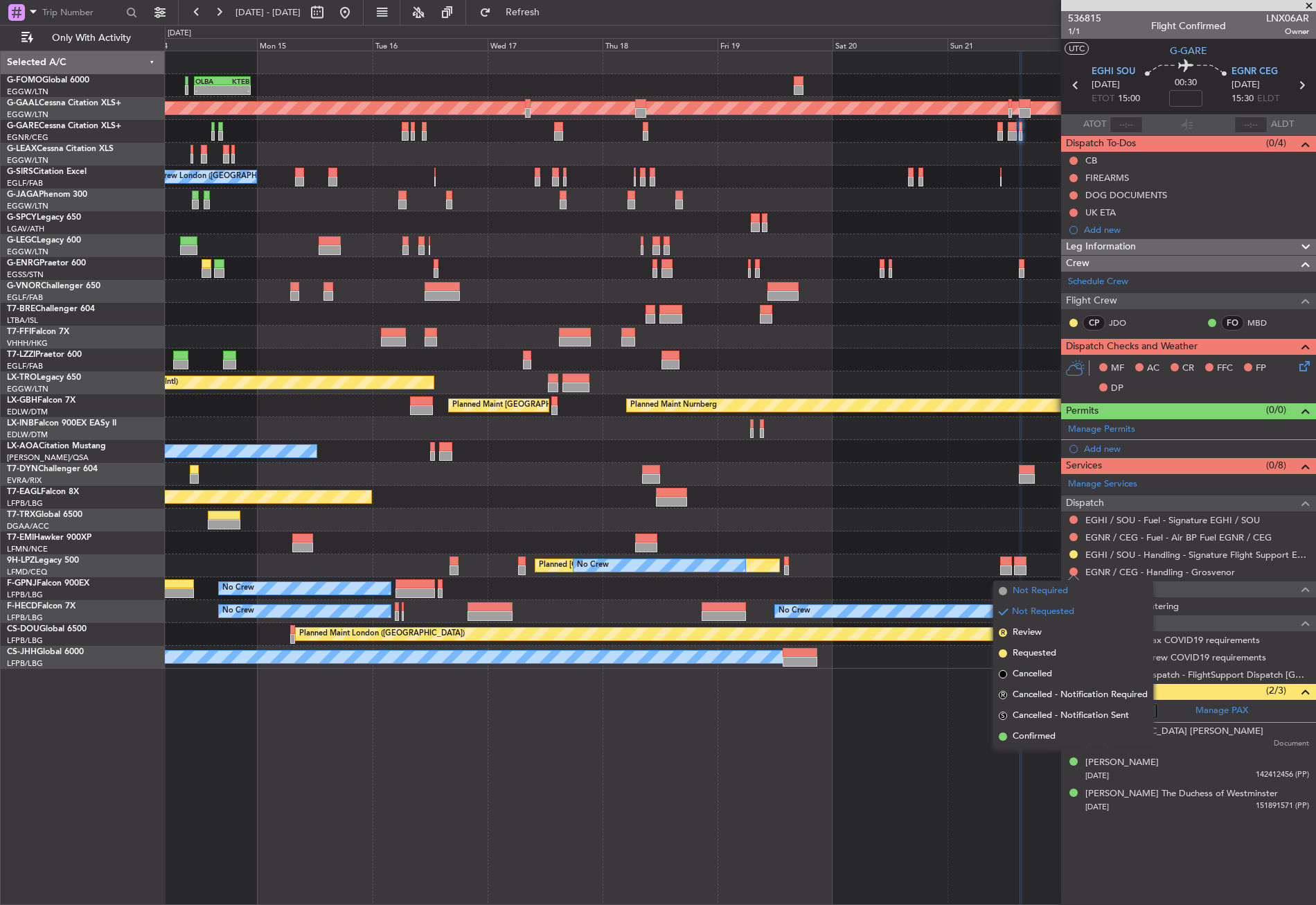
click at [1038, 592] on span "Not Required" at bounding box center [1040, 590] width 56 height 14
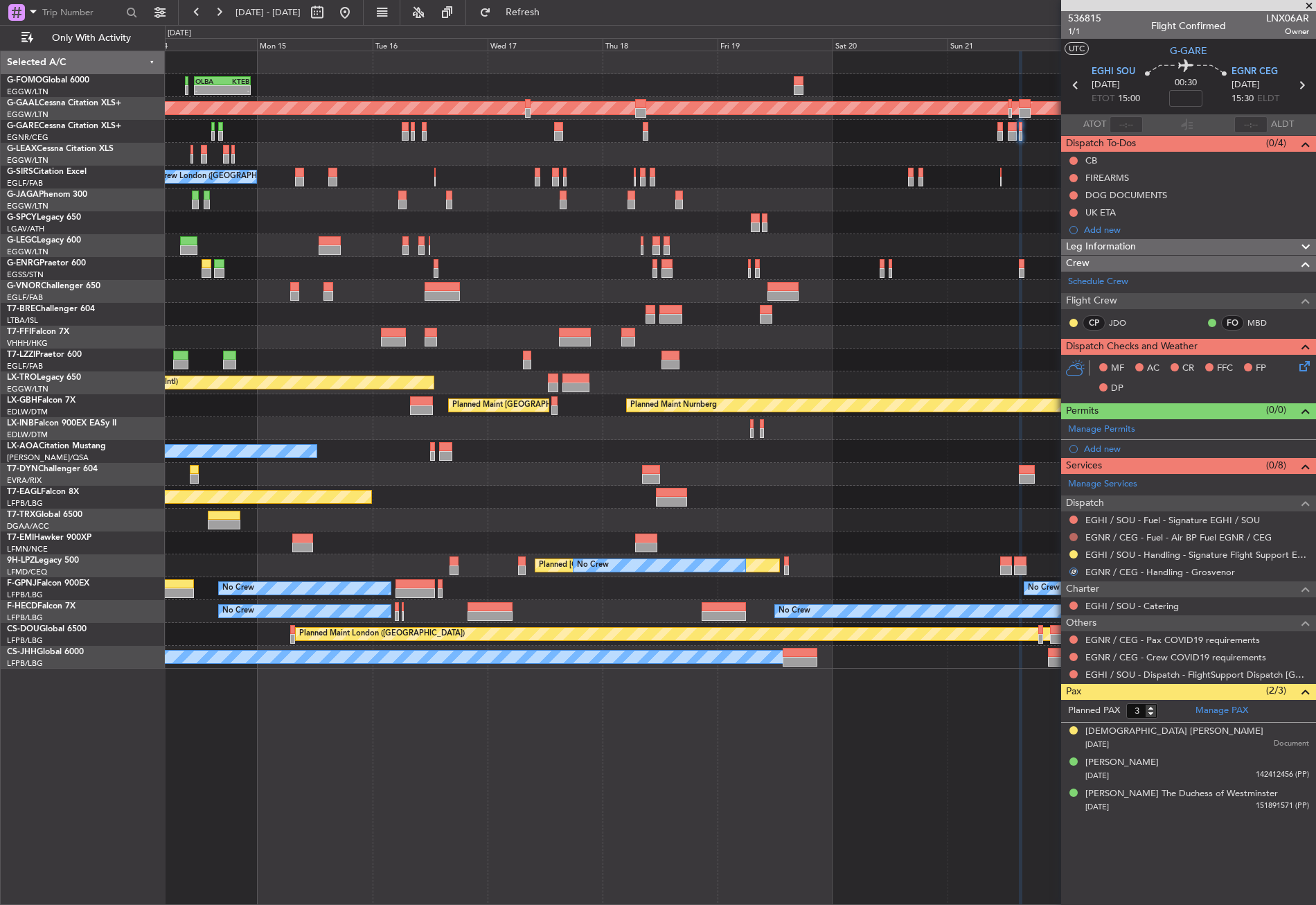
click at [1073, 537] on button at bounding box center [1073, 536] width 9 height 9
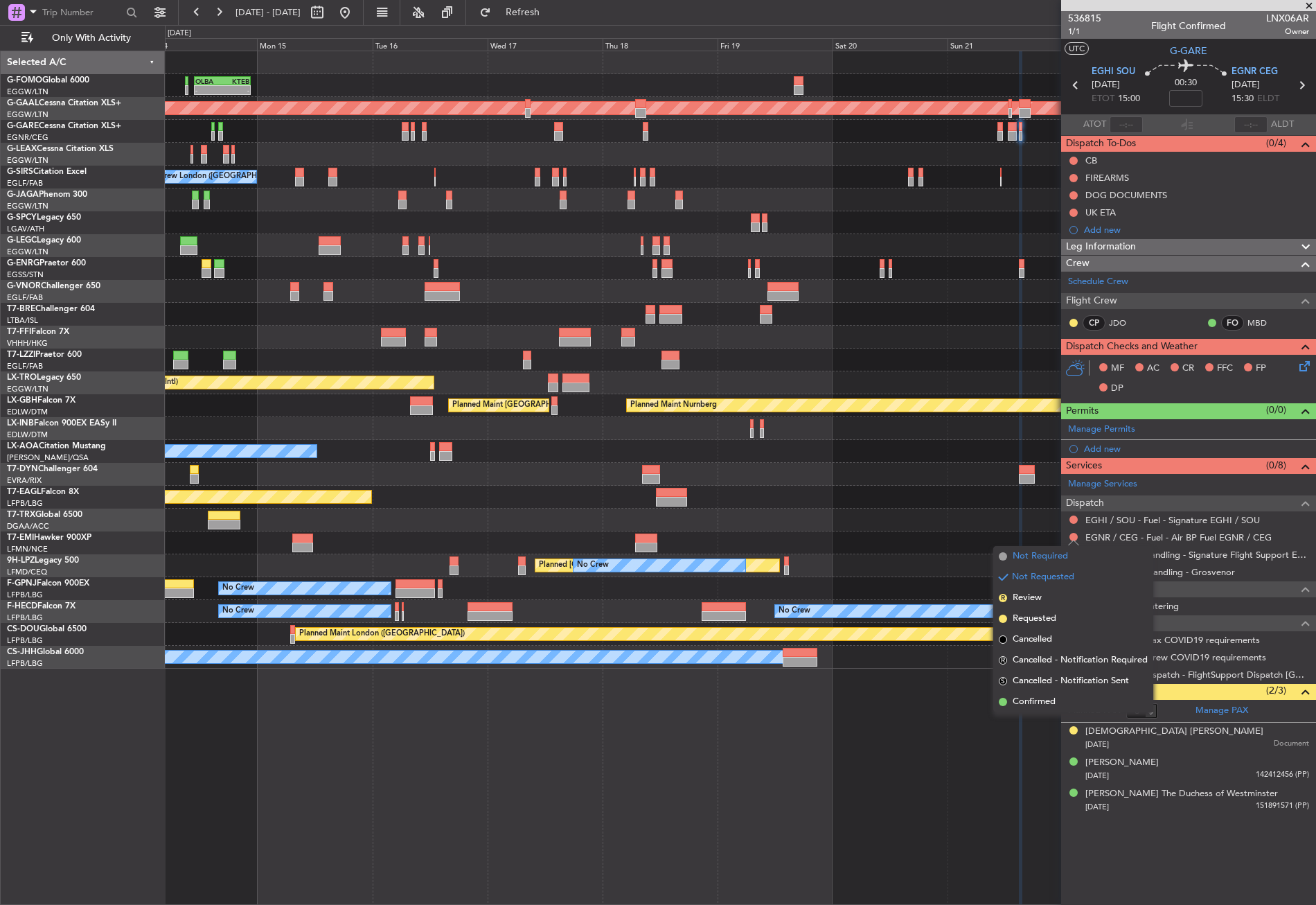
click at [1059, 552] on span "Not Required" at bounding box center [1040, 556] width 56 height 14
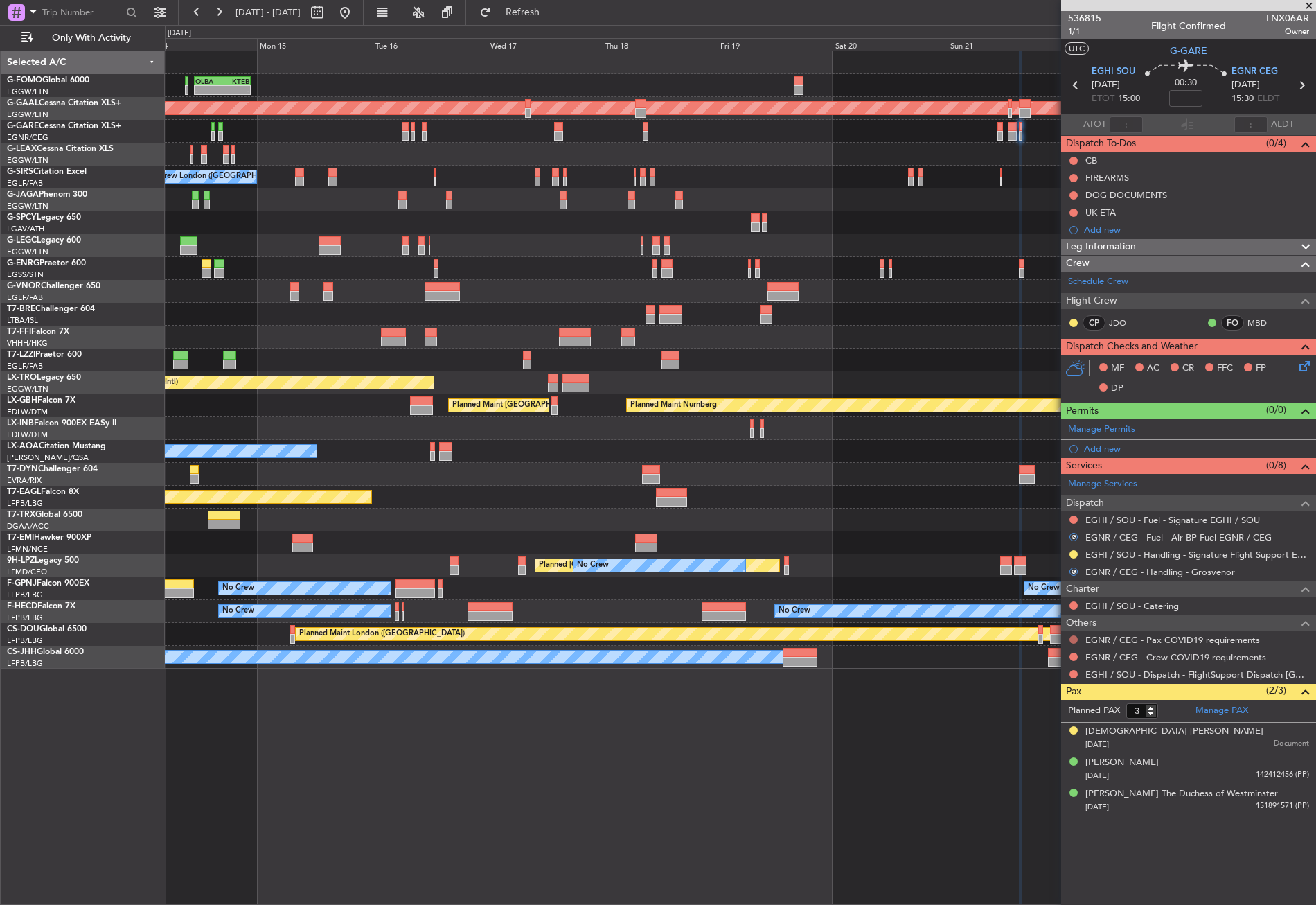
click at [1071, 637] on button at bounding box center [1073, 640] width 9 height 9
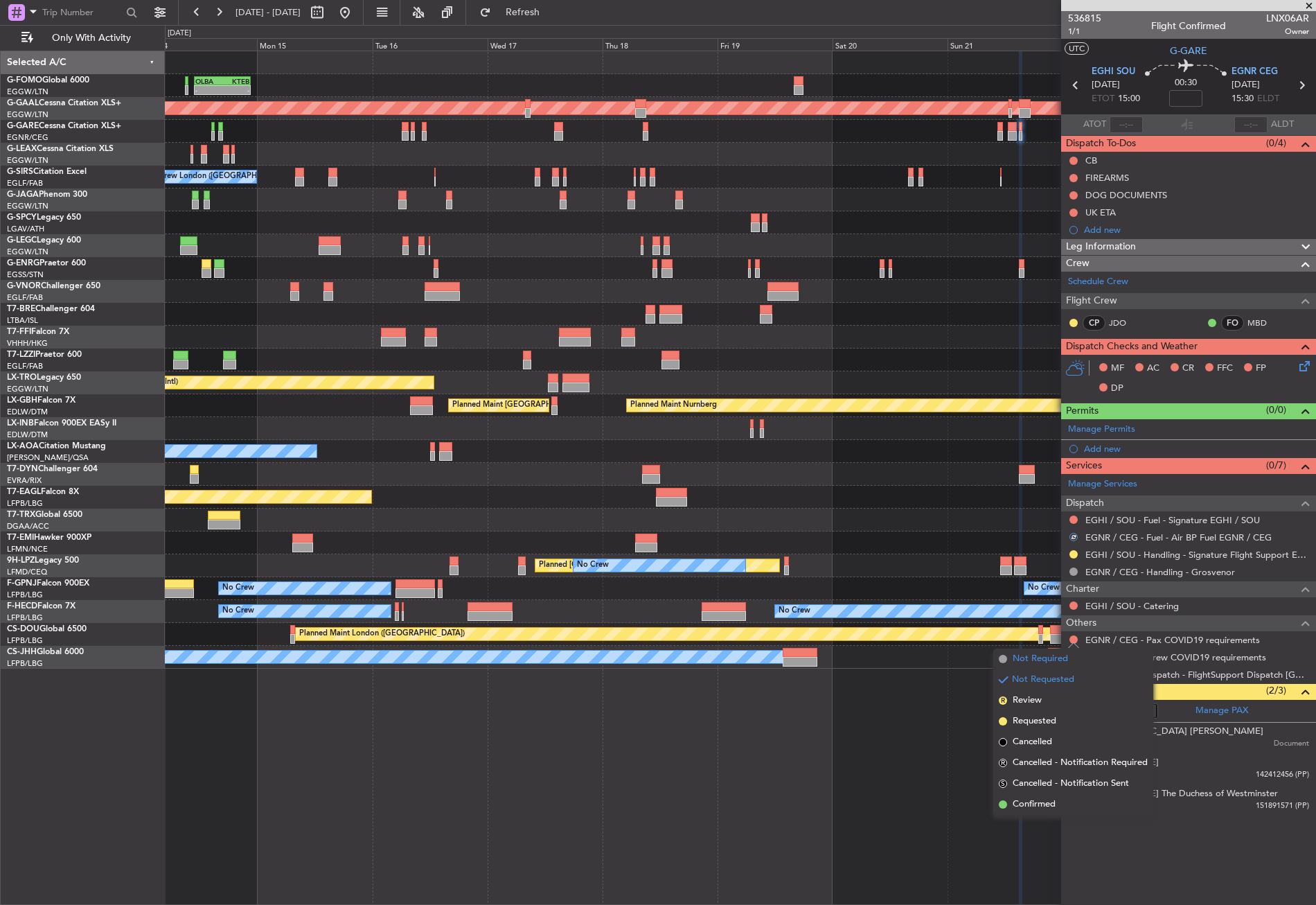
click at [1052, 664] on span "Not Required" at bounding box center [1040, 659] width 56 height 14
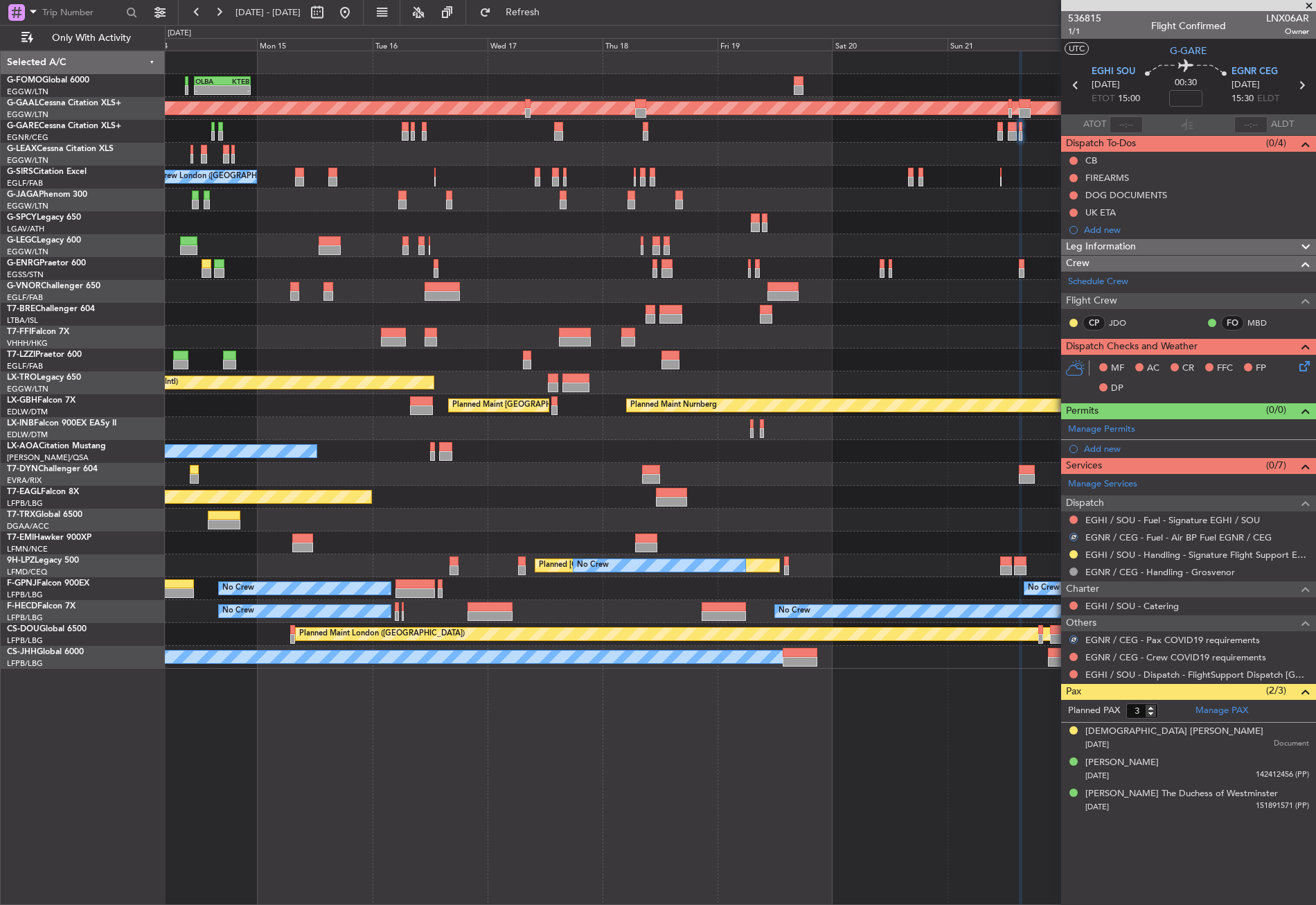
click at [1074, 651] on div at bounding box center [1074, 657] width 11 height 11
click at [1074, 654] on button at bounding box center [1073, 657] width 9 height 9
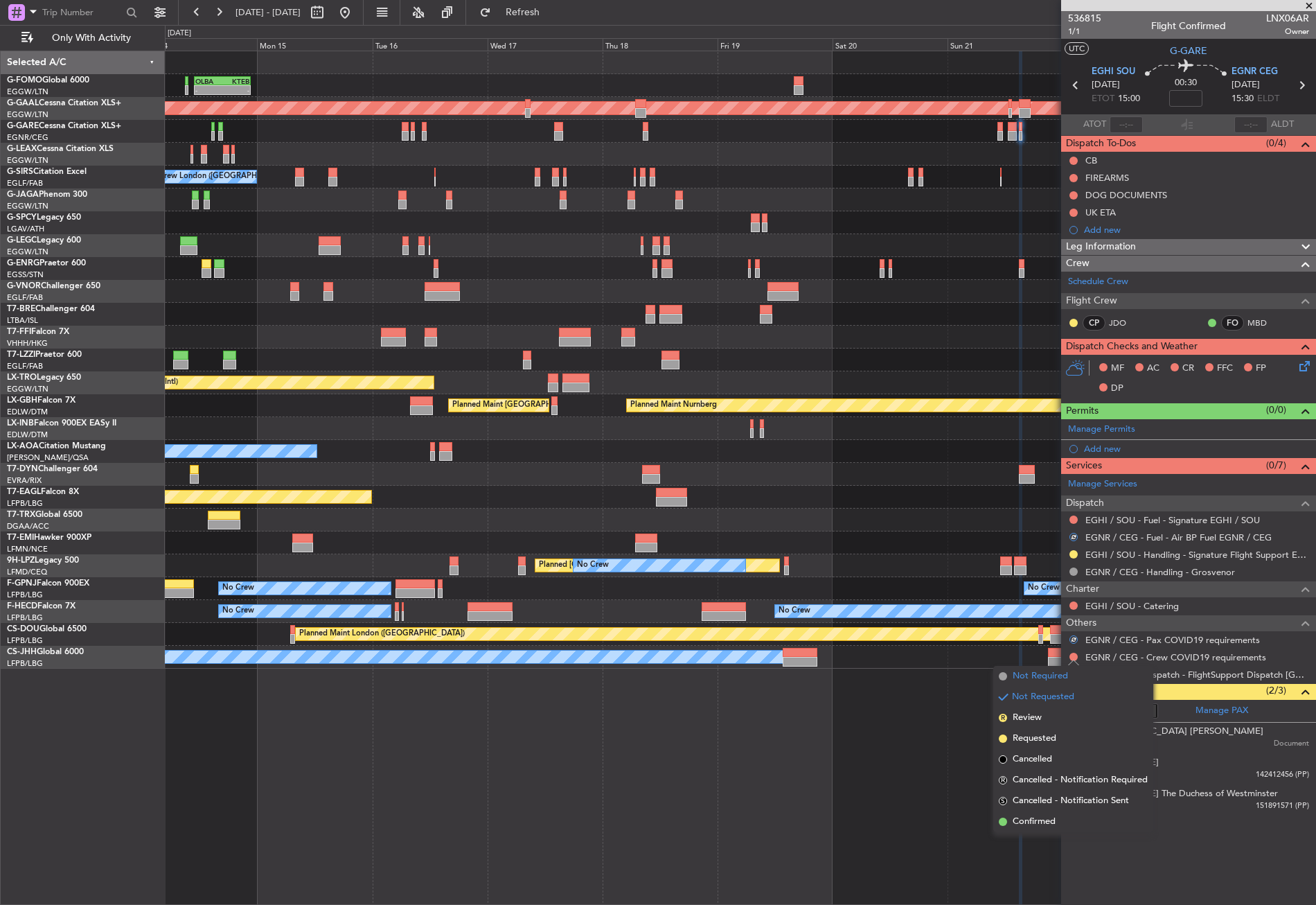
click at [1055, 671] on span "Not Required" at bounding box center [1040, 676] width 56 height 14
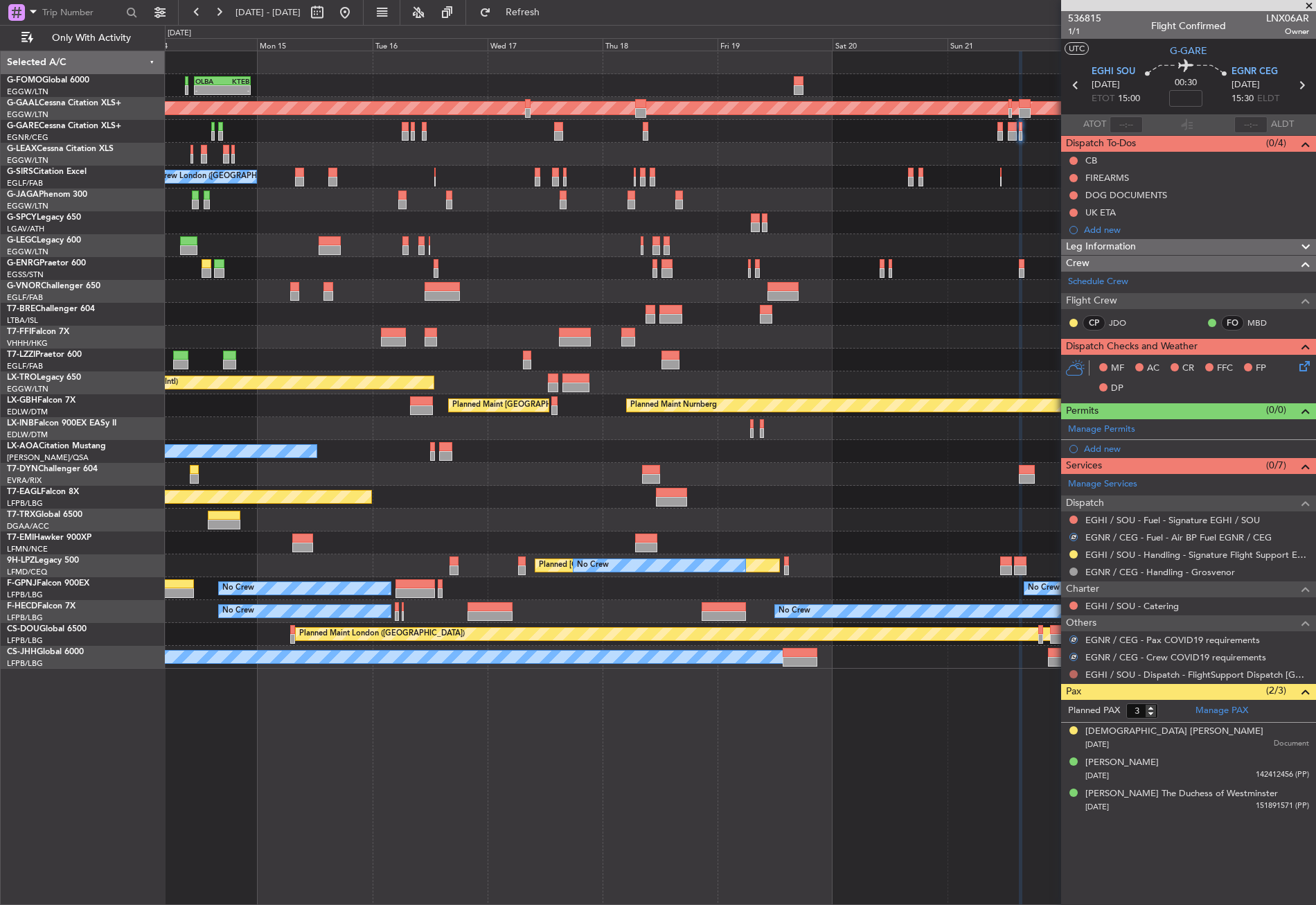
click at [1072, 670] on button at bounding box center [1073, 674] width 9 height 9
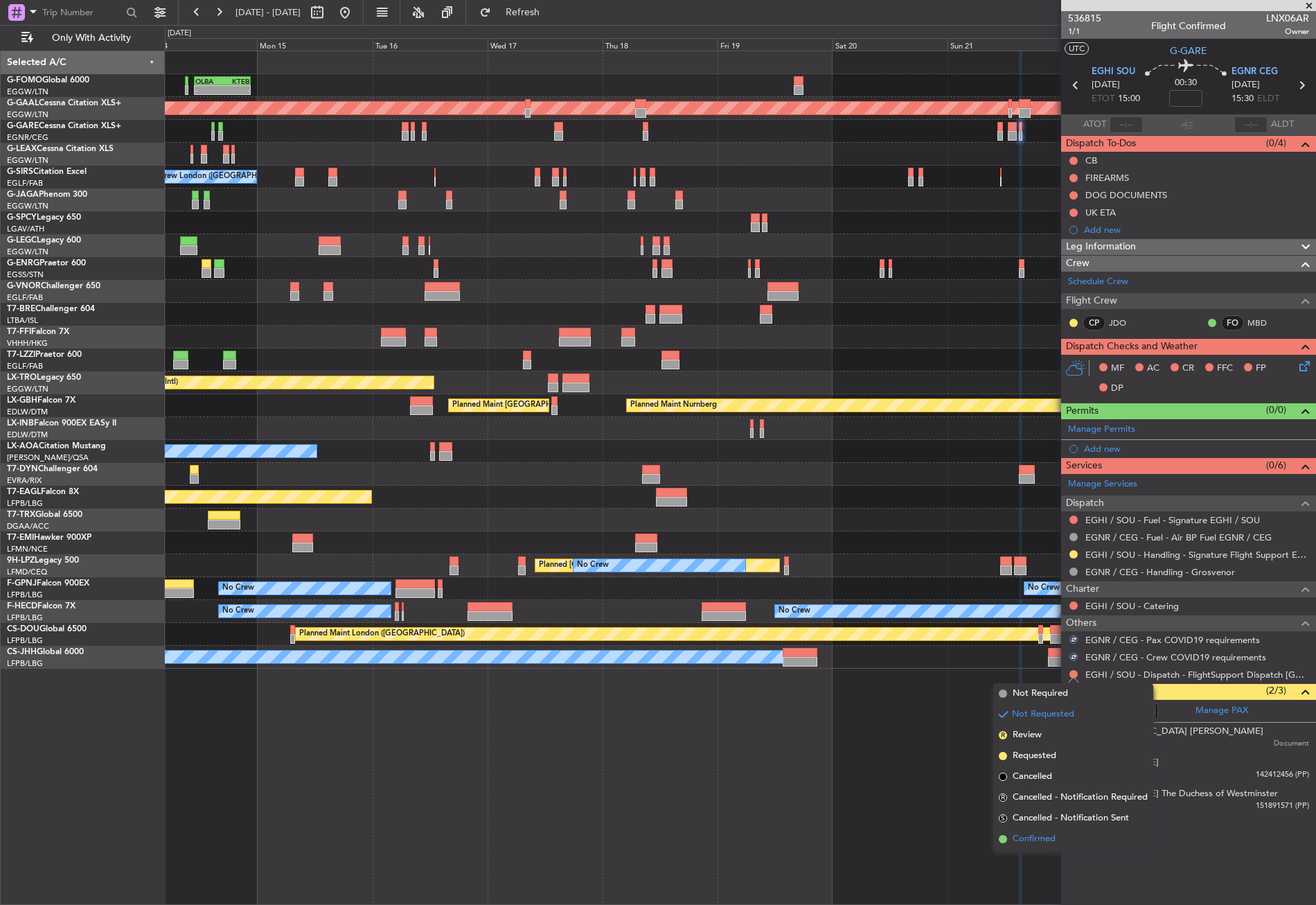
click at [1055, 832] on span "Confirmed" at bounding box center [1034, 839] width 43 height 14
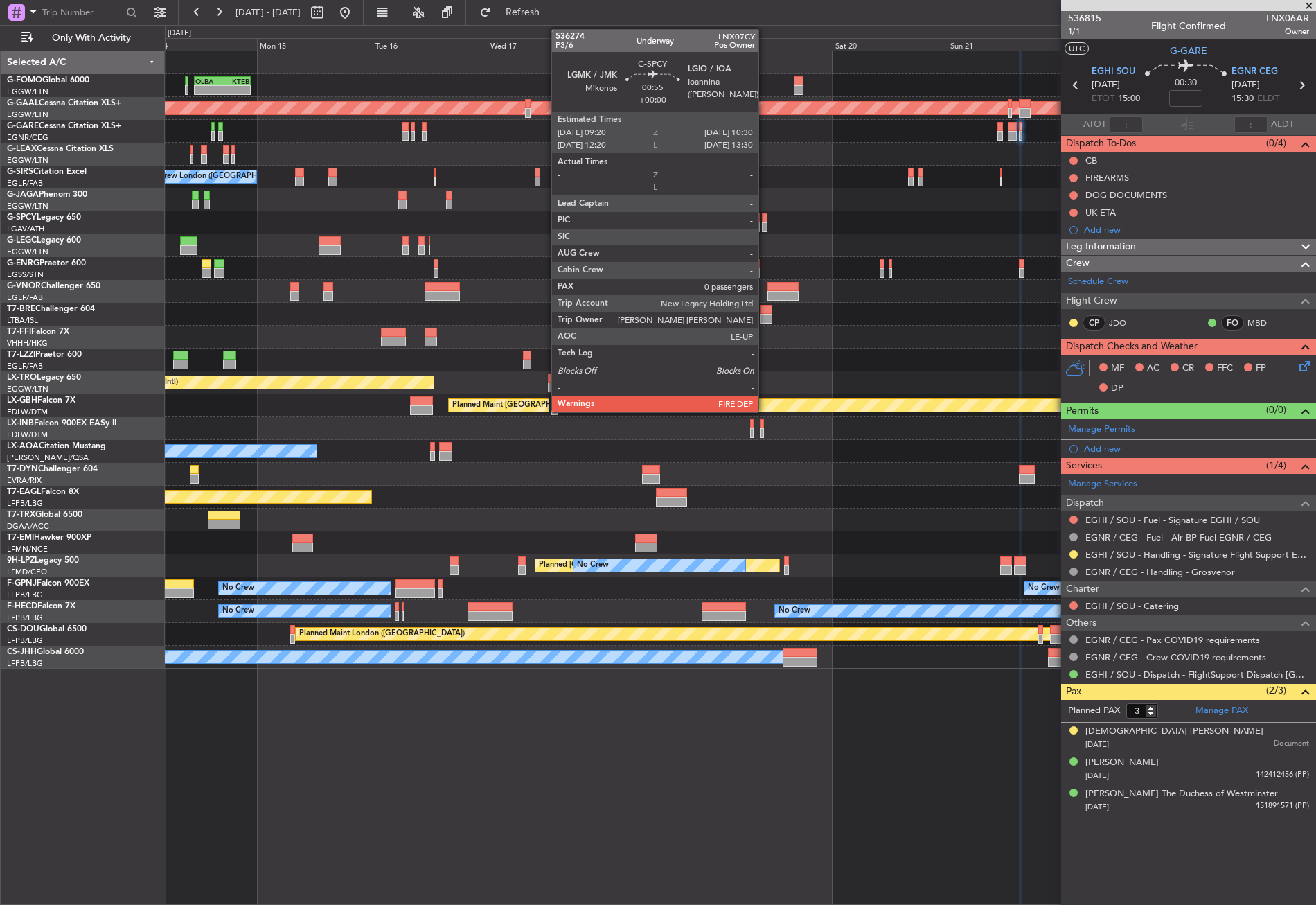
click at [765, 226] on div at bounding box center [765, 227] width 7 height 9
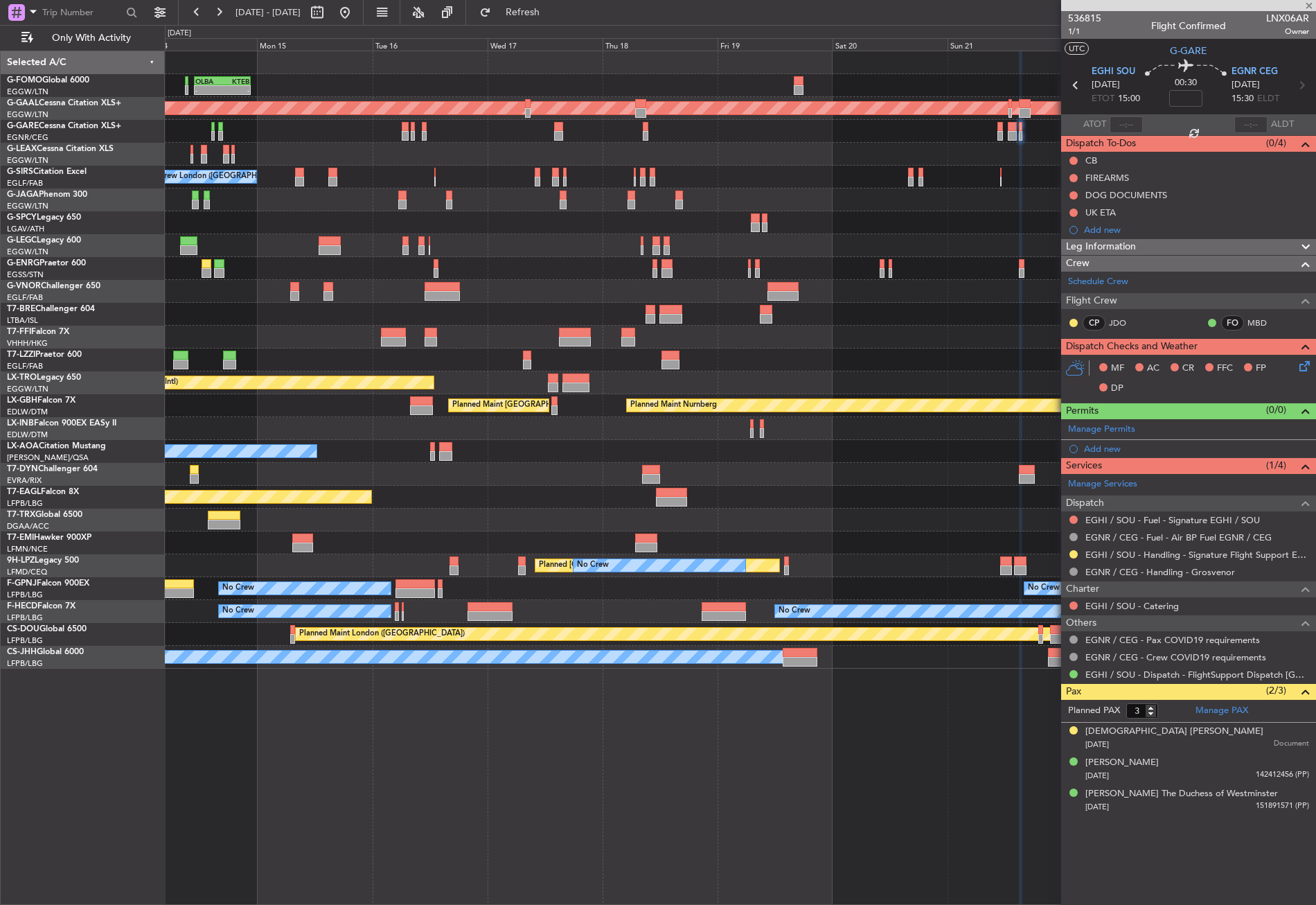
type input "0"
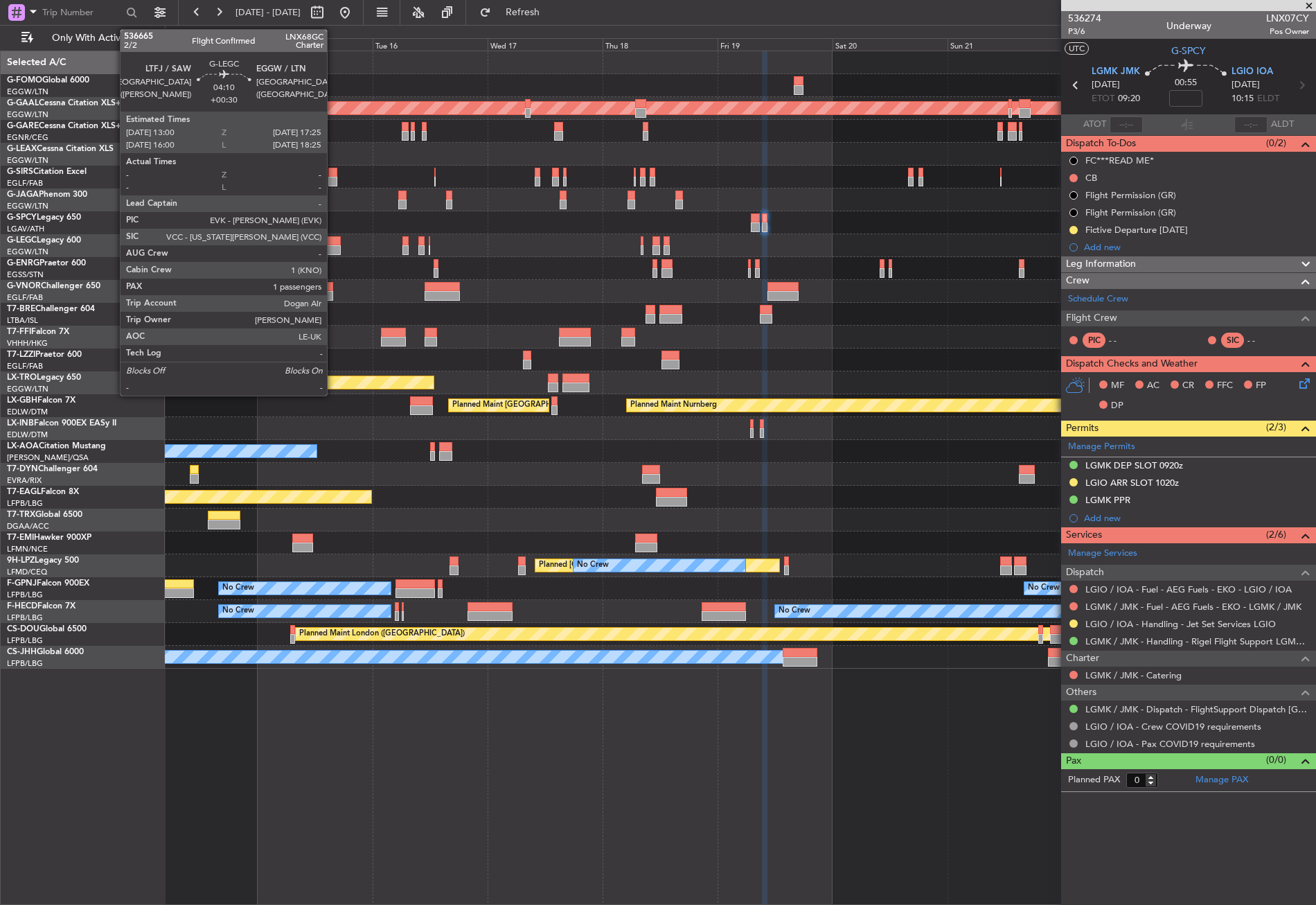
click at [334, 246] on div at bounding box center [329, 250] width 22 height 9
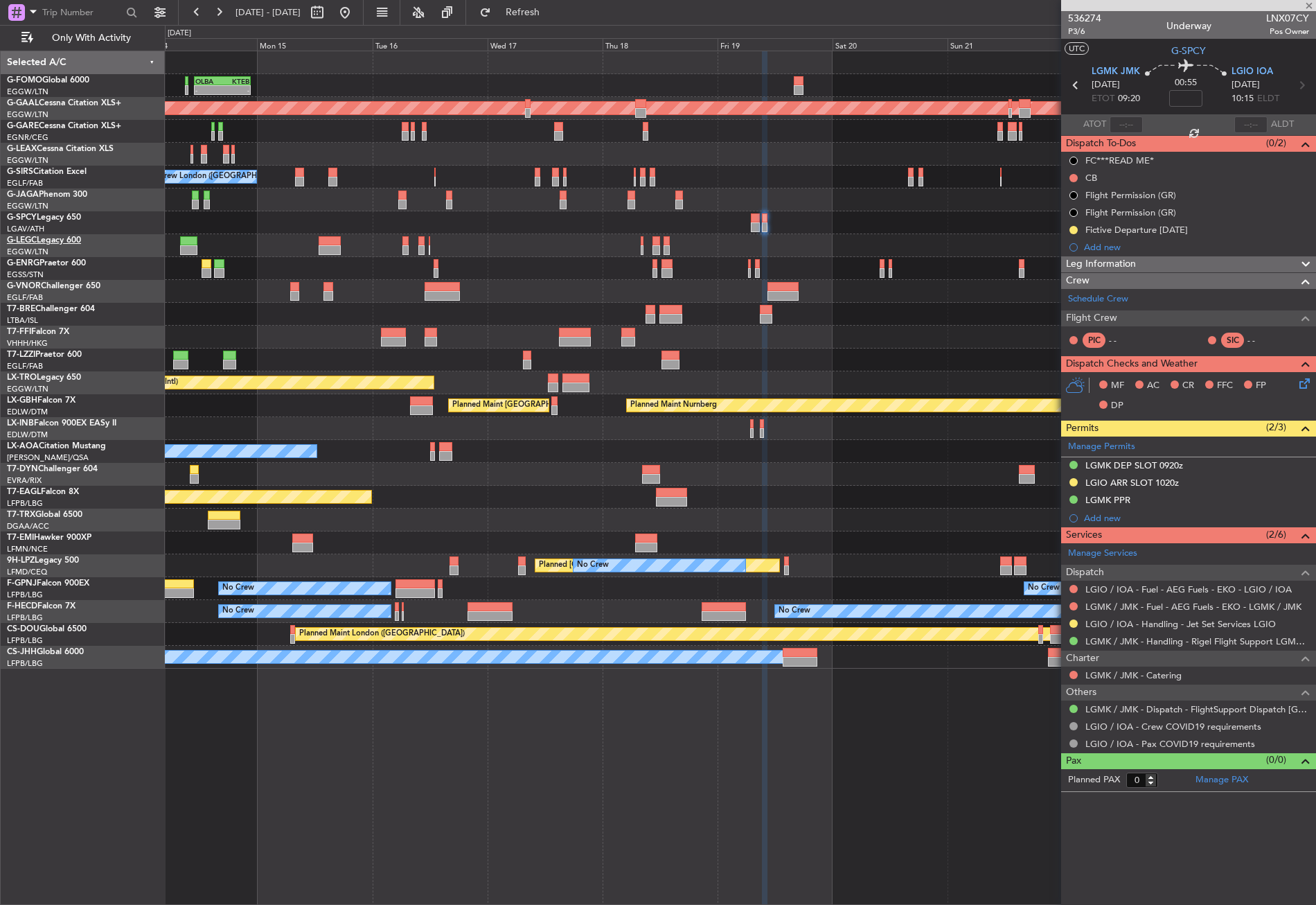
type input "+00:30"
type input "1"
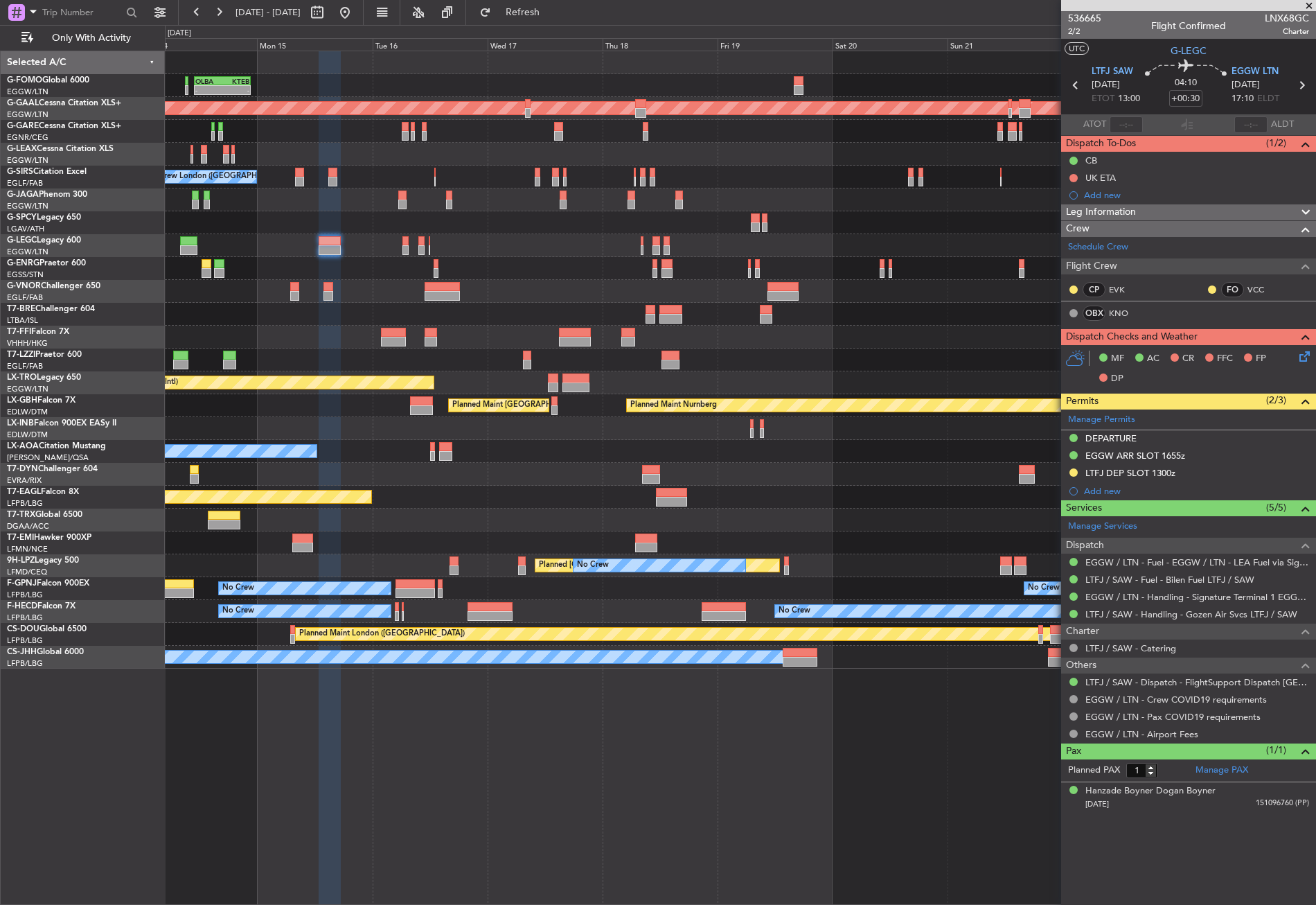
click at [362, 688] on div "- - OLBA 11:00 Z KTEB 22:45 Z Planned Maint [GEOGRAPHIC_DATA] ([GEOGRAPHIC_DATA…" at bounding box center [740, 478] width 1151 height 855
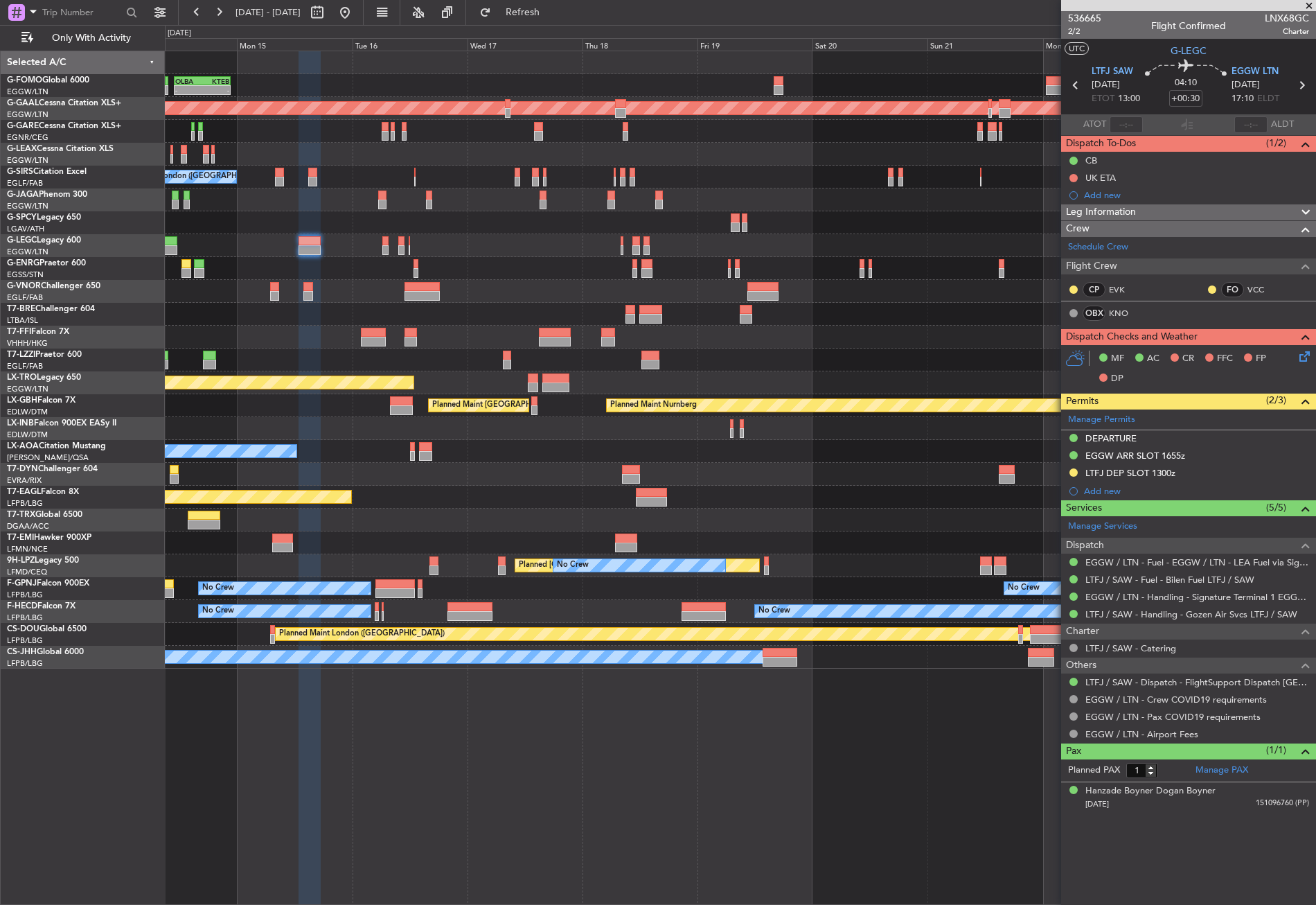
click at [784, 485] on div "- - OLBA 11:00 Z KTEB 22:45 Z Planned Maint Dusseldorf No Crew London (Farnboro…" at bounding box center [740, 360] width 1151 height 618
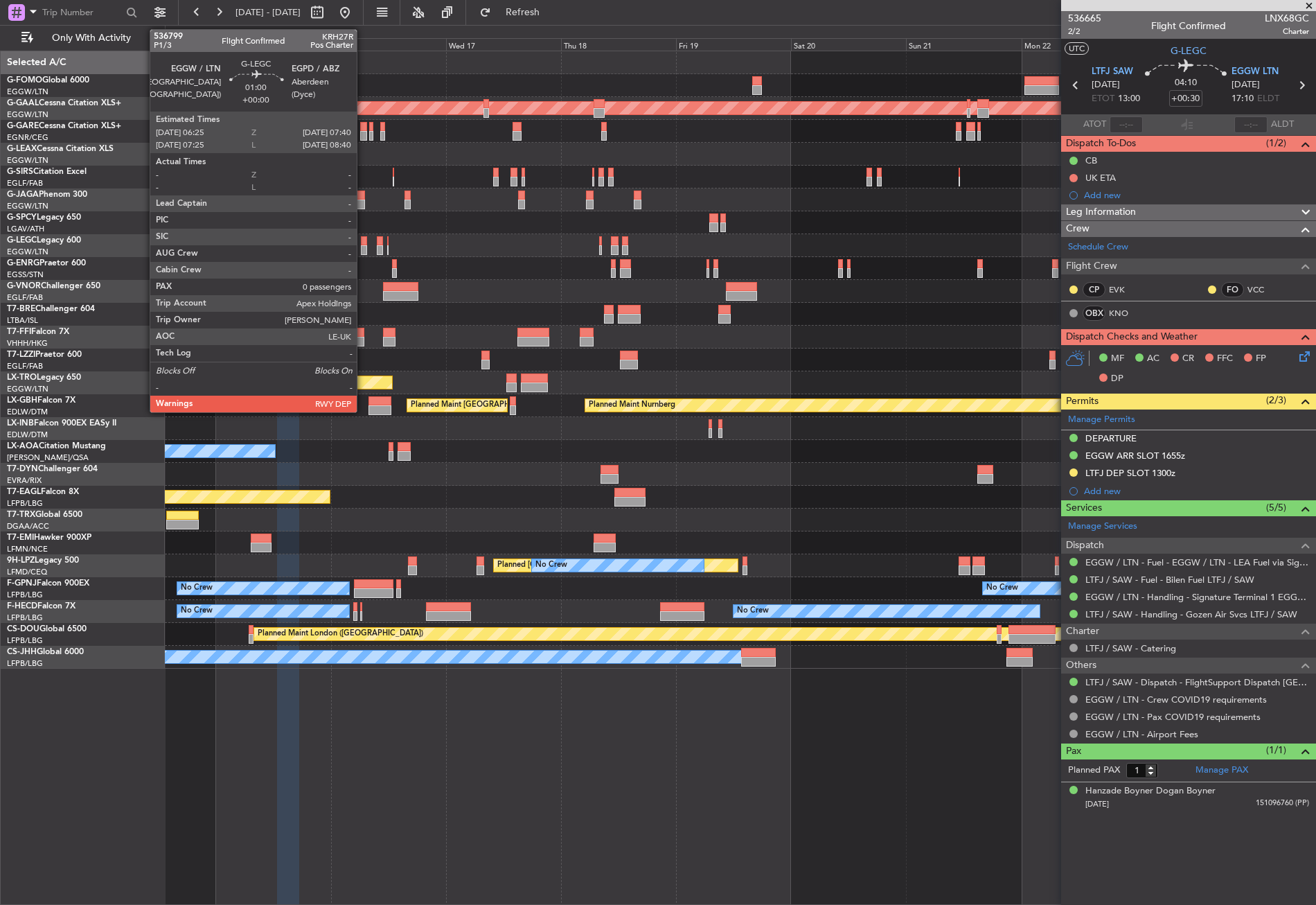
click at [363, 248] on div at bounding box center [364, 250] width 7 height 9
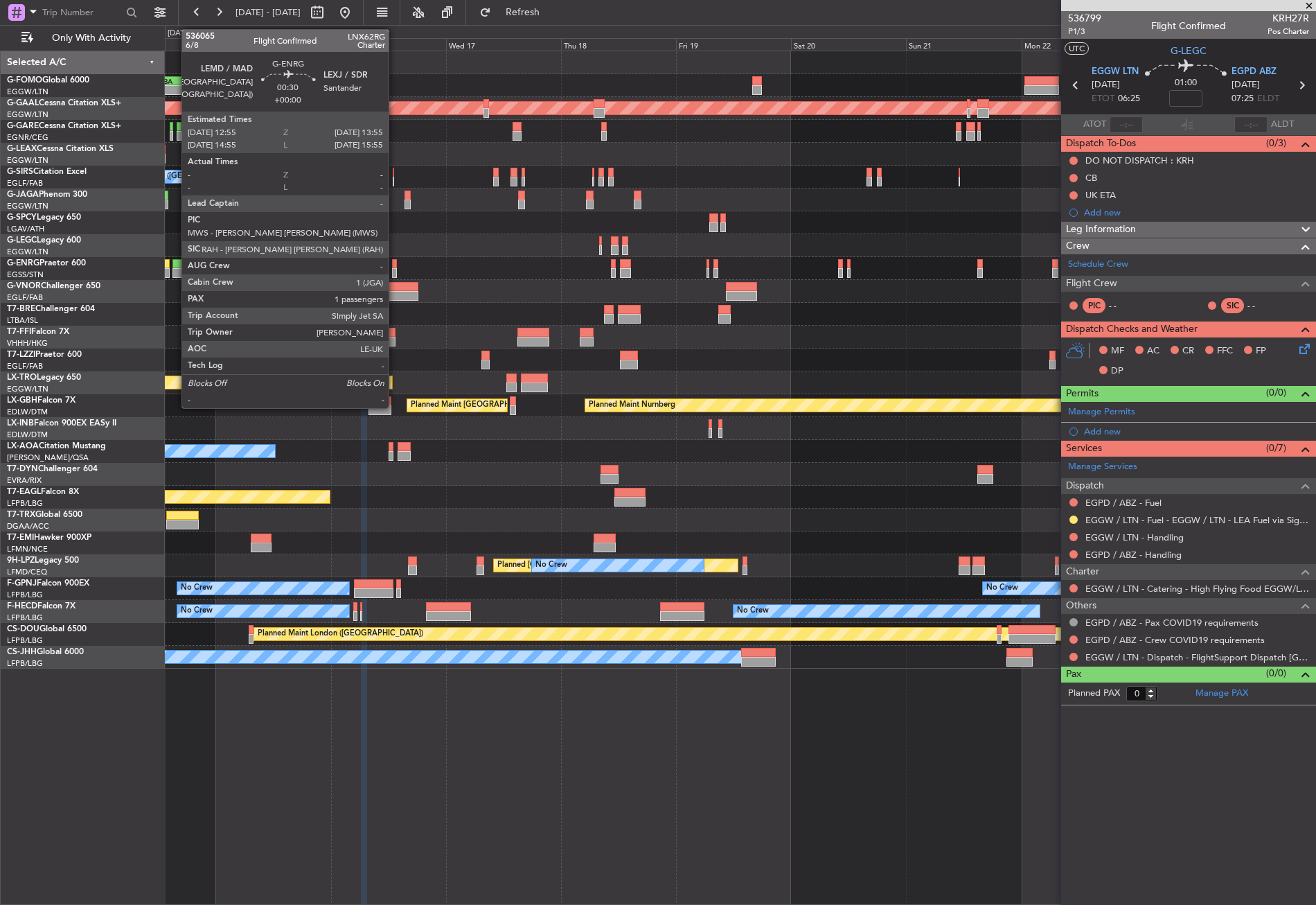
click at [395, 268] on div at bounding box center [394, 273] width 5 height 9
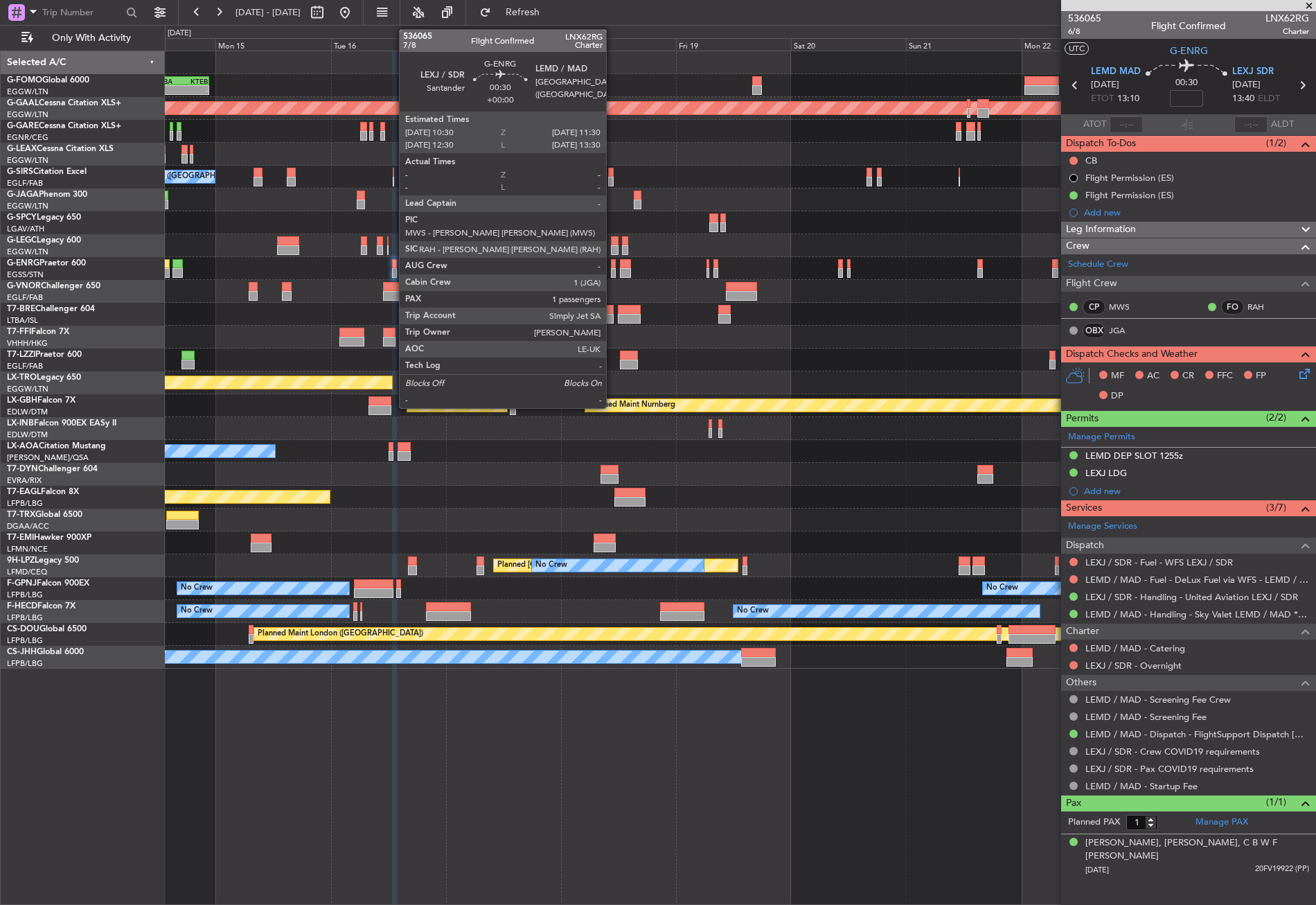
click at [612, 272] on div at bounding box center [613, 273] width 5 height 9
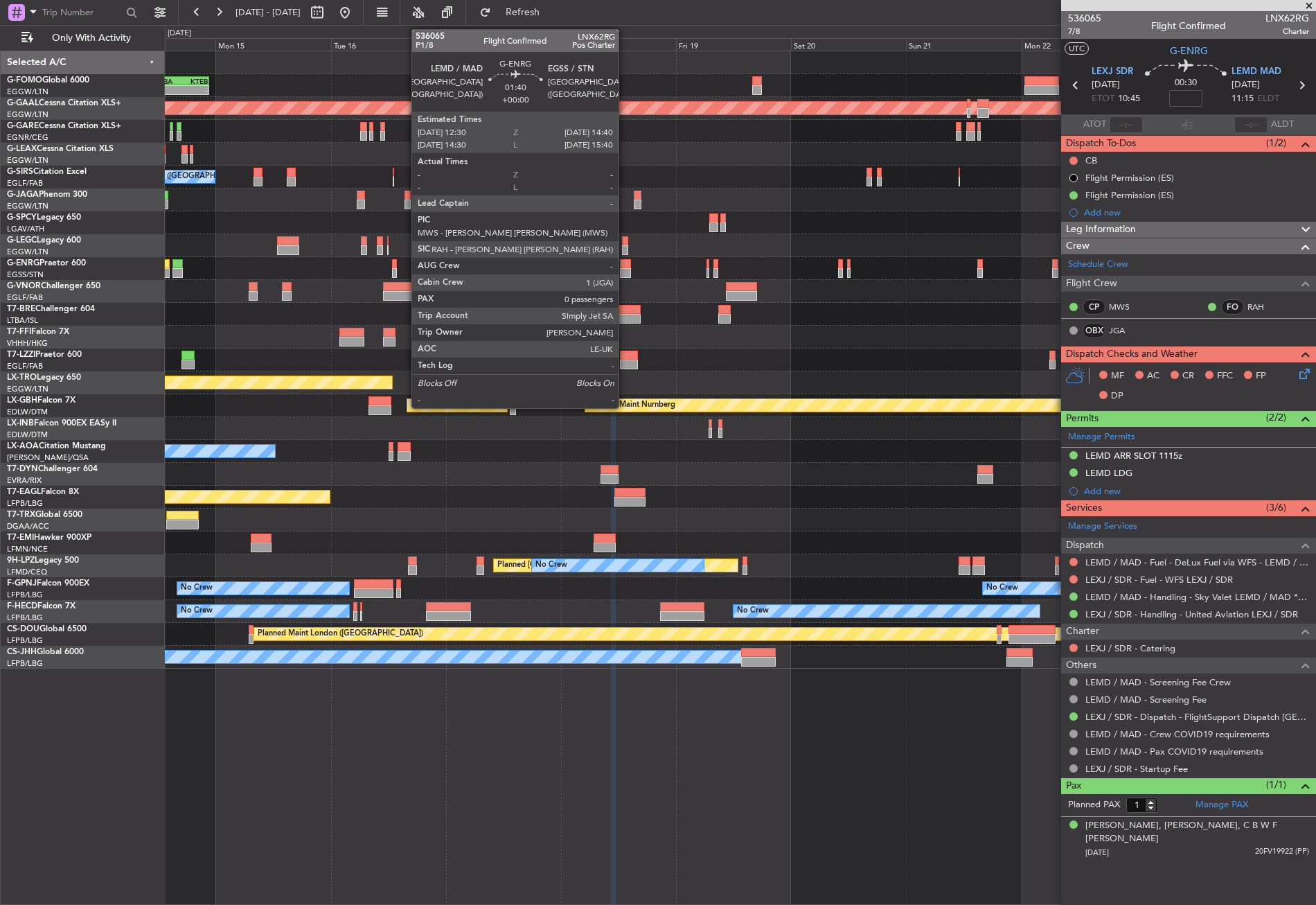
click at [625, 266] on div at bounding box center [624, 263] width 10 height 9
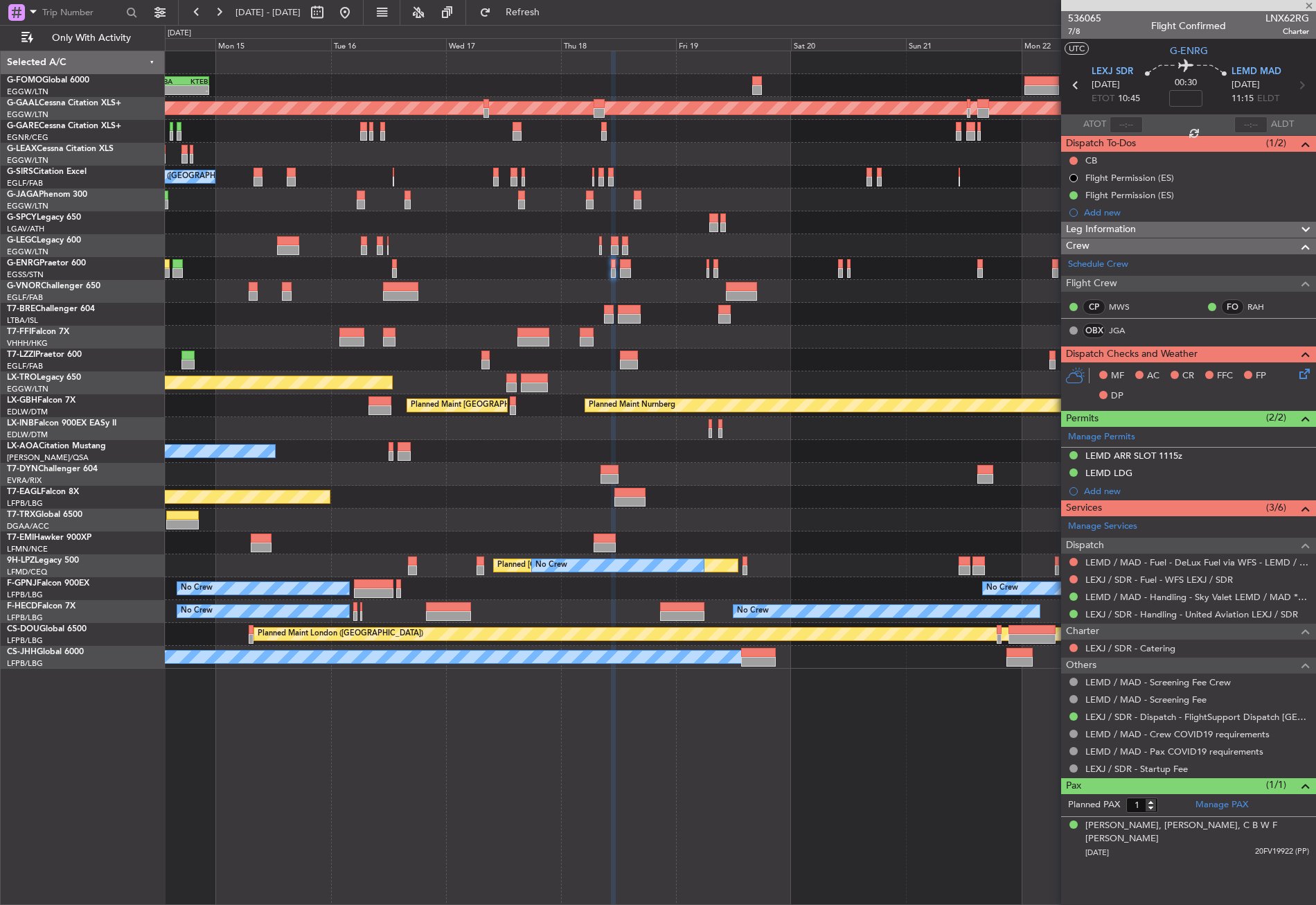
type input "0"
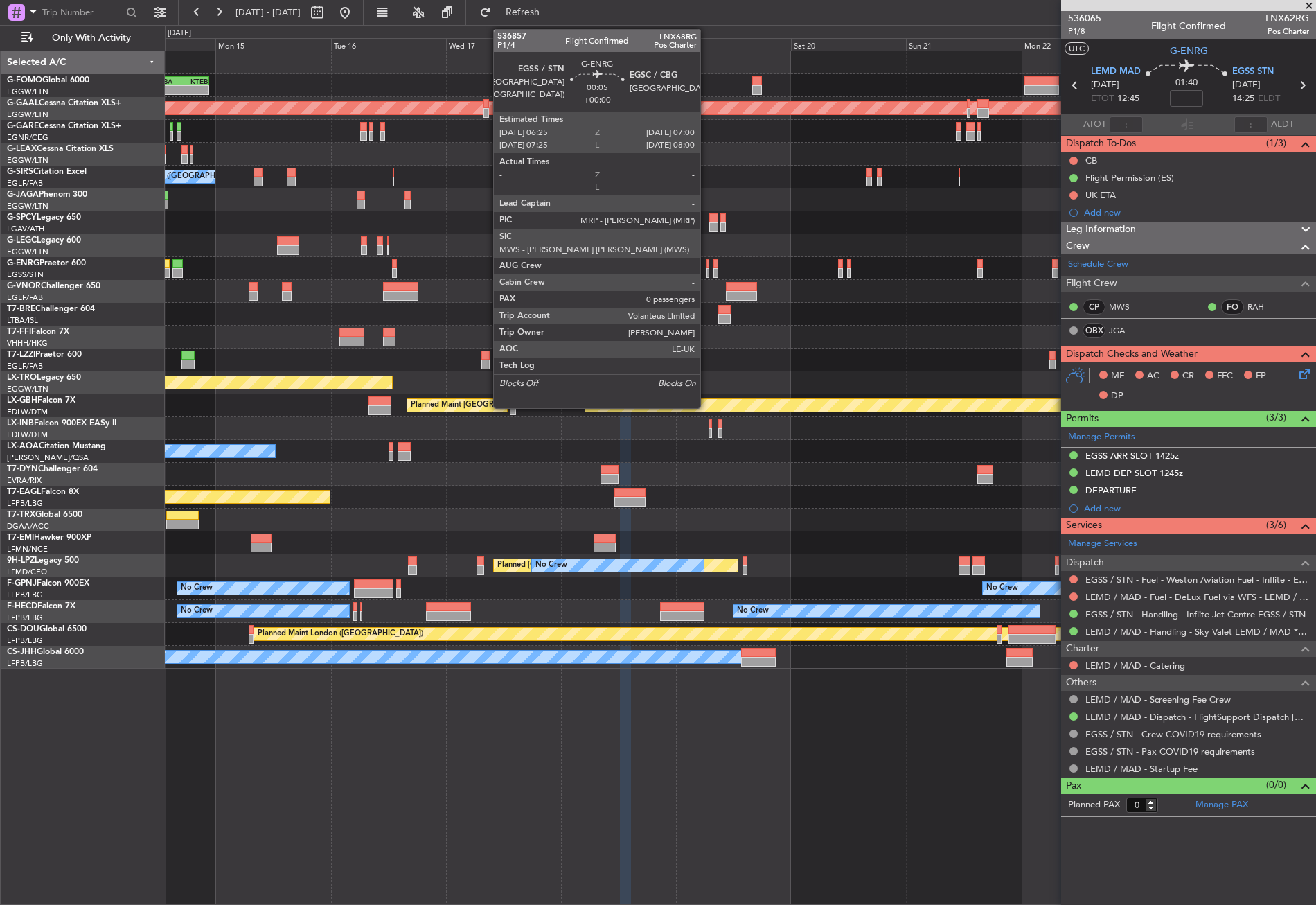
click at [707, 272] on div at bounding box center [709, 273] width 4 height 9
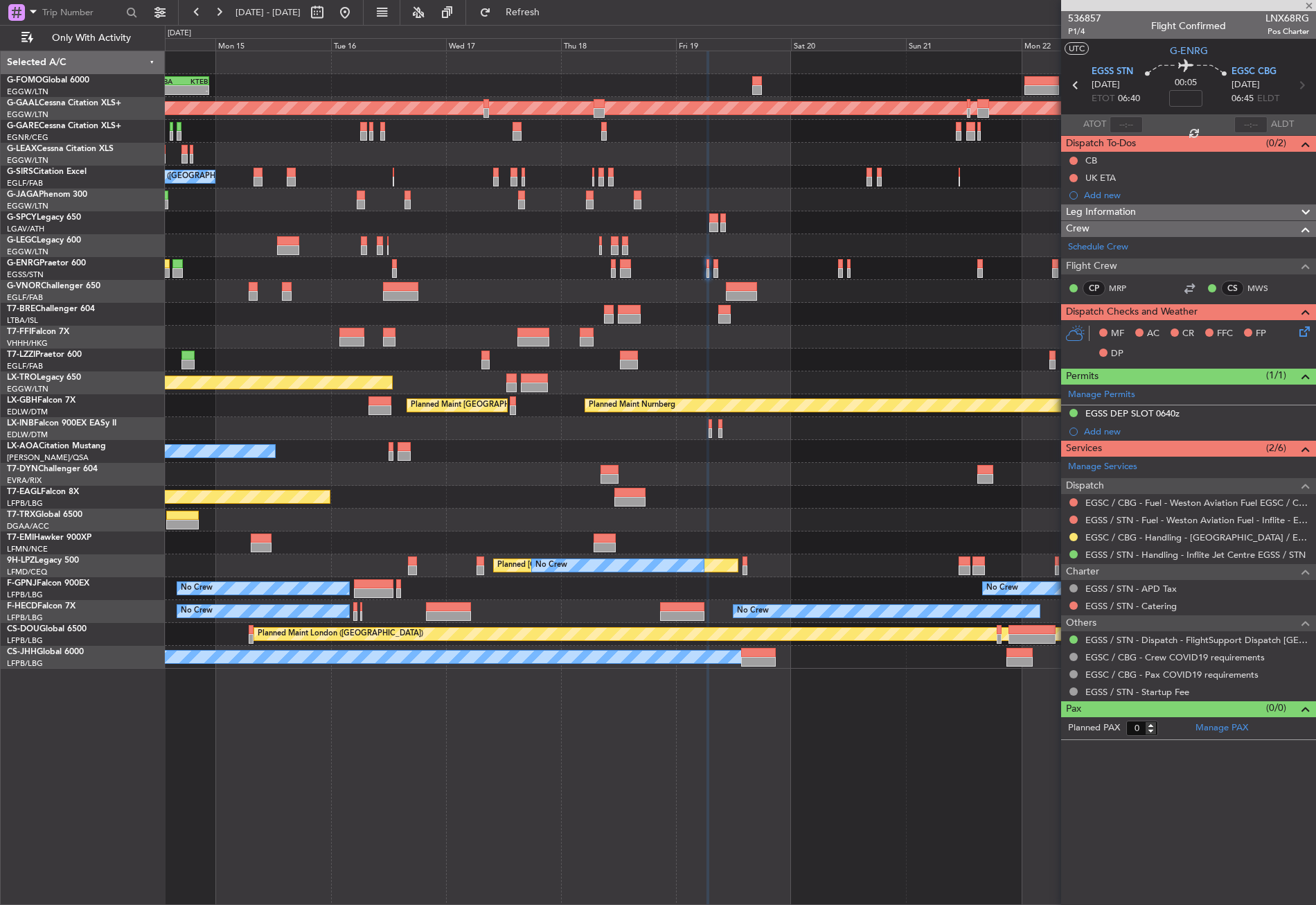
type input "1"
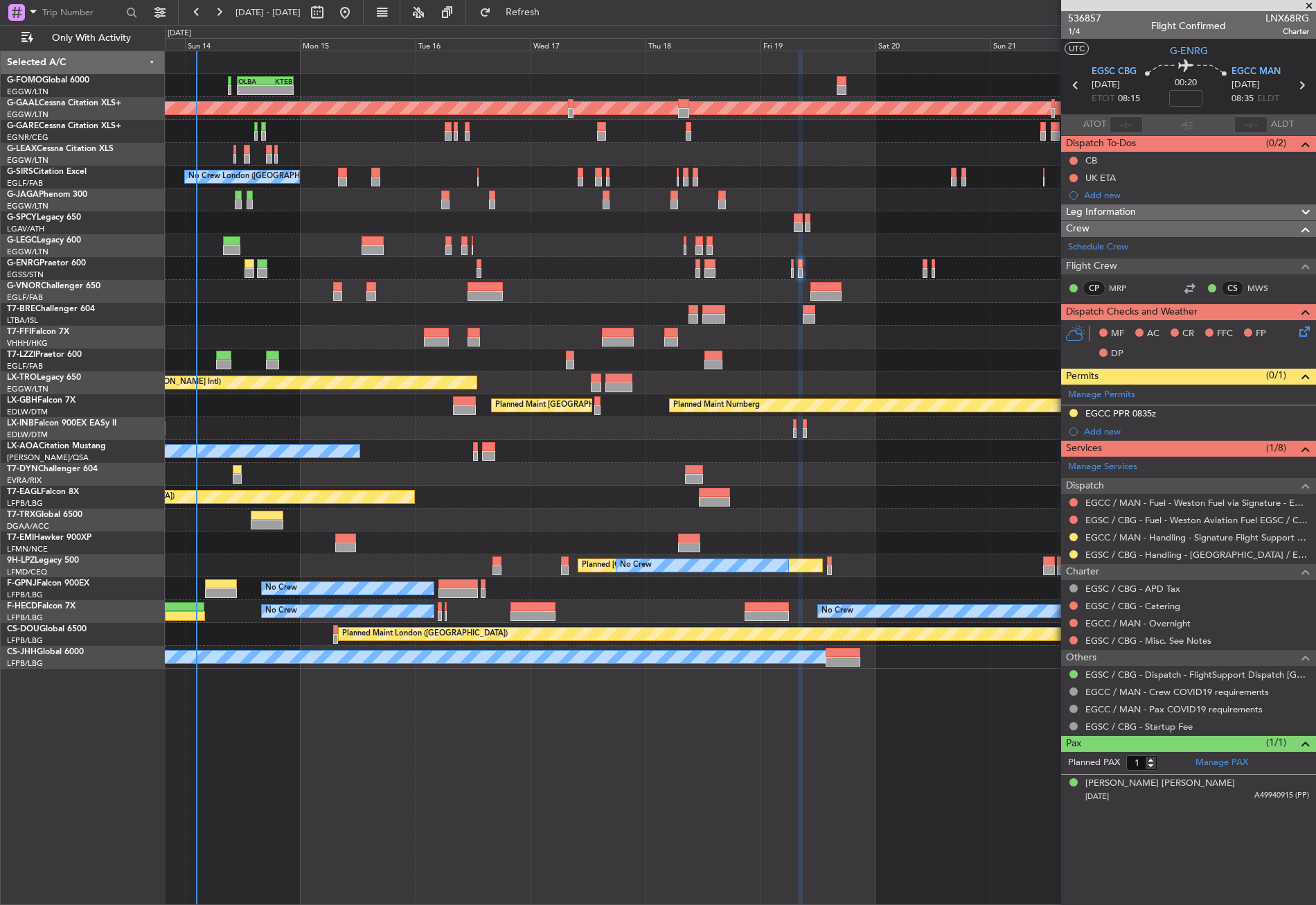
click at [856, 352] on div at bounding box center [740, 360] width 1151 height 23
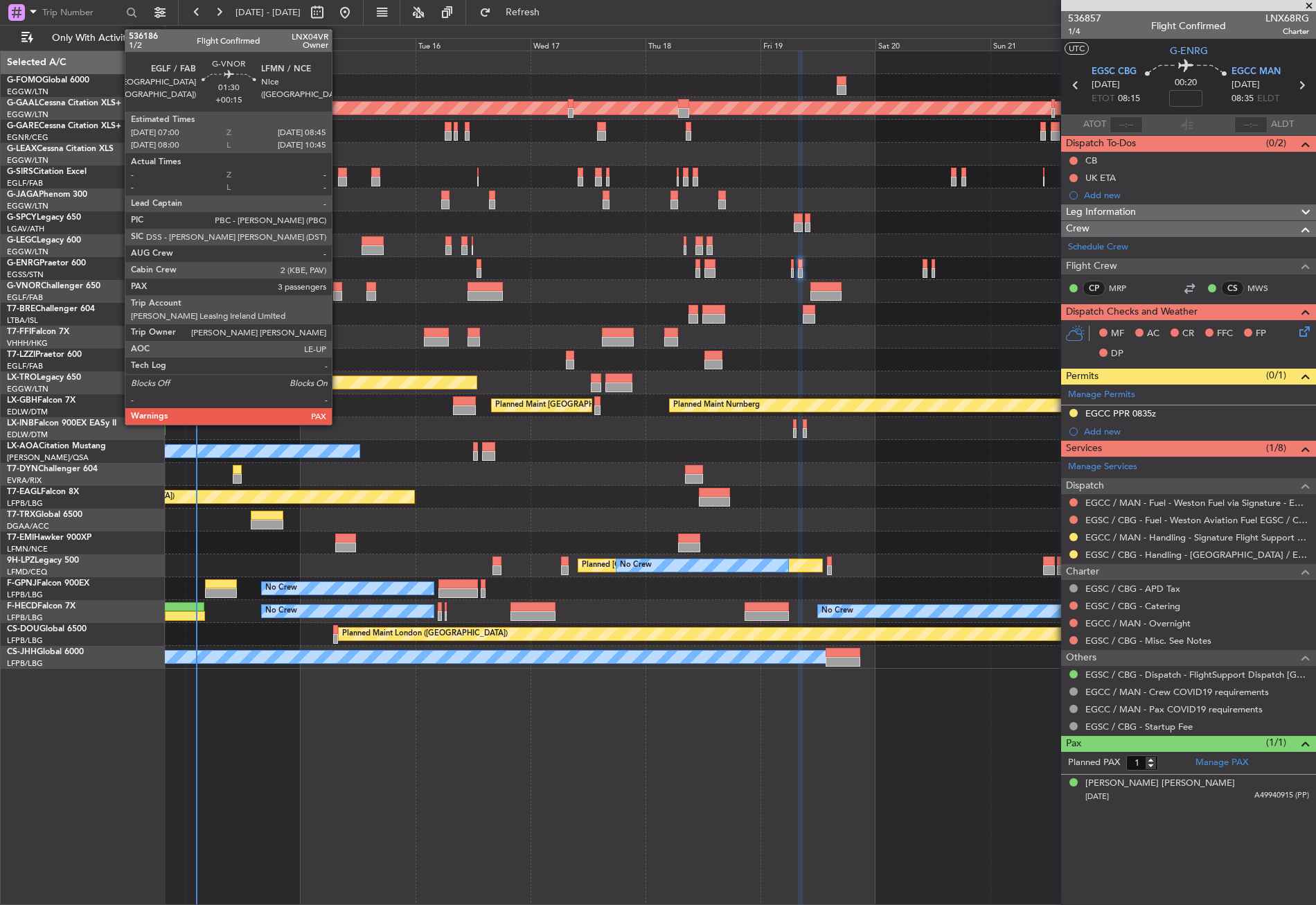
click at [338, 292] on div at bounding box center [338, 296] width 9 height 9
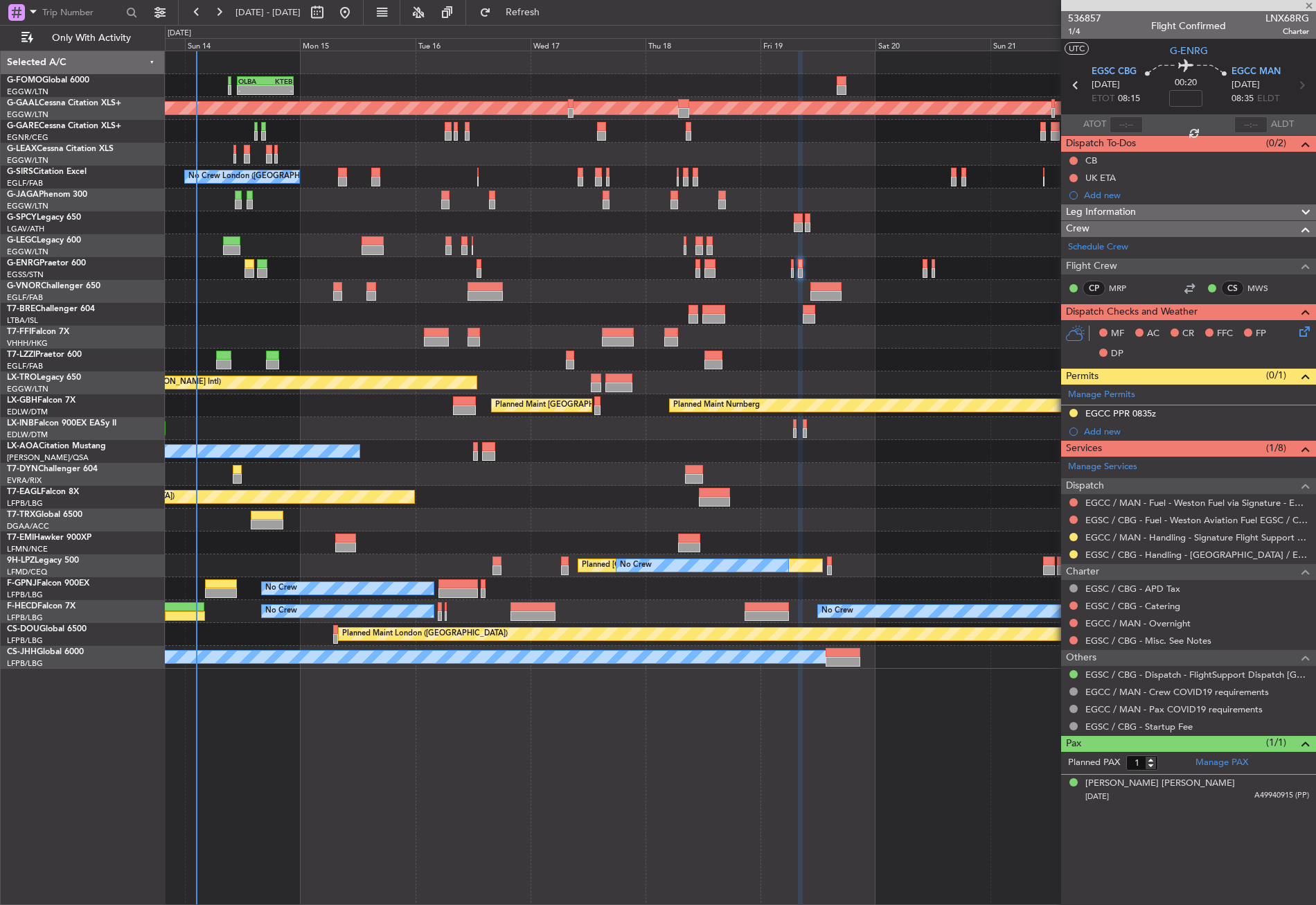
type input "+00:15"
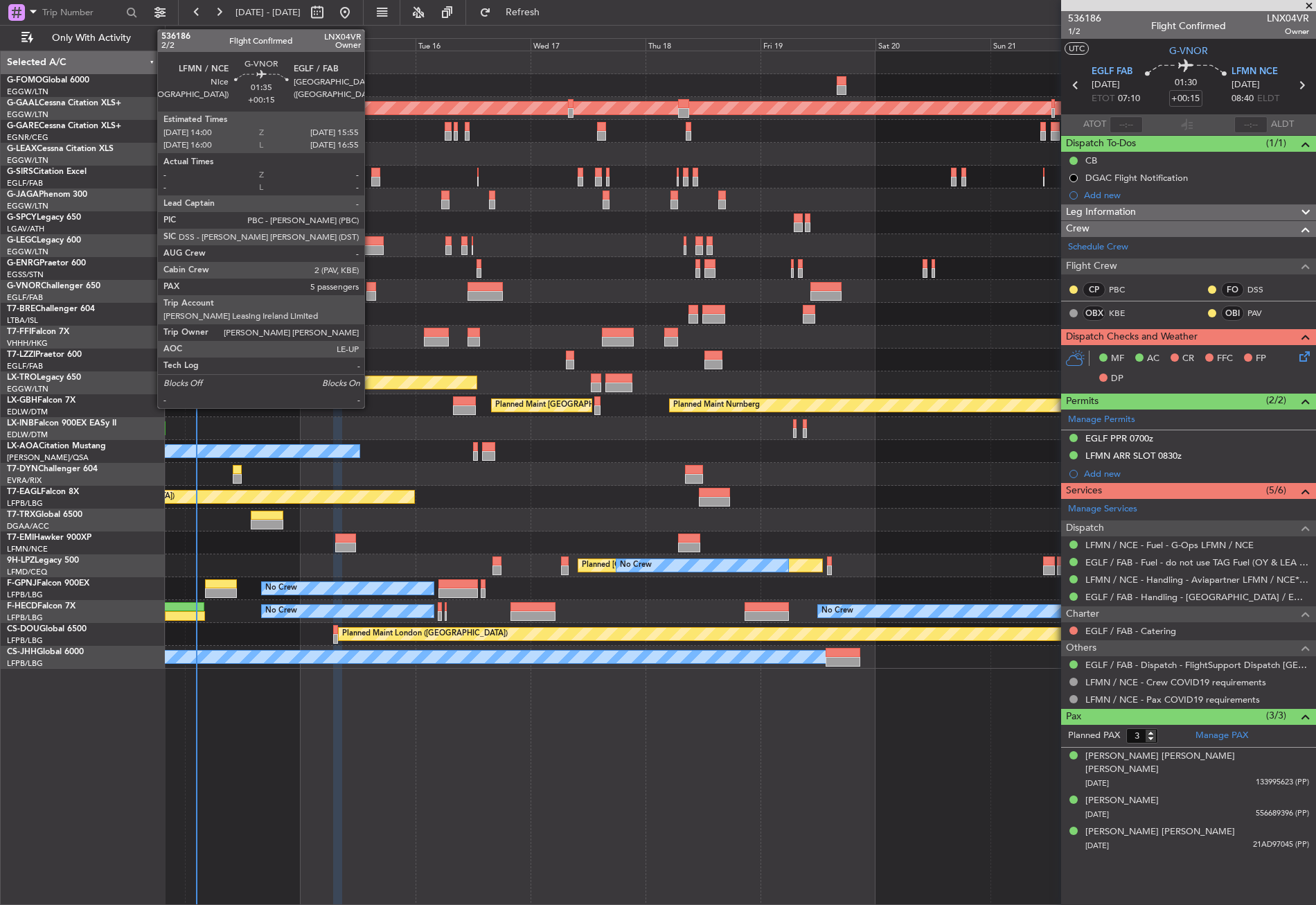
click at [370, 292] on div at bounding box center [371, 296] width 9 height 9
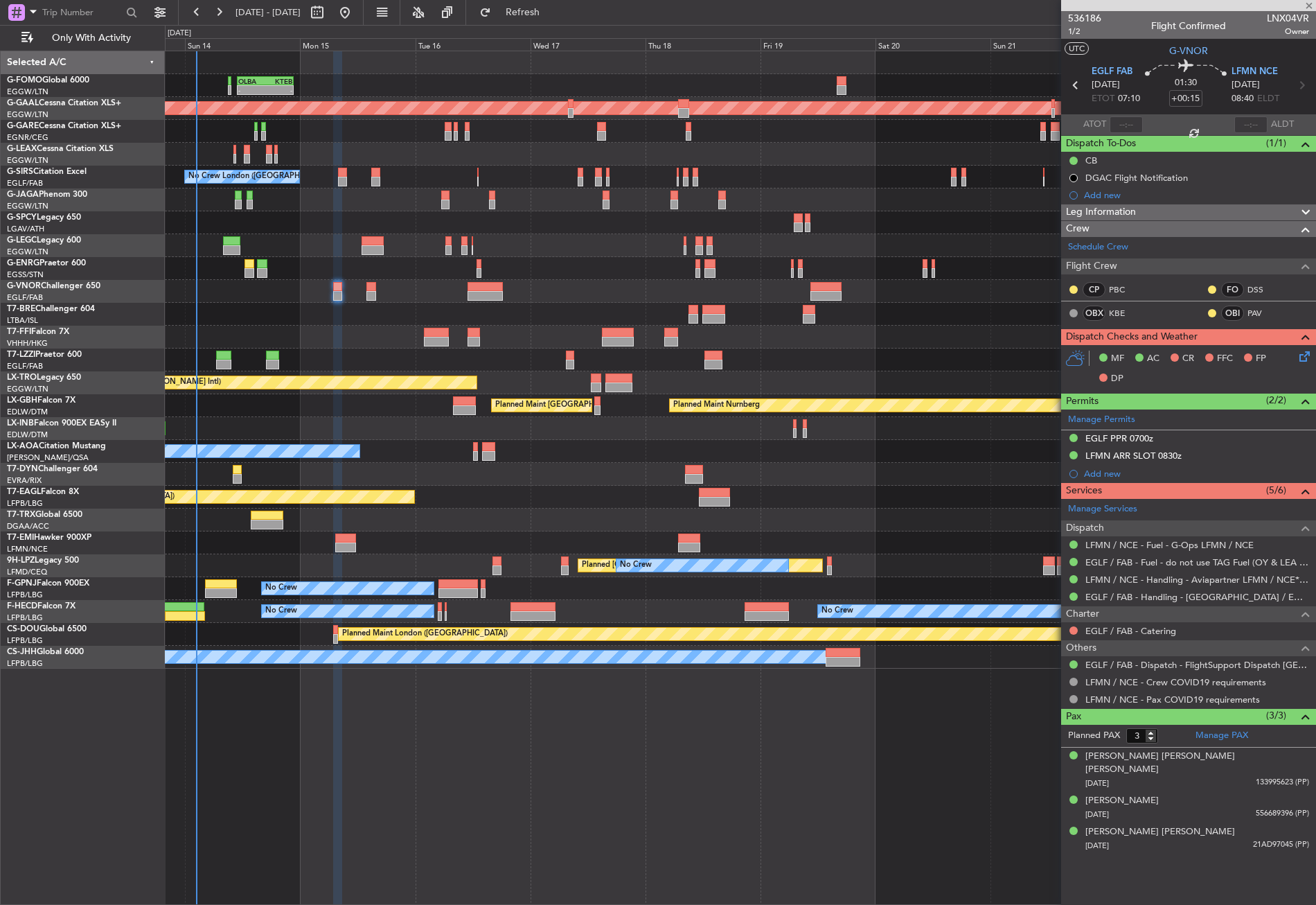
type input "5"
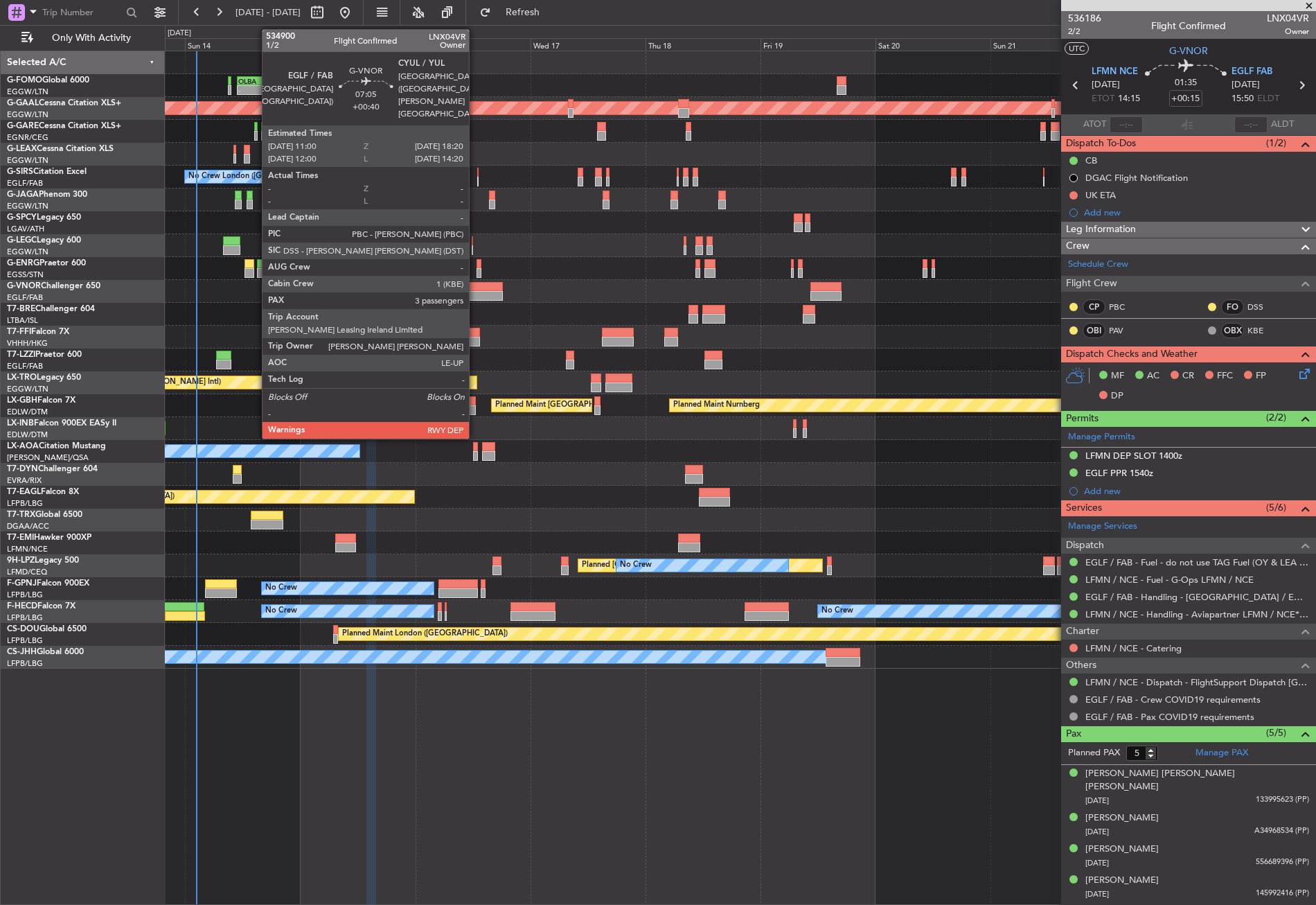
click at [476, 290] on div at bounding box center [485, 287] width 35 height 9
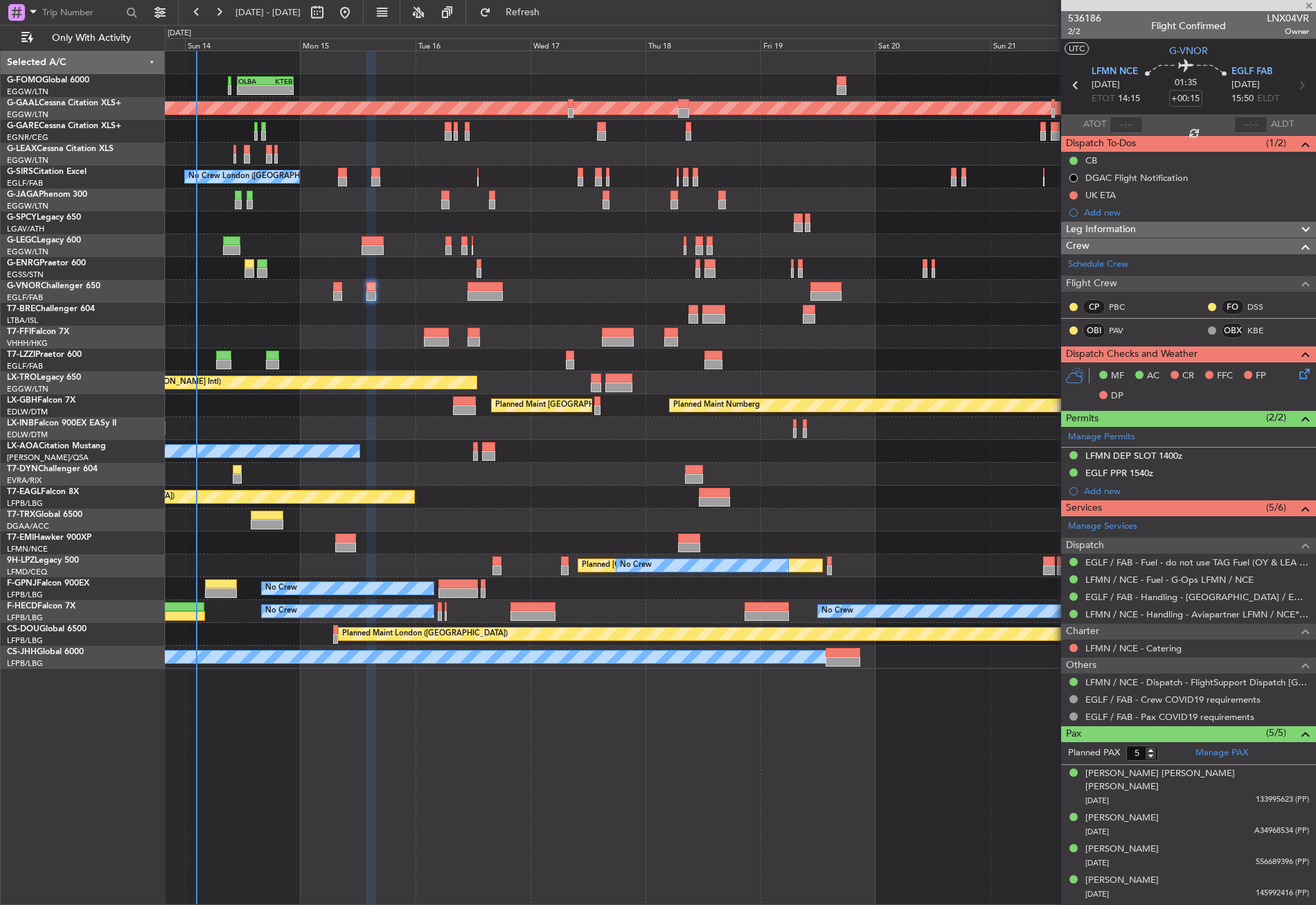
type input "+00:40"
type input "3"
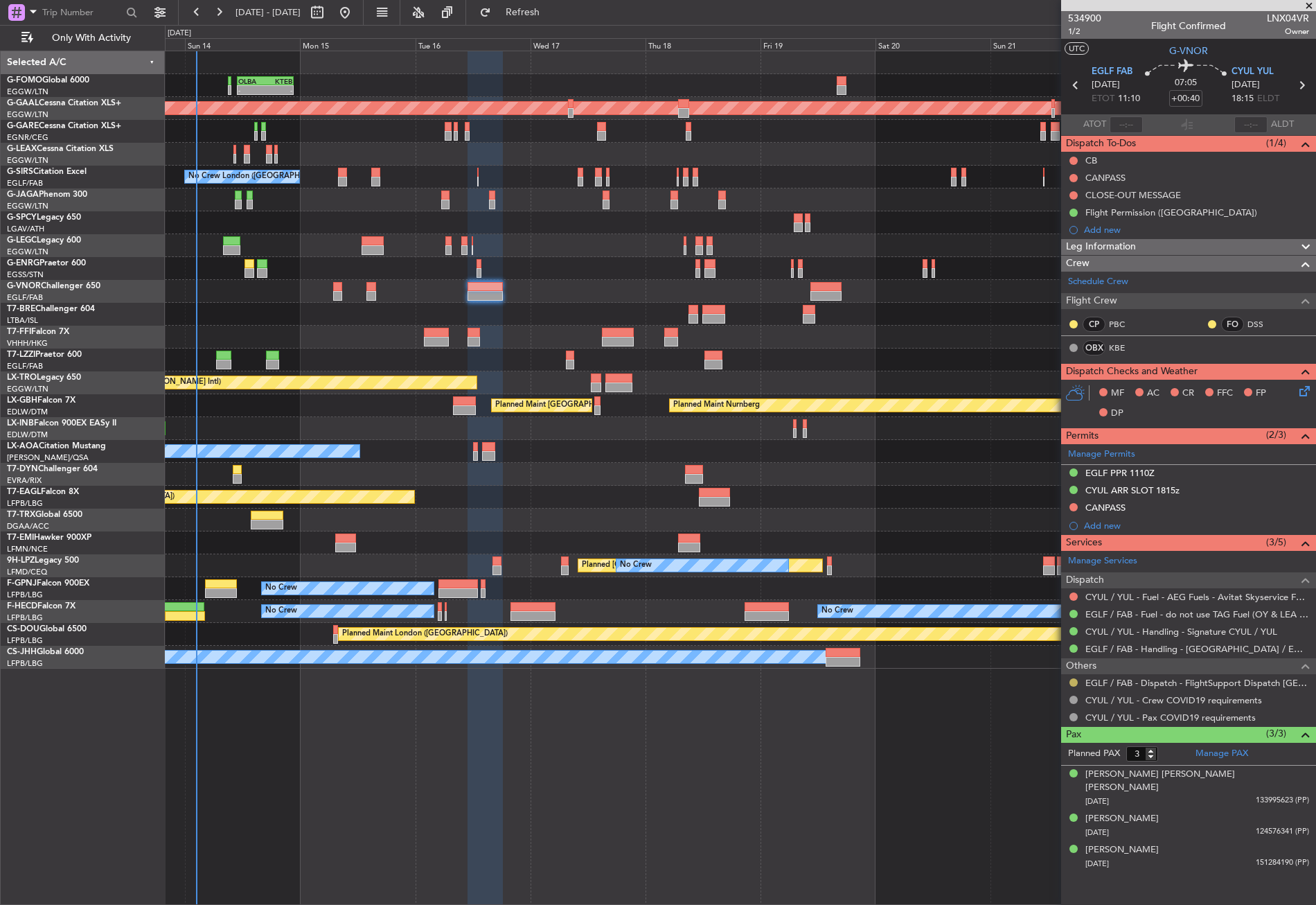
click at [1073, 679] on button at bounding box center [1073, 682] width 9 height 9
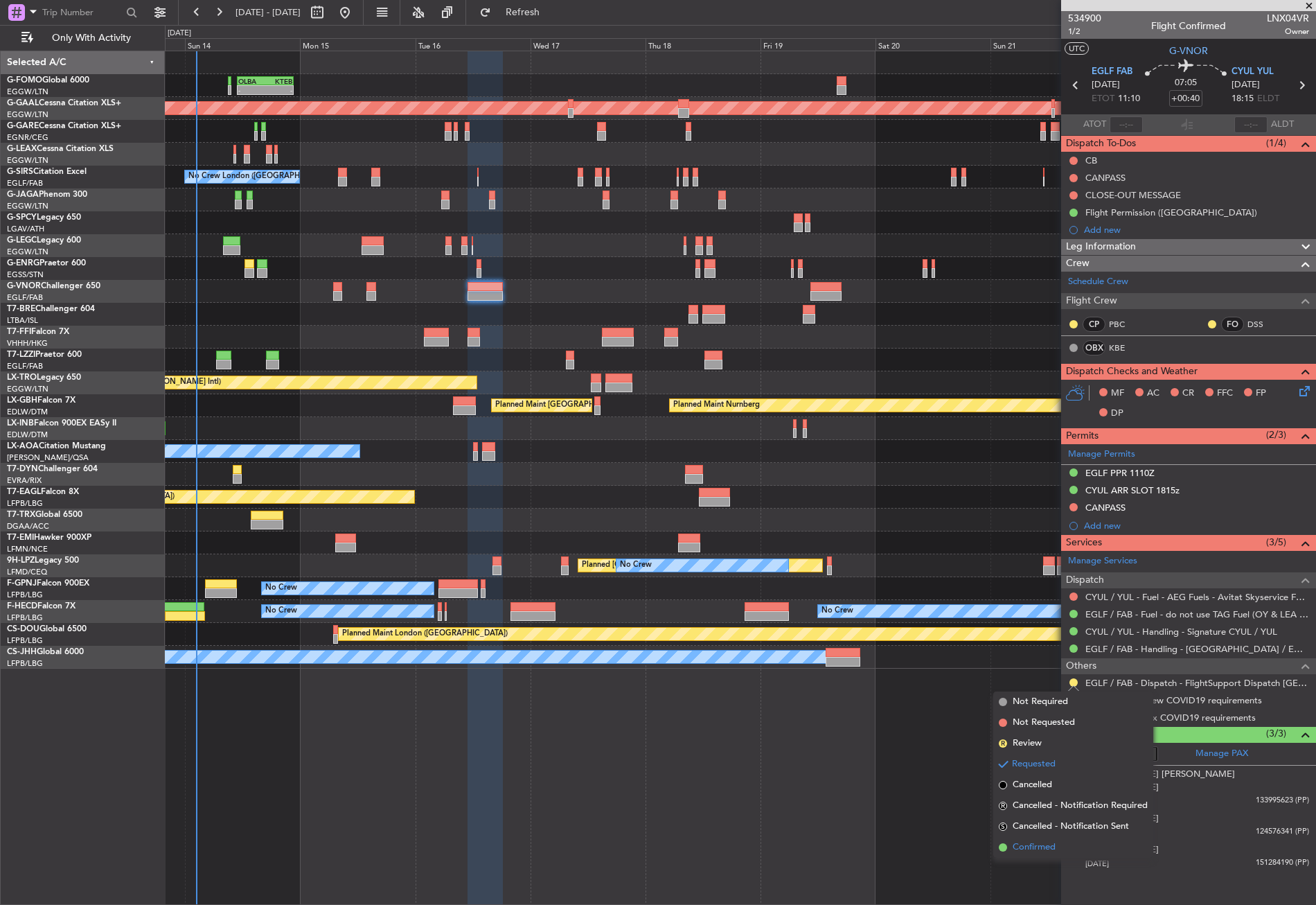
click at [1033, 844] on span "Confirmed" at bounding box center [1034, 847] width 43 height 14
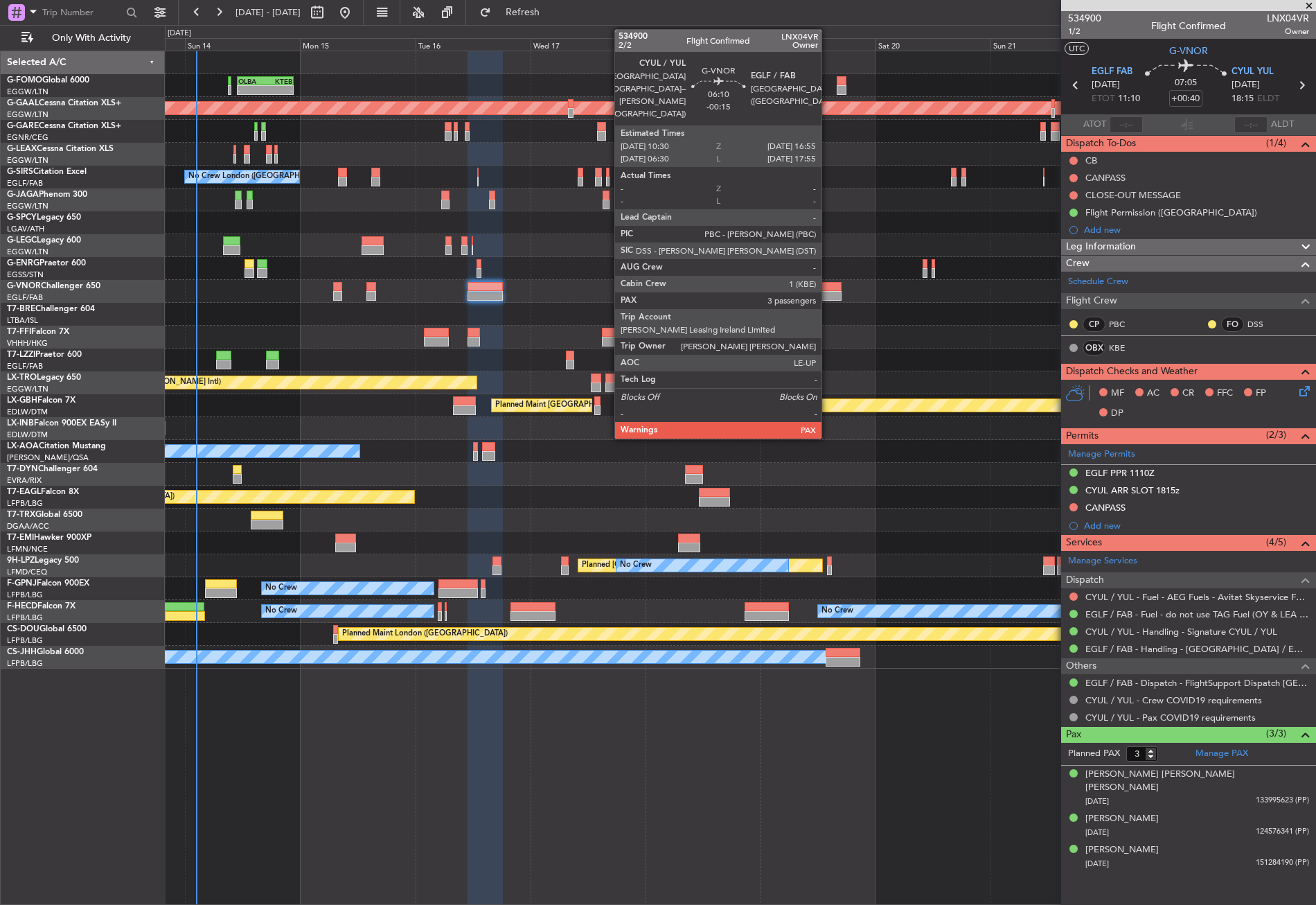
click at [828, 290] on div at bounding box center [826, 287] width 31 height 9
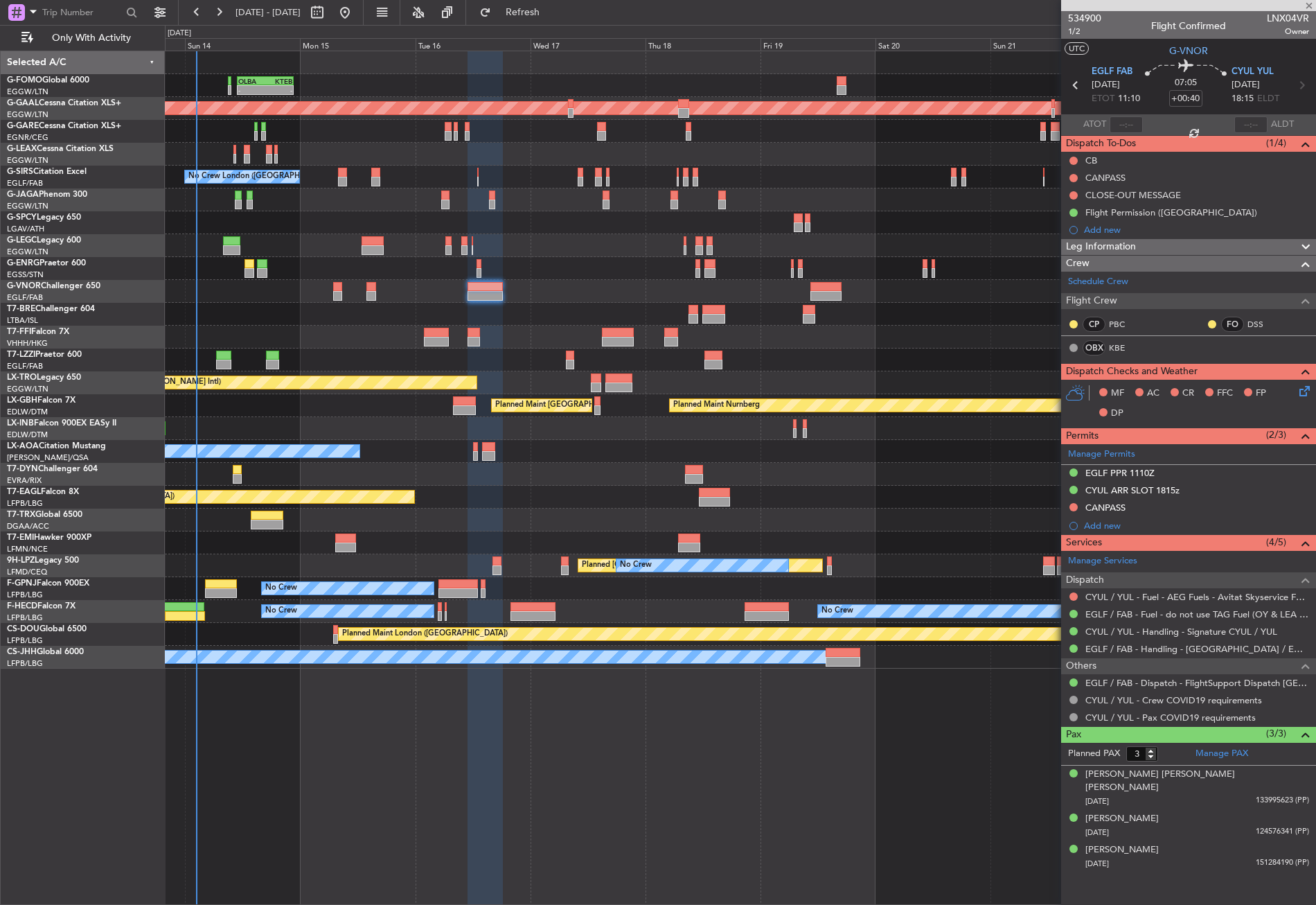
type input "-00:15"
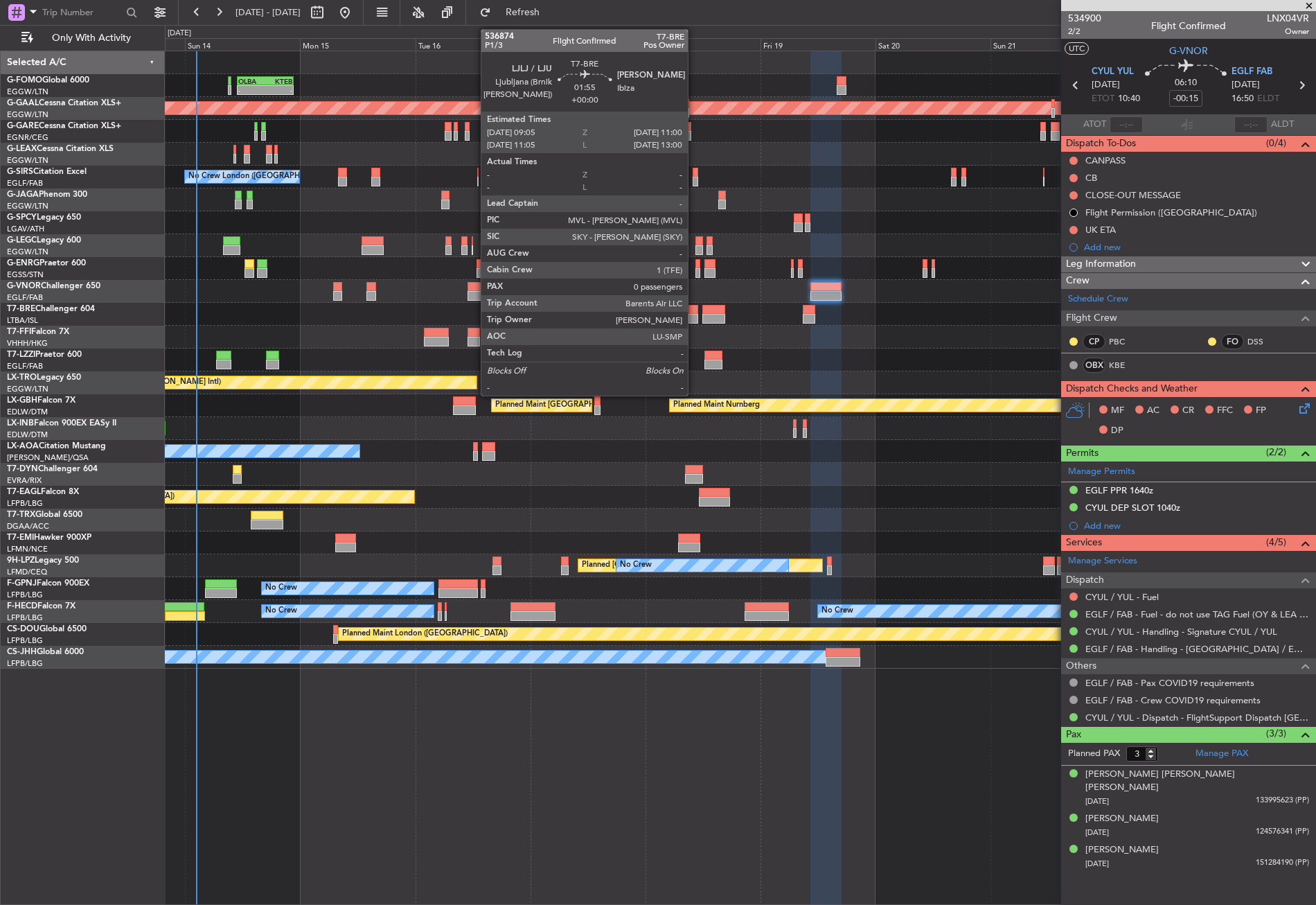
click at [694, 311] on div at bounding box center [694, 310] width 9 height 9
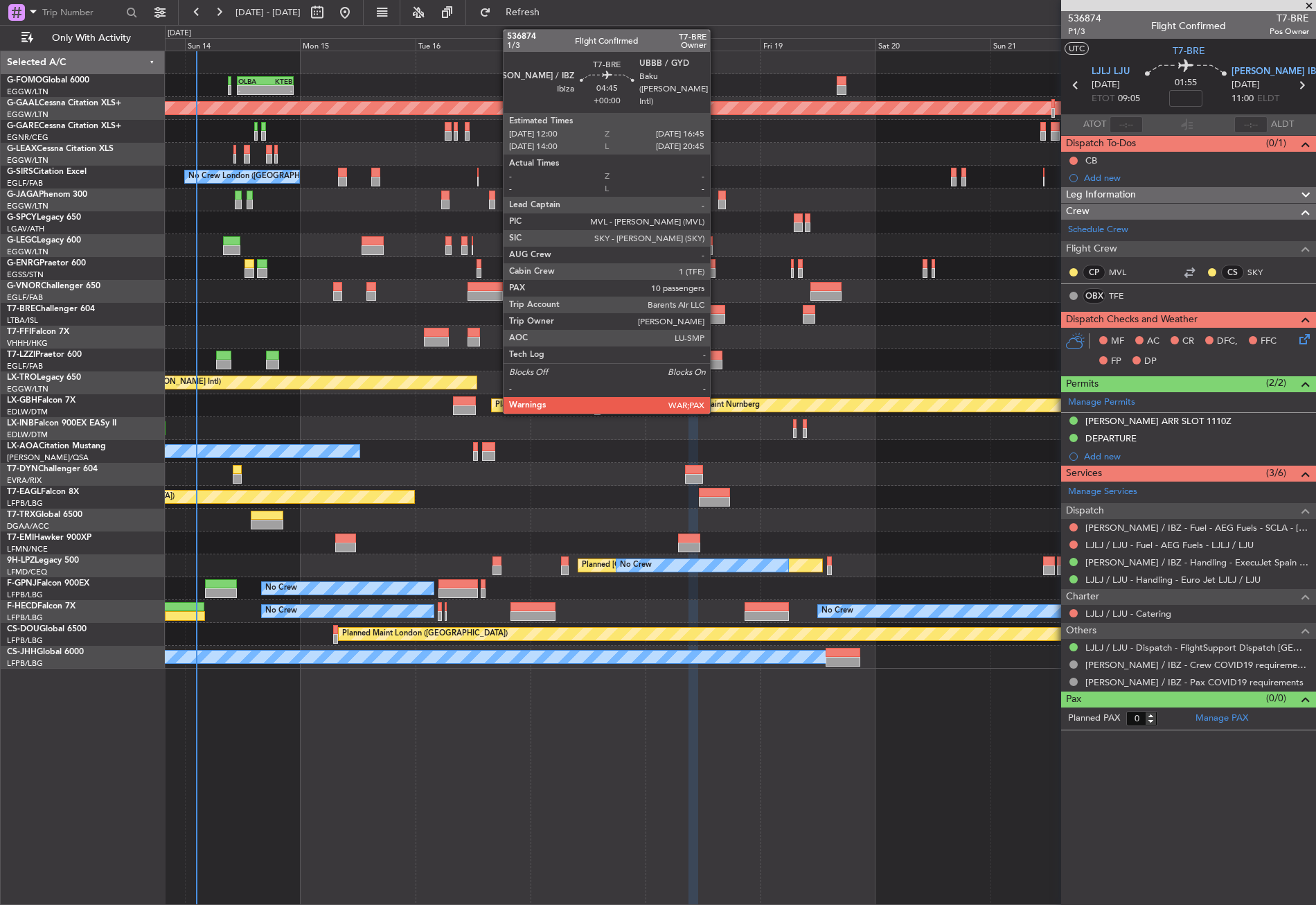
click at [716, 314] on div at bounding box center [714, 318] width 23 height 9
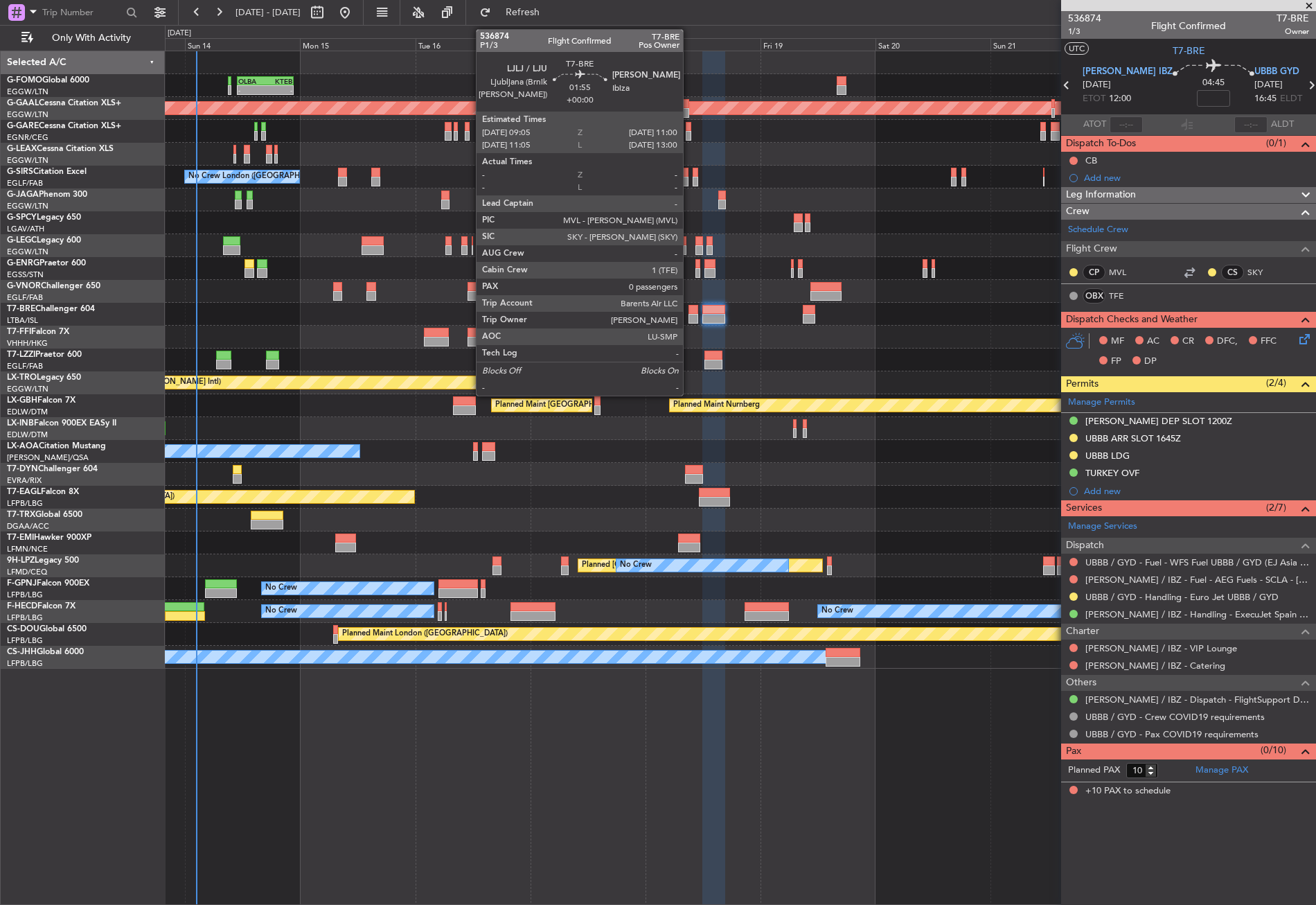
click at [690, 314] on div at bounding box center [694, 318] width 9 height 9
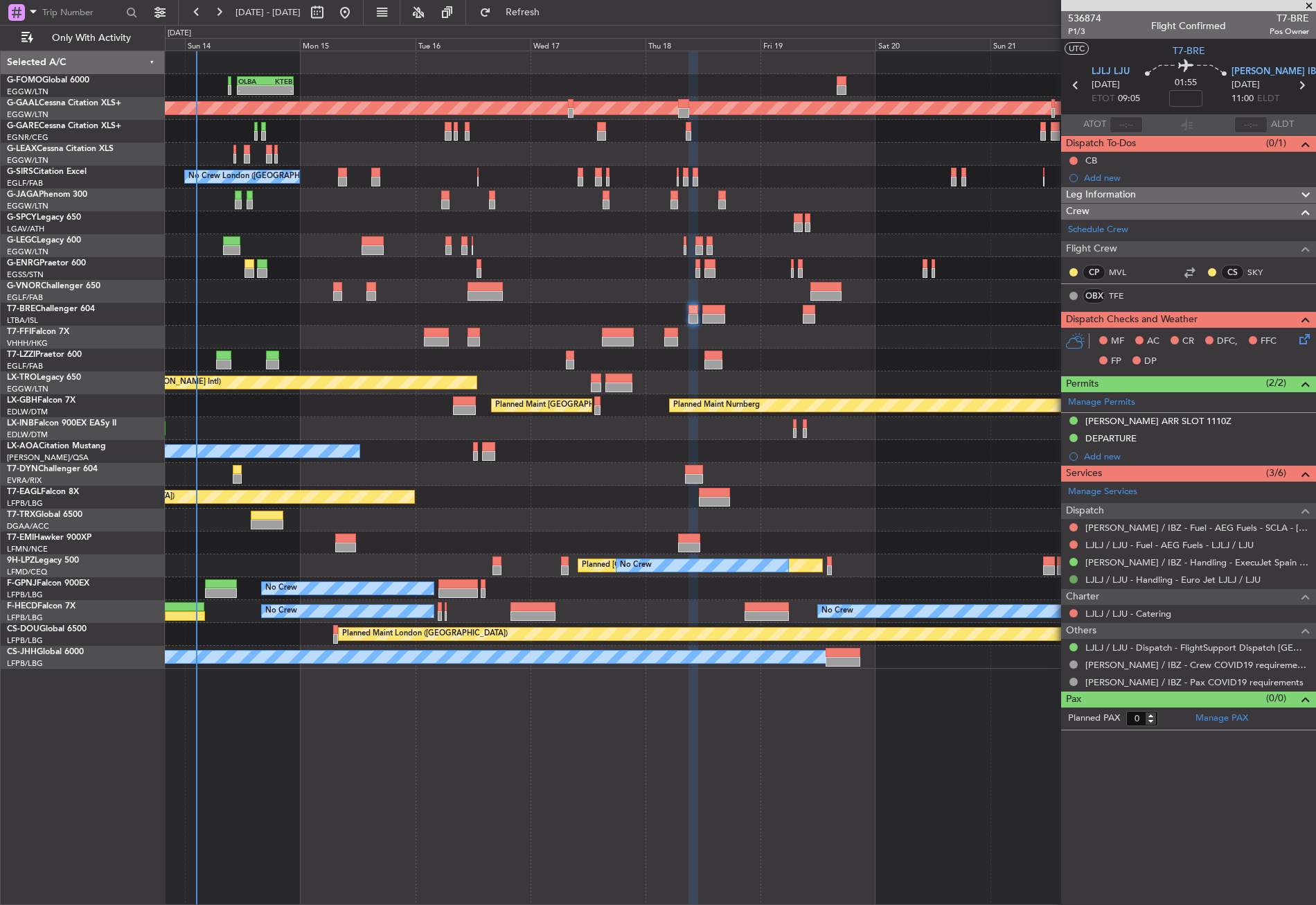
click at [1074, 575] on button at bounding box center [1073, 579] width 9 height 9
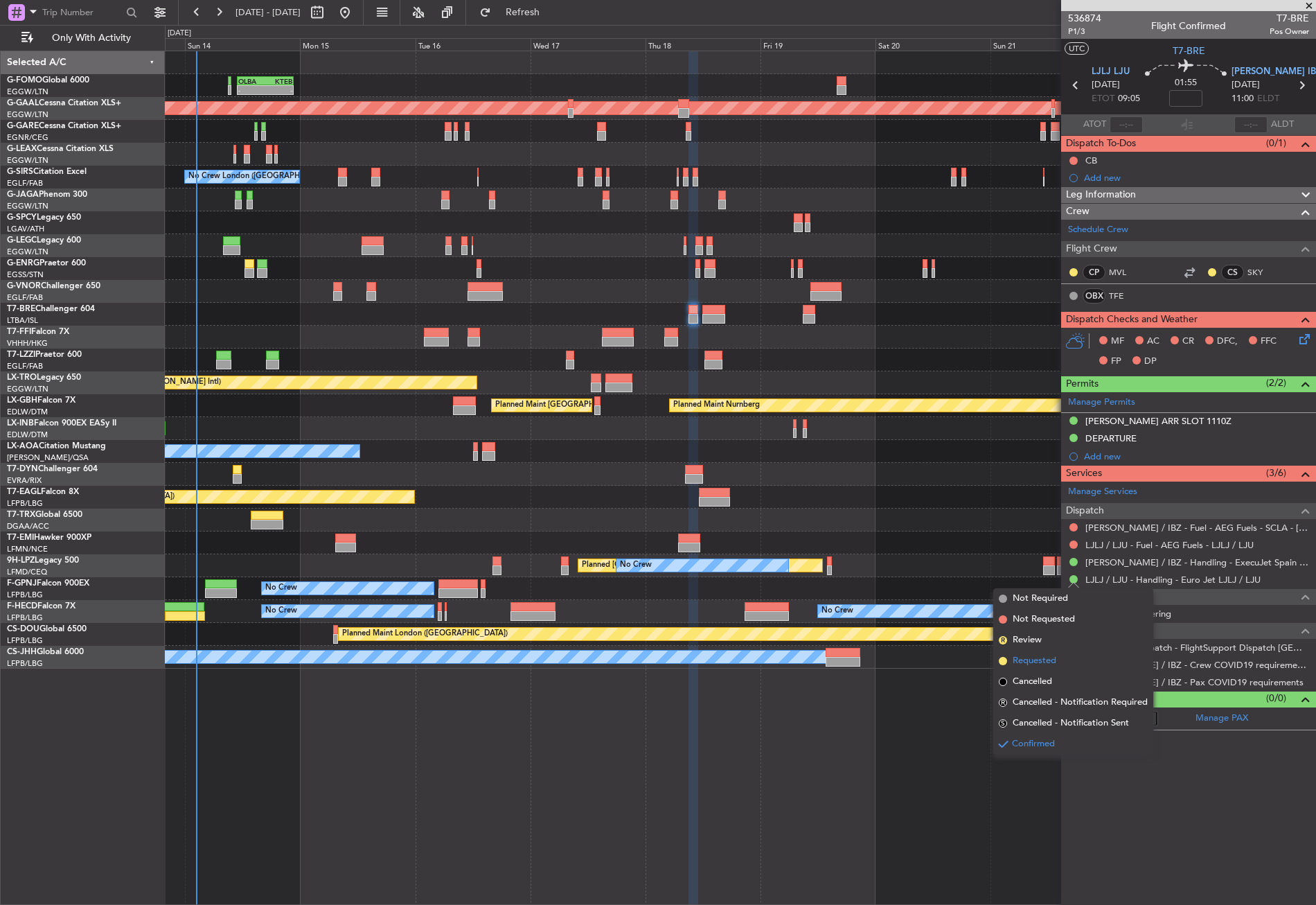
click at [1048, 654] on span "Requested" at bounding box center [1035, 661] width 44 height 14
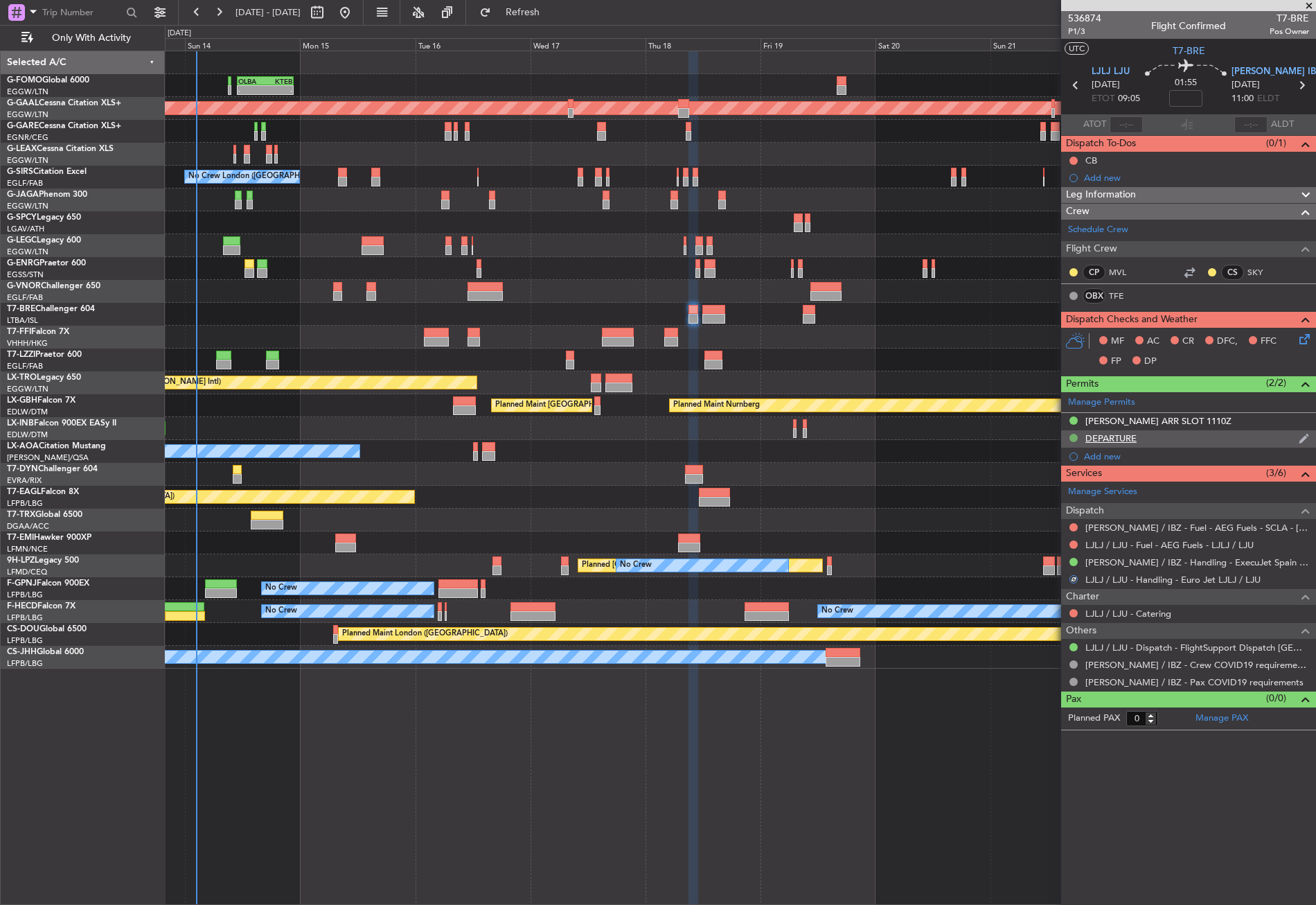
click at [1077, 438] on button at bounding box center [1073, 438] width 9 height 9
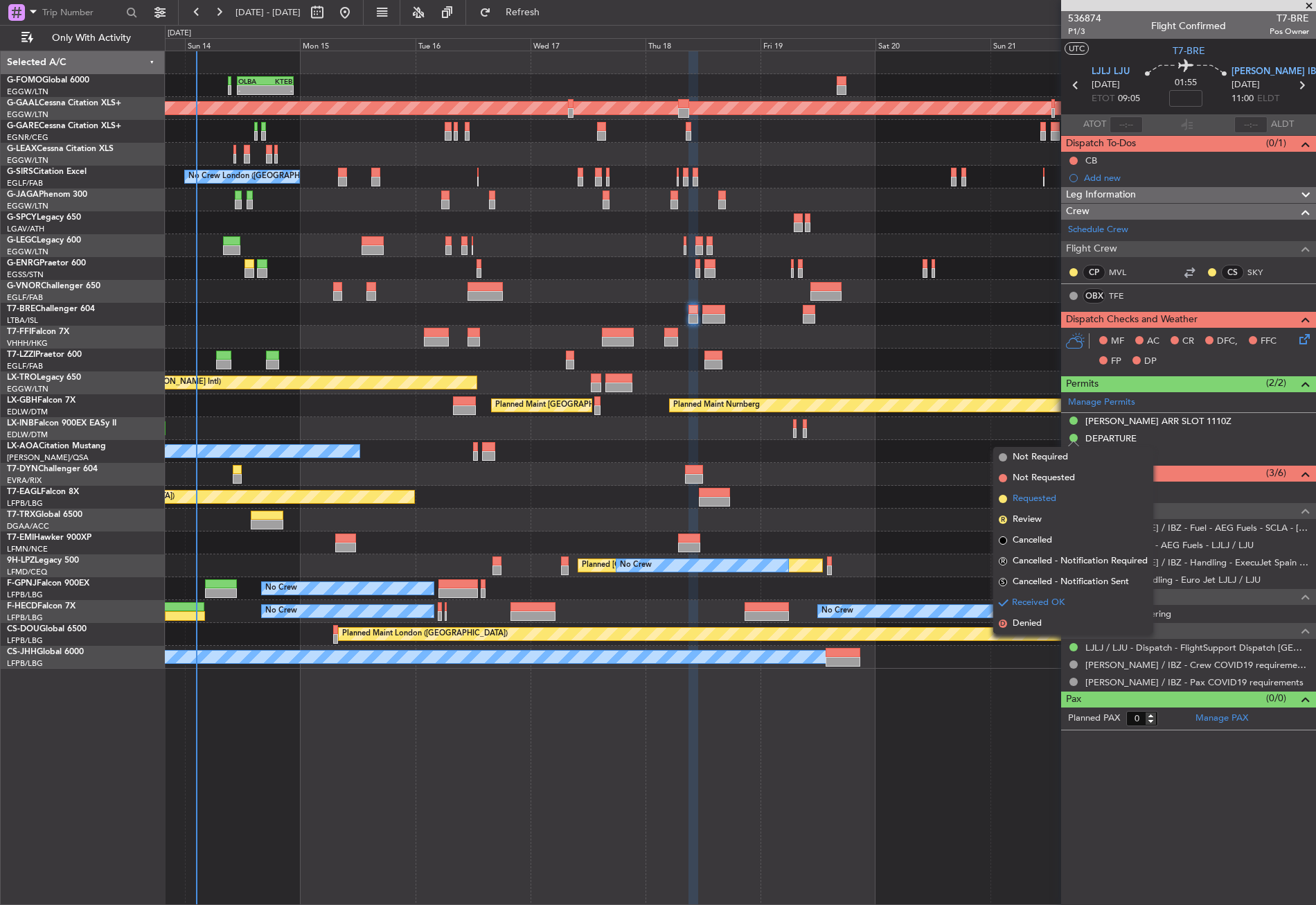
click at [1043, 494] on span "Requested" at bounding box center [1035, 498] width 44 height 14
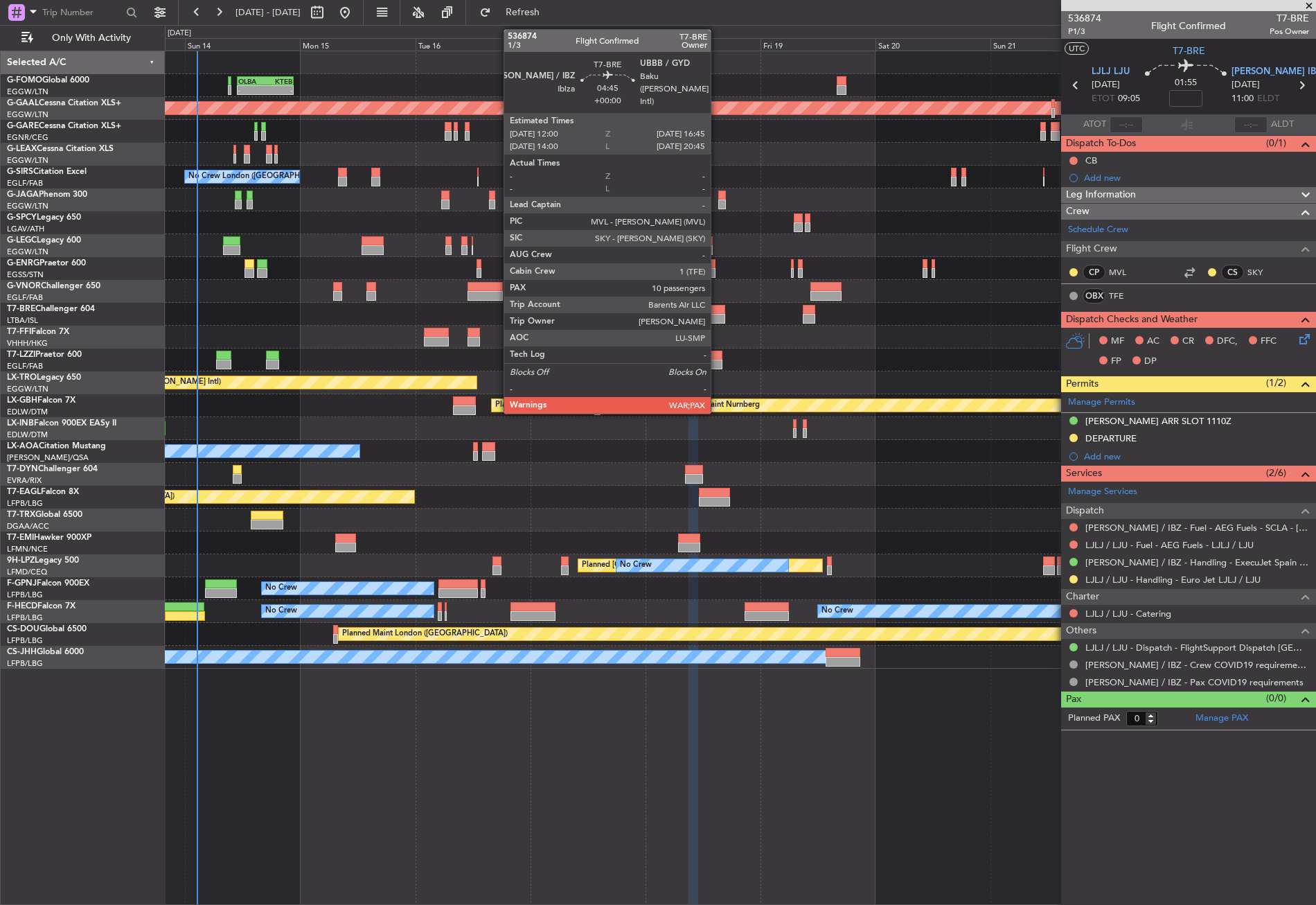
click at [717, 309] on div at bounding box center [714, 310] width 23 height 9
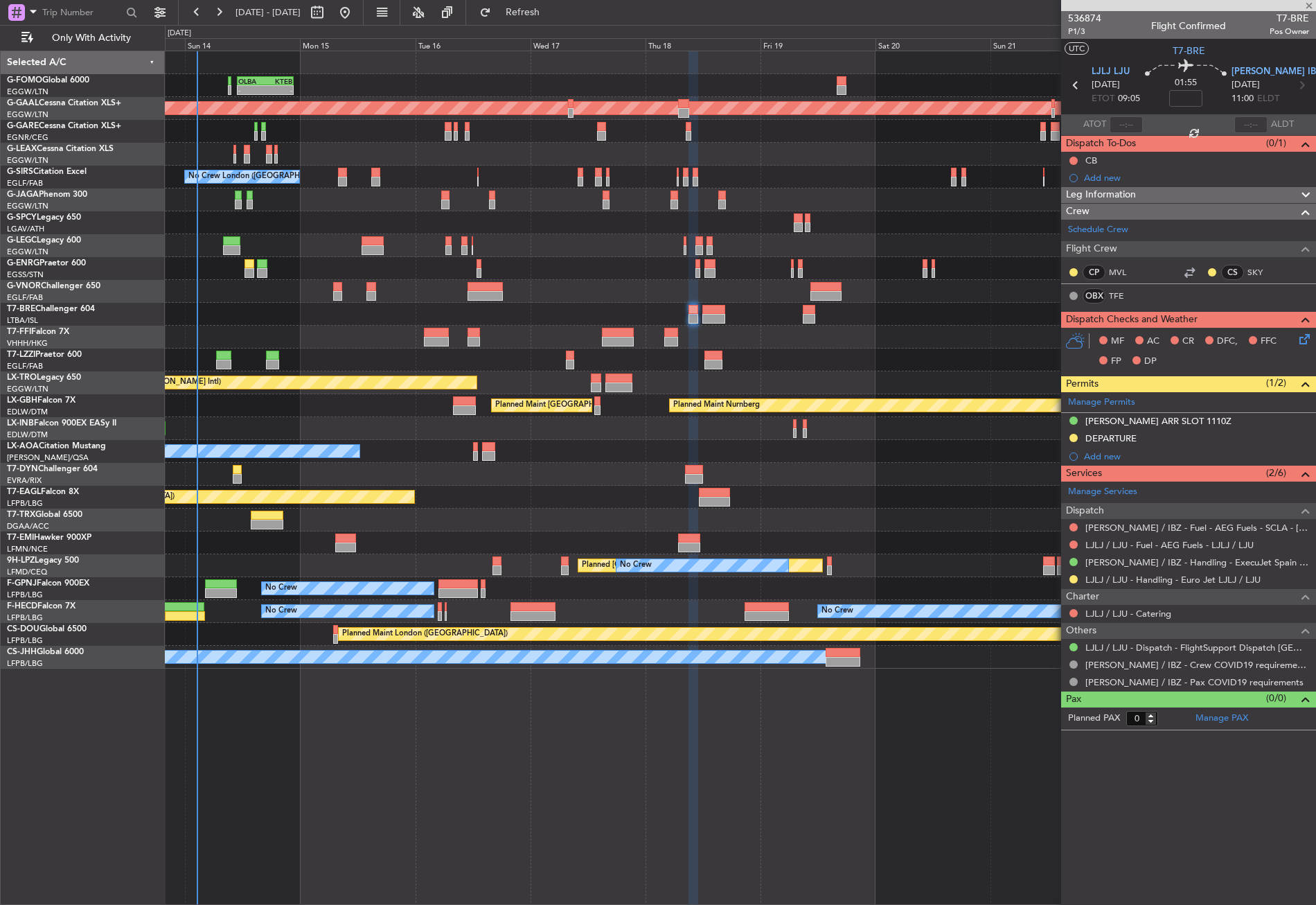
type input "10"
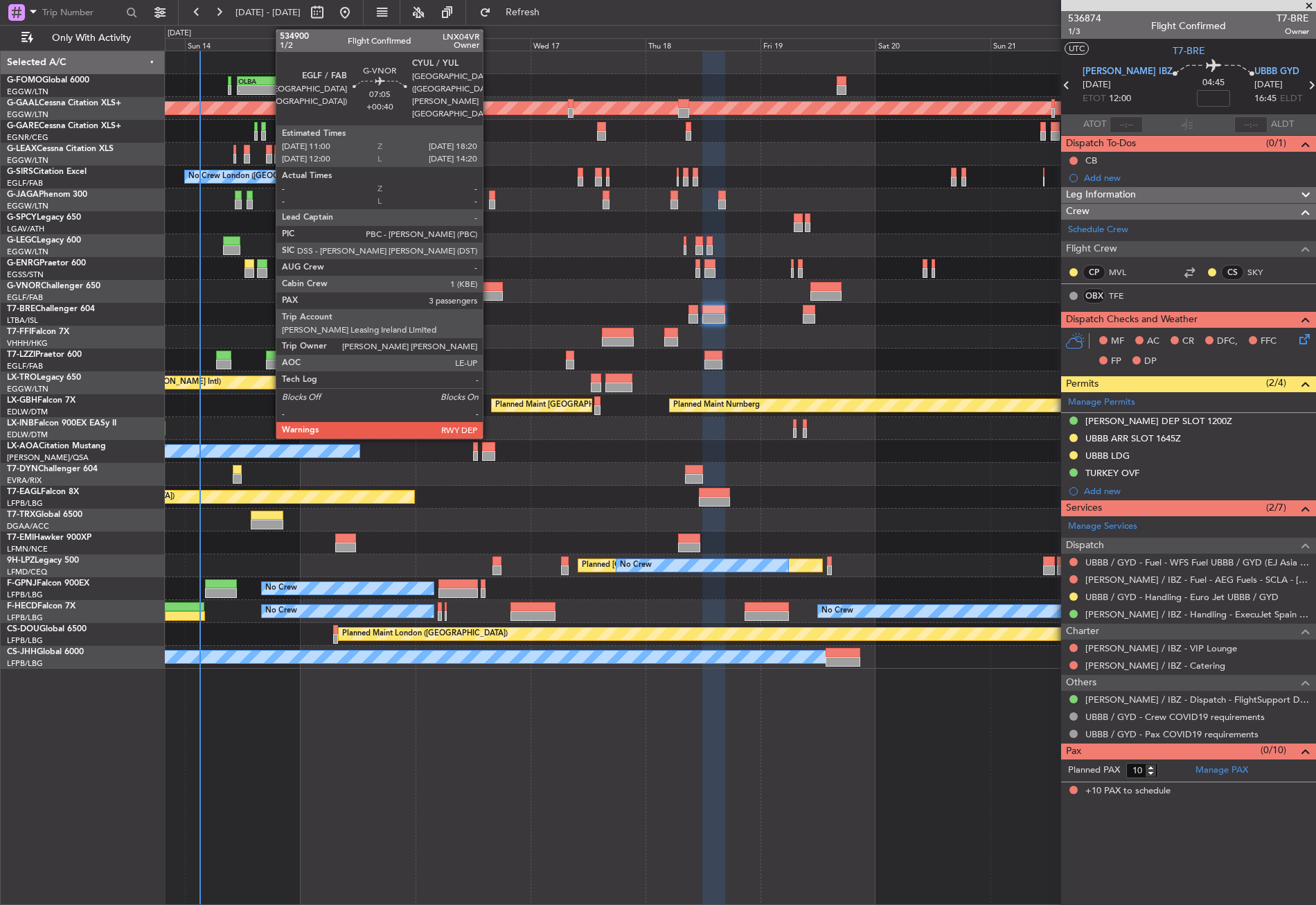
click at [489, 290] on div at bounding box center [485, 287] width 35 height 9
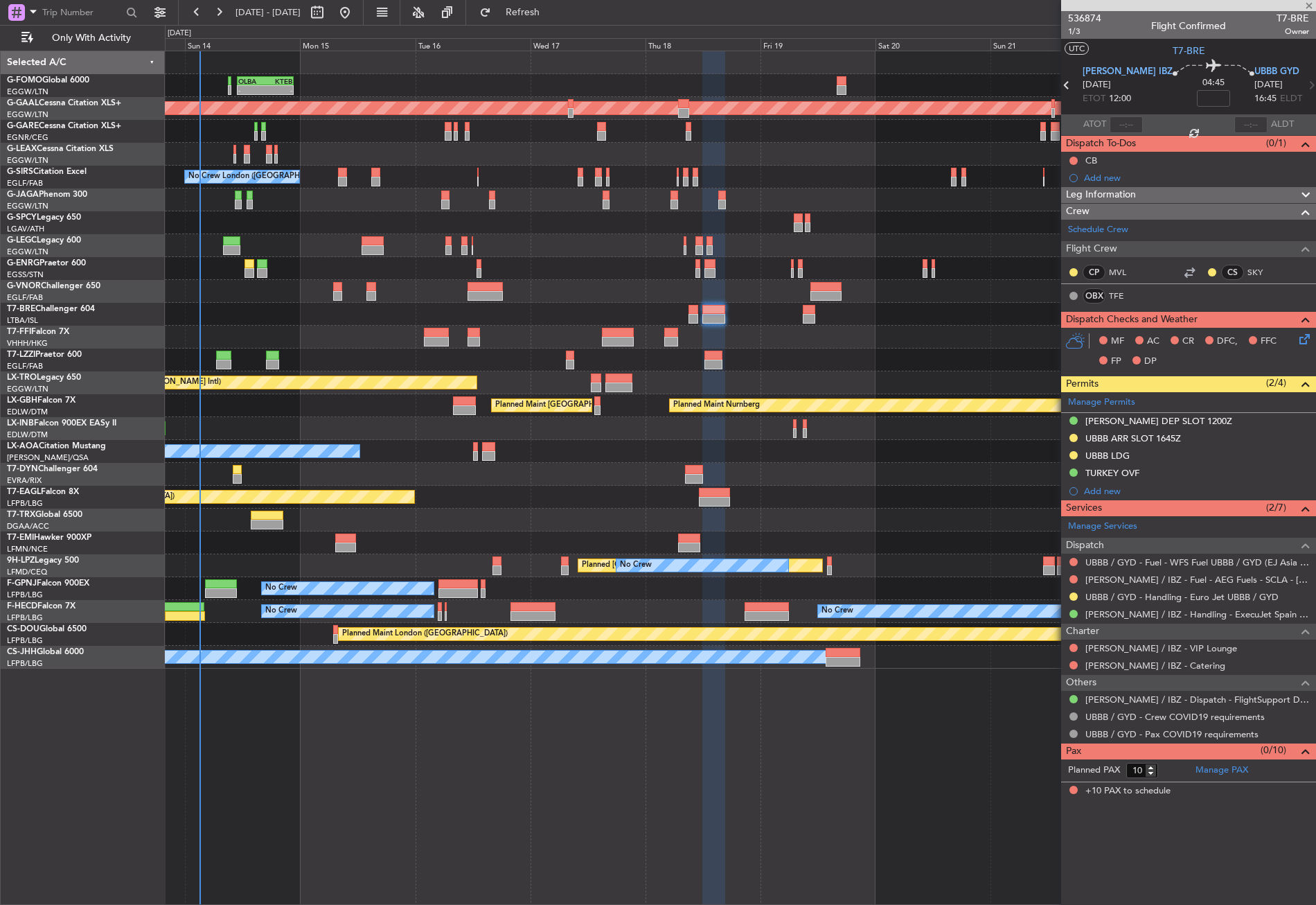
type input "+00:40"
type input "3"
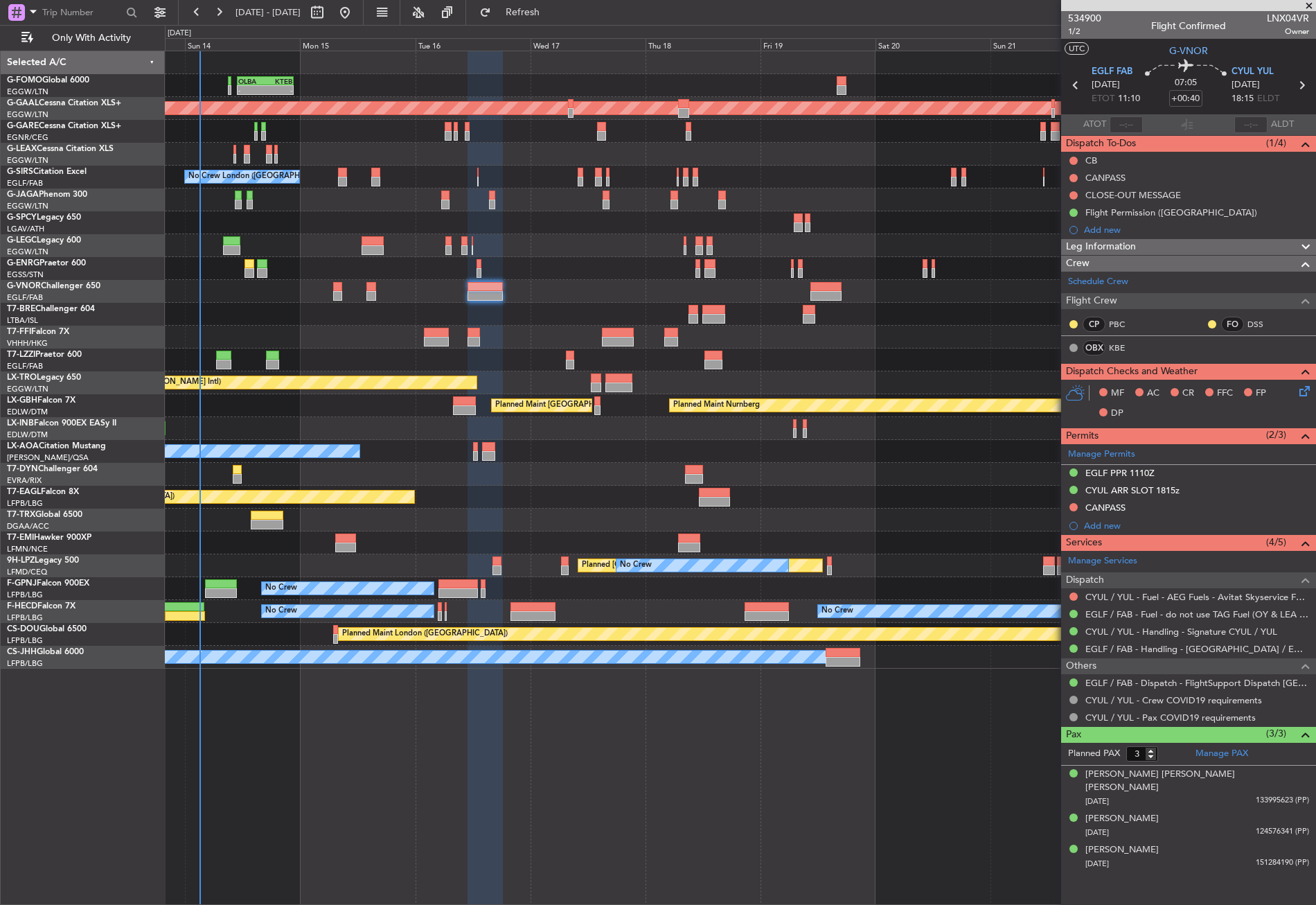
click at [832, 444] on div "No Crew Chester" at bounding box center [740, 451] width 1151 height 23
click at [819, 465] on div at bounding box center [740, 474] width 1151 height 23
click at [433, 718] on div "- - OLBA 11:00 Z KTEB 22:45 Z Planned Maint [GEOGRAPHIC_DATA] ([GEOGRAPHIC_DATA…" at bounding box center [740, 478] width 1151 height 855
